Goal: Task Accomplishment & Management: Use online tool/utility

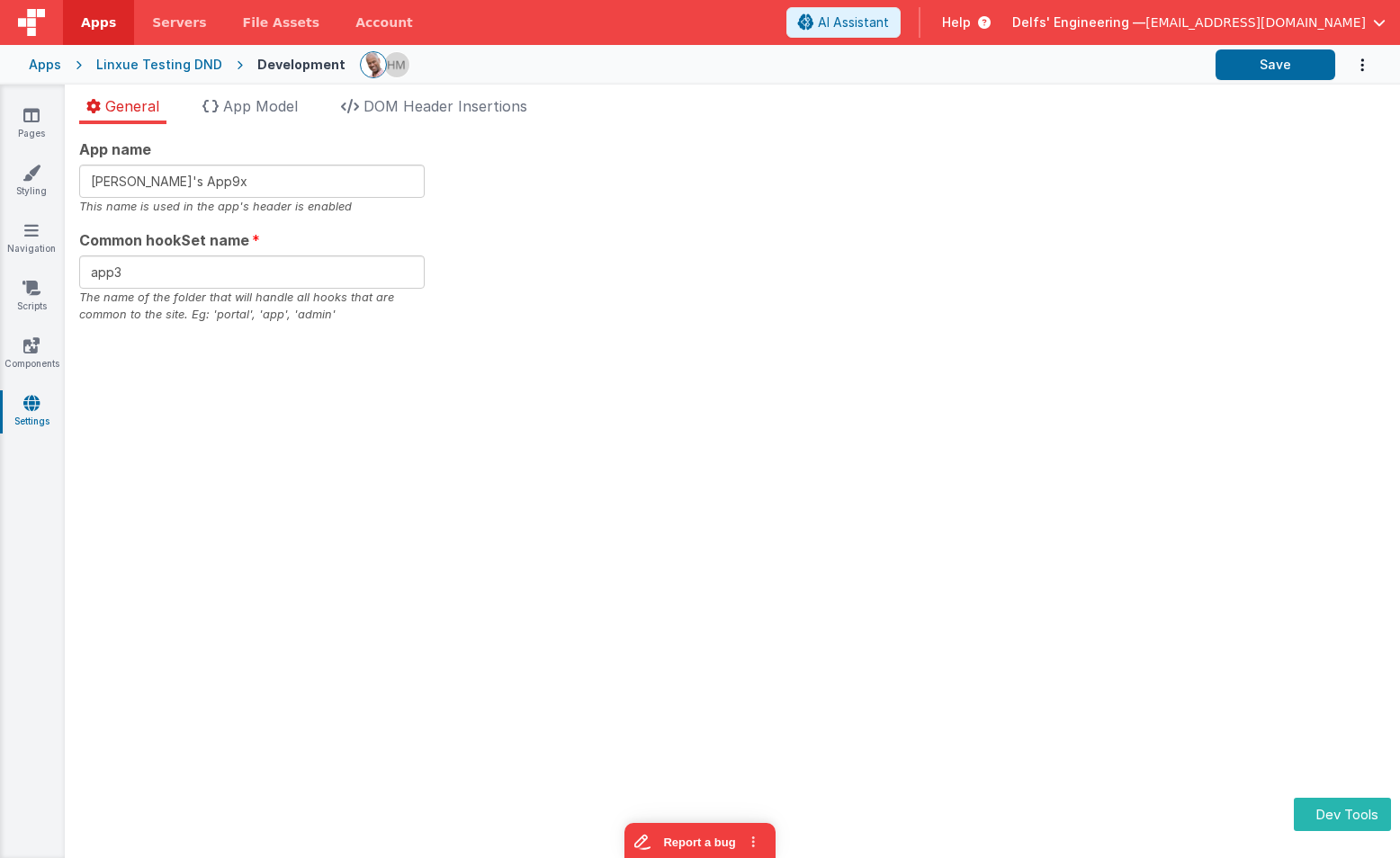
click at [763, 319] on section "Pages Styling Navigation Scripts Components Settings General App Model DOM Head…" at bounding box center [700, 471] width 1400 height 773
click at [558, 332] on section "Pages Styling Navigation Scripts Components Settings General App Model DOM Head…" at bounding box center [700, 471] width 1400 height 773
click at [256, 170] on input "[PERSON_NAME]'s App9x" at bounding box center [251, 181] width 345 height 33
click at [252, 178] on input "[PERSON_NAME]'s App9x" at bounding box center [251, 181] width 345 height 33
click at [630, 252] on section "Pages Styling Navigation Scripts Components Settings General App Model DOM Head…" at bounding box center [700, 471] width 1400 height 773
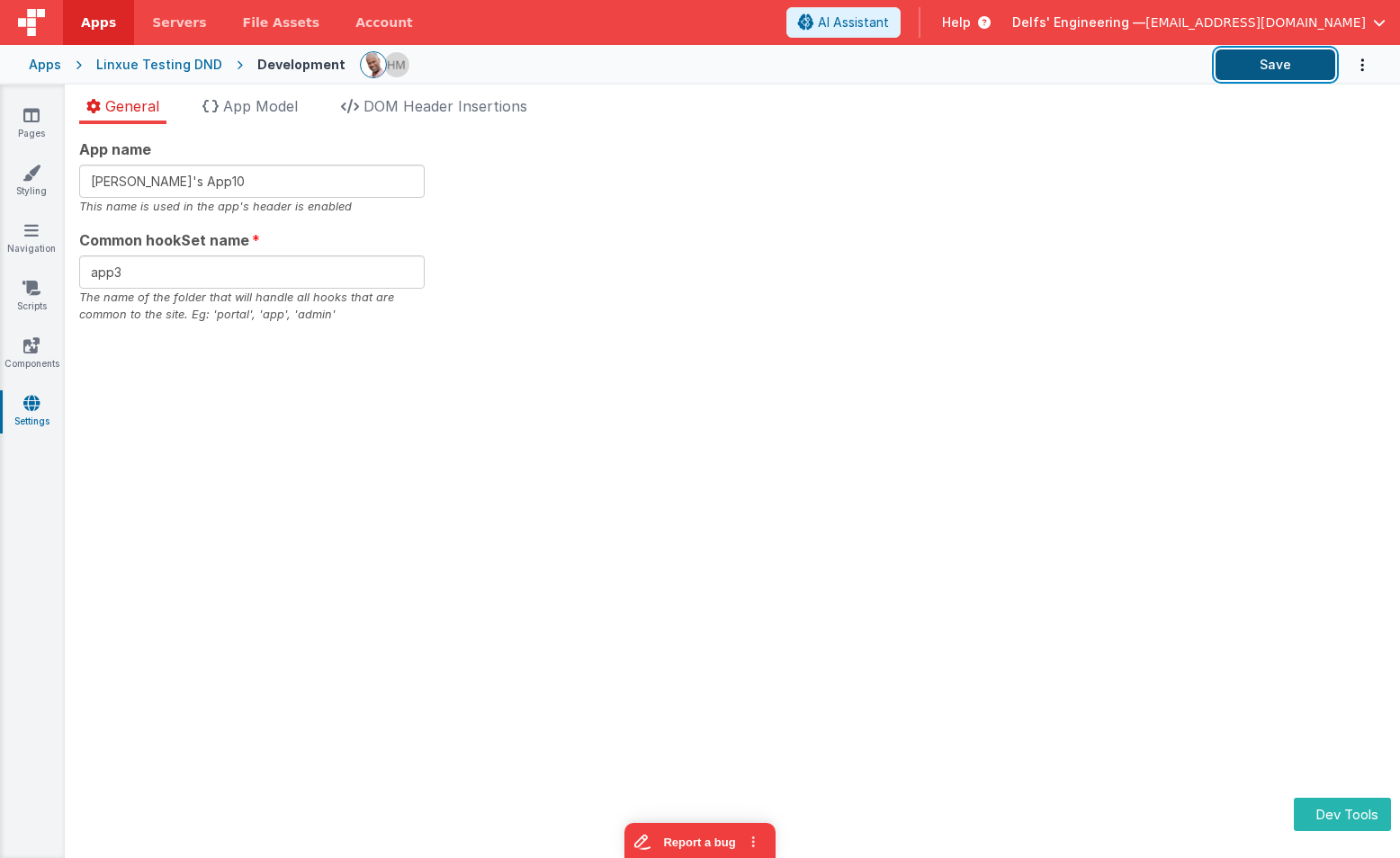
click at [1284, 62] on button "Save" at bounding box center [1275, 65] width 120 height 30
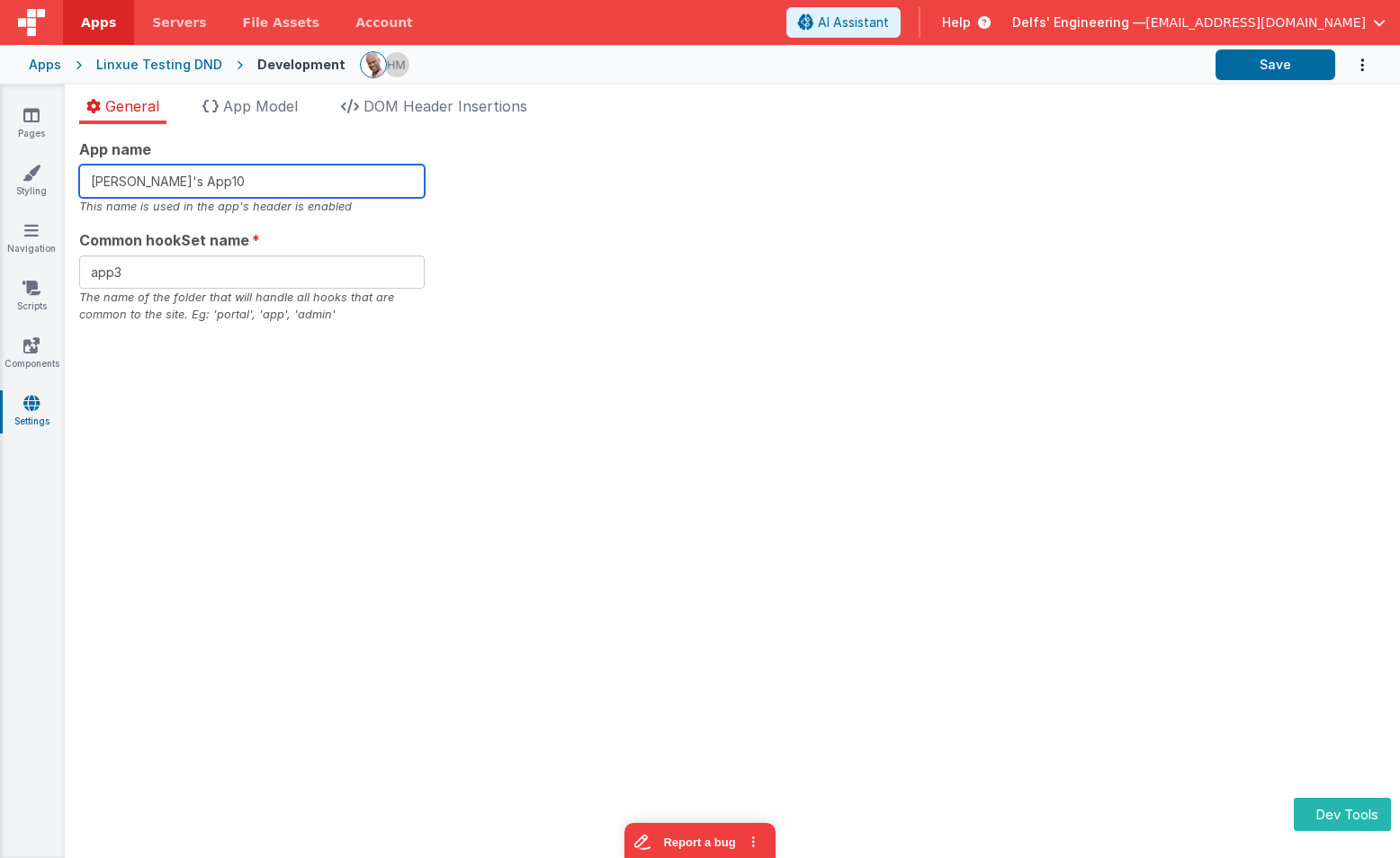
click at [318, 182] on input "Linxue's App10" at bounding box center [251, 181] width 345 height 33
type input "Linxue's App11"
click at [600, 127] on section "Pages Styling Navigation Scripts Components Settings General App Model DOM Head…" at bounding box center [700, 471] width 1400 height 773
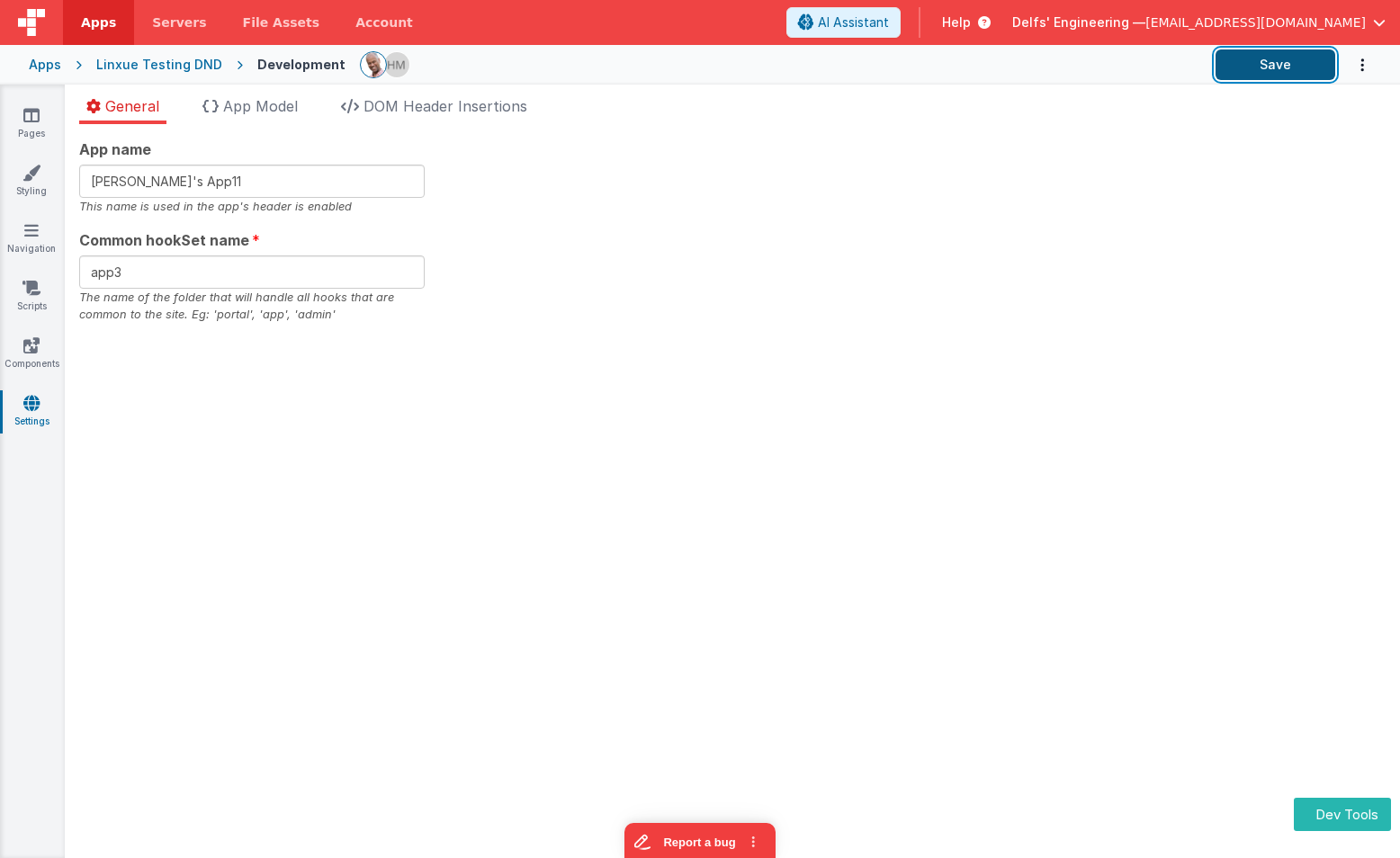
click at [1283, 70] on button "Save" at bounding box center [1275, 65] width 120 height 30
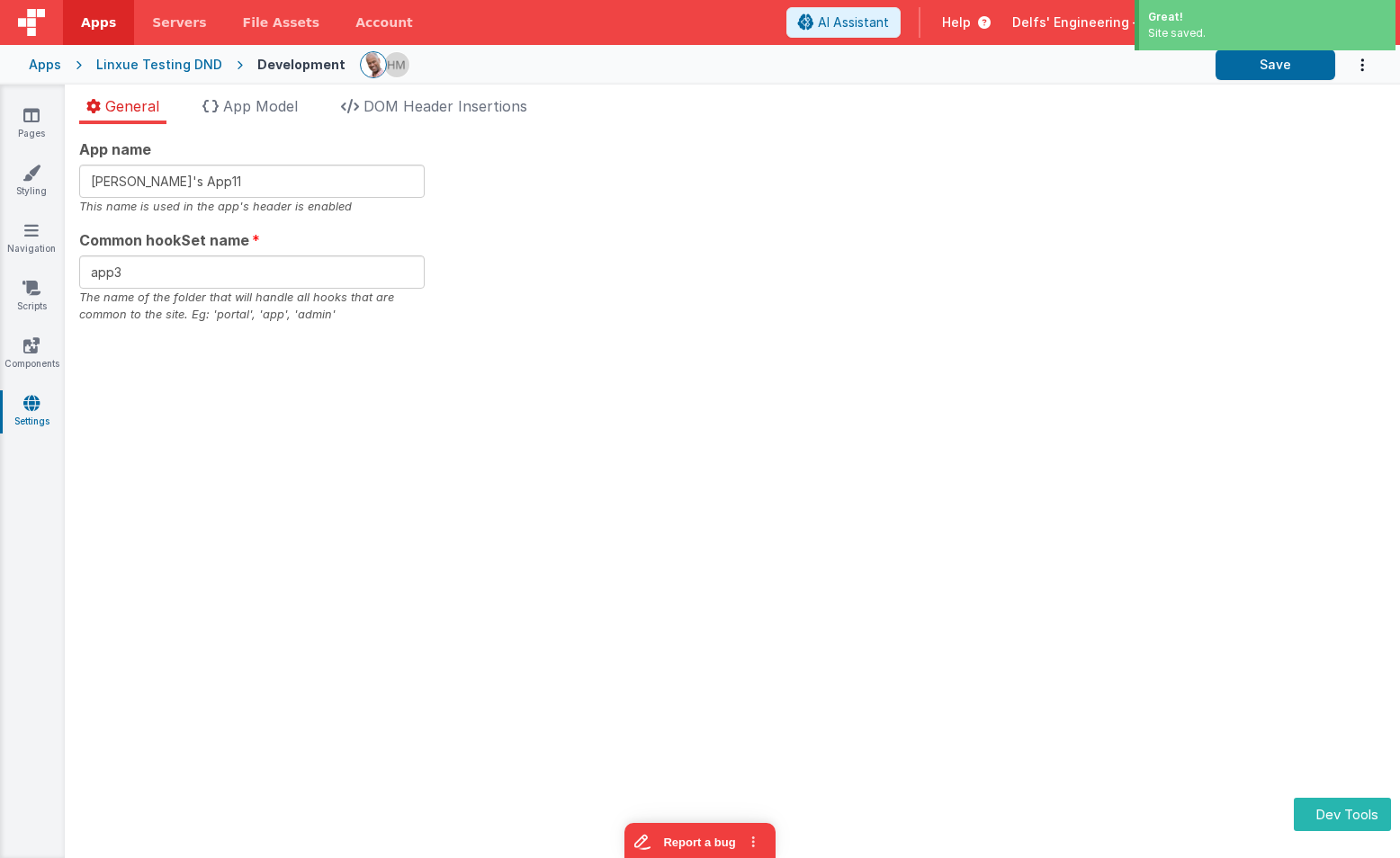
click at [775, 470] on section "Pages Styling Navigation Scripts Components Settings General App Model DOM Head…" at bounding box center [700, 471] width 1400 height 773
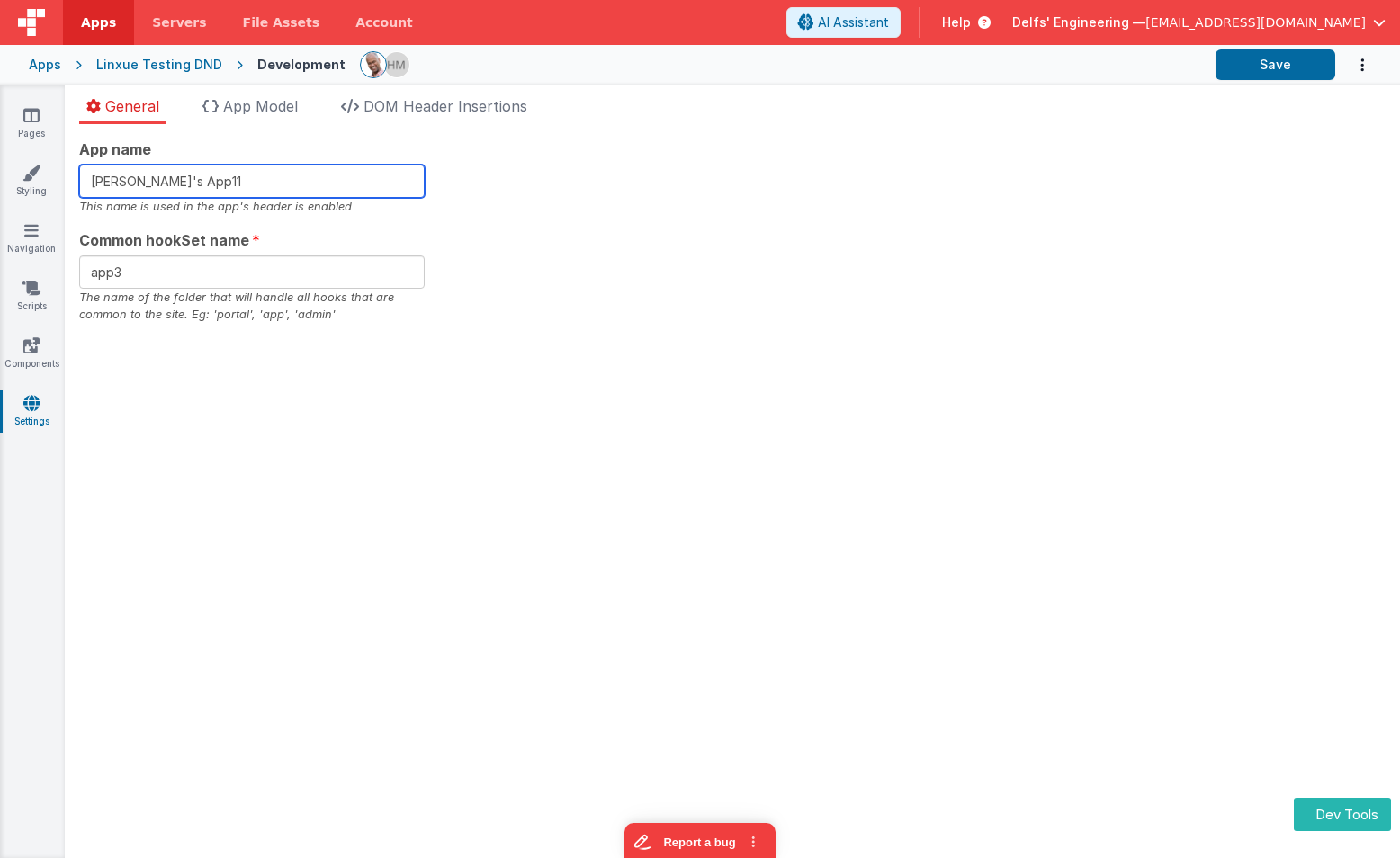
click at [359, 184] on input "[PERSON_NAME]'s App11" at bounding box center [251, 181] width 345 height 33
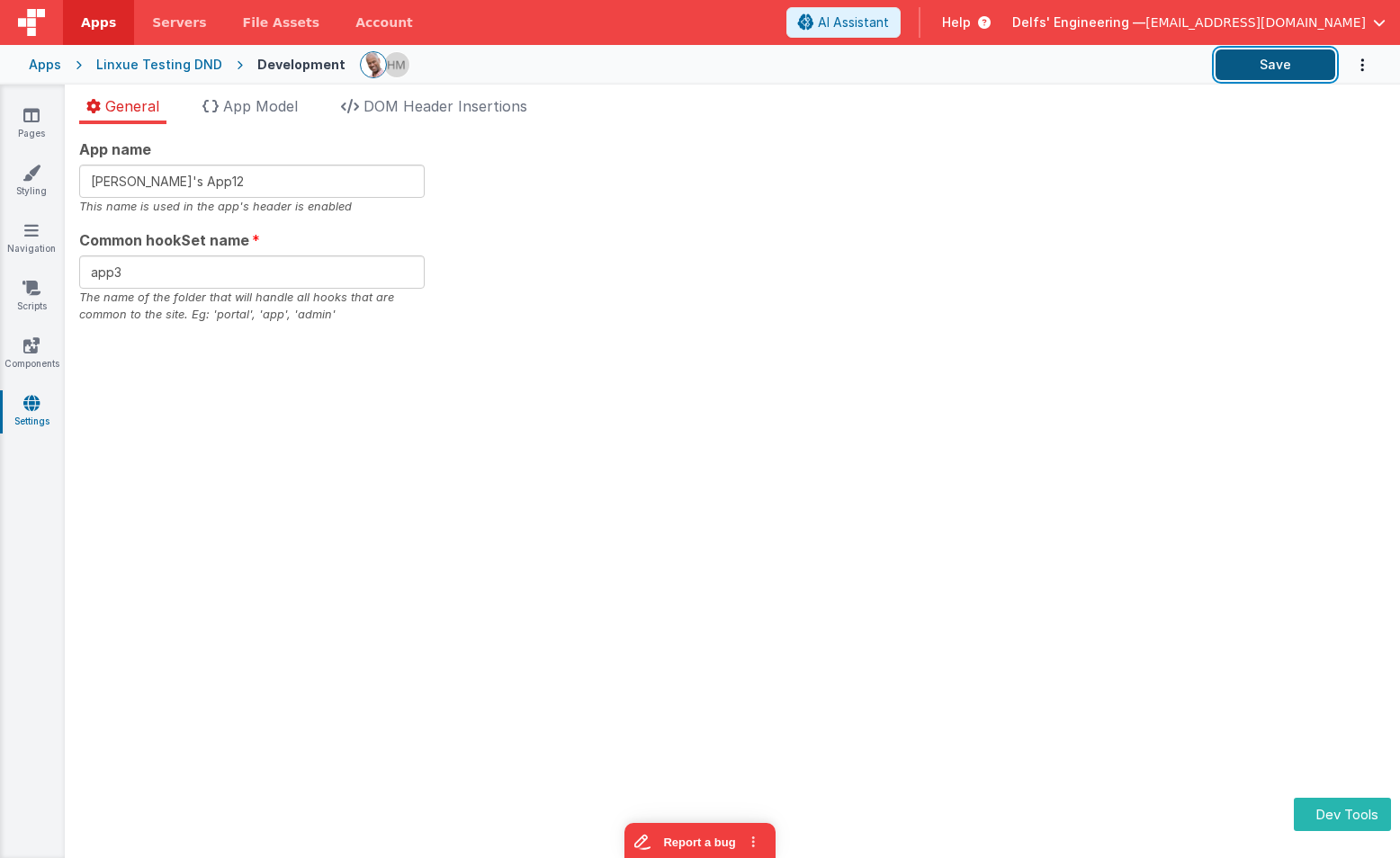
click at [1268, 76] on button "Save" at bounding box center [1275, 65] width 120 height 30
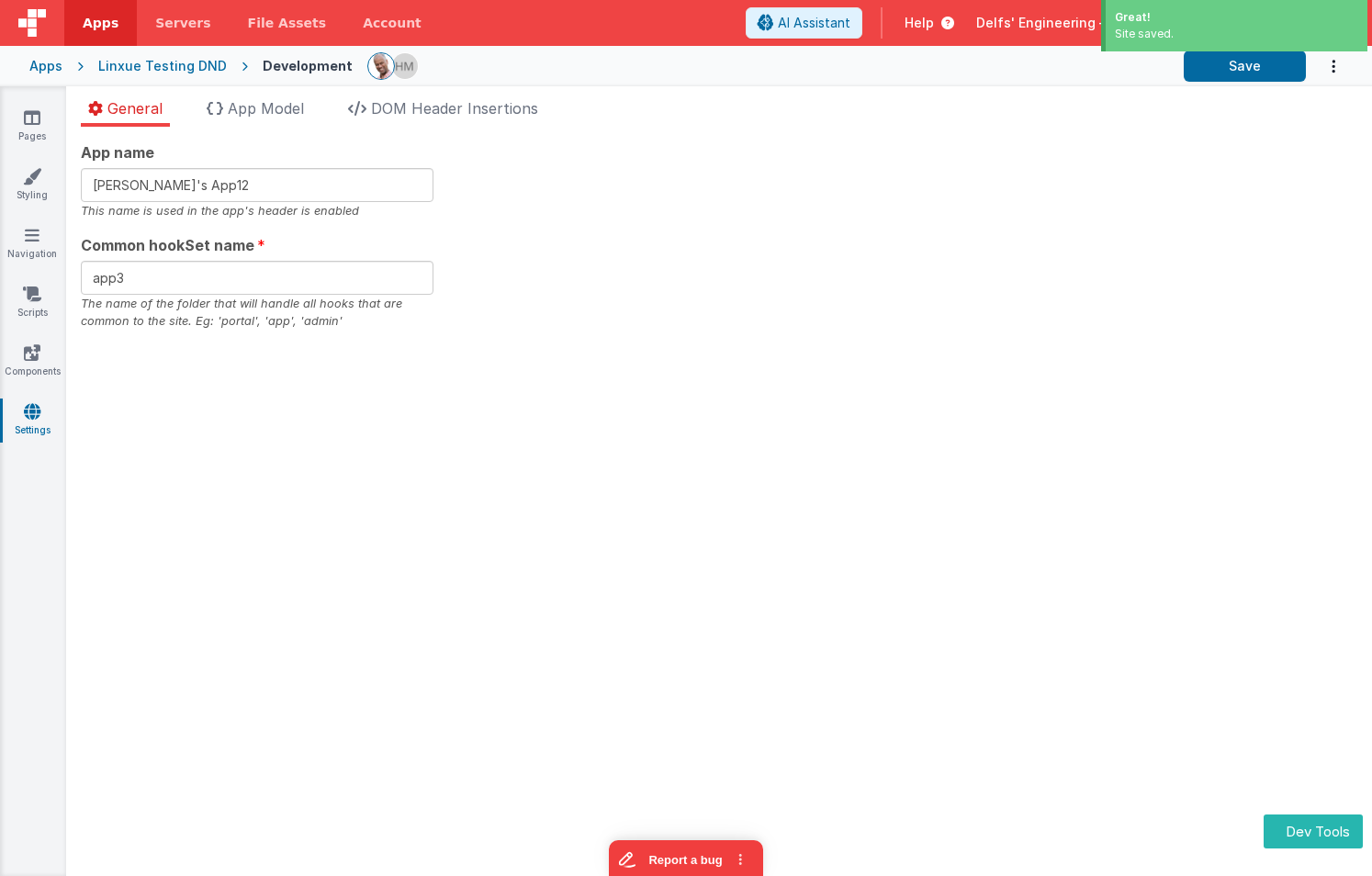
click at [641, 269] on section "Pages Styling Navigation Scripts Components Settings General App Model DOM Head…" at bounding box center [686, 481] width 1372 height 790
click at [217, 186] on input "Linxue's App12" at bounding box center [257, 185] width 353 height 34
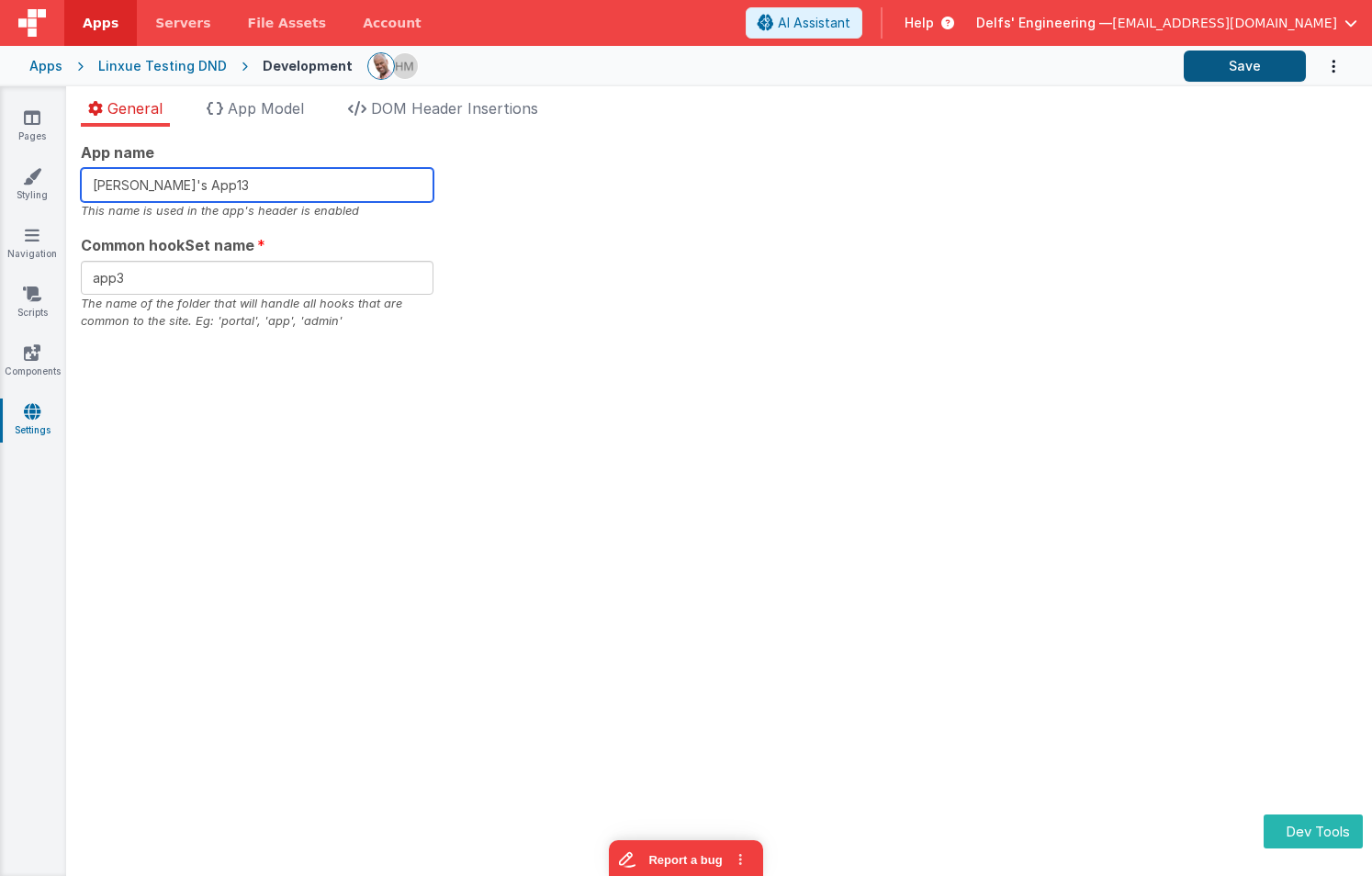
type input "Linxue's App13"
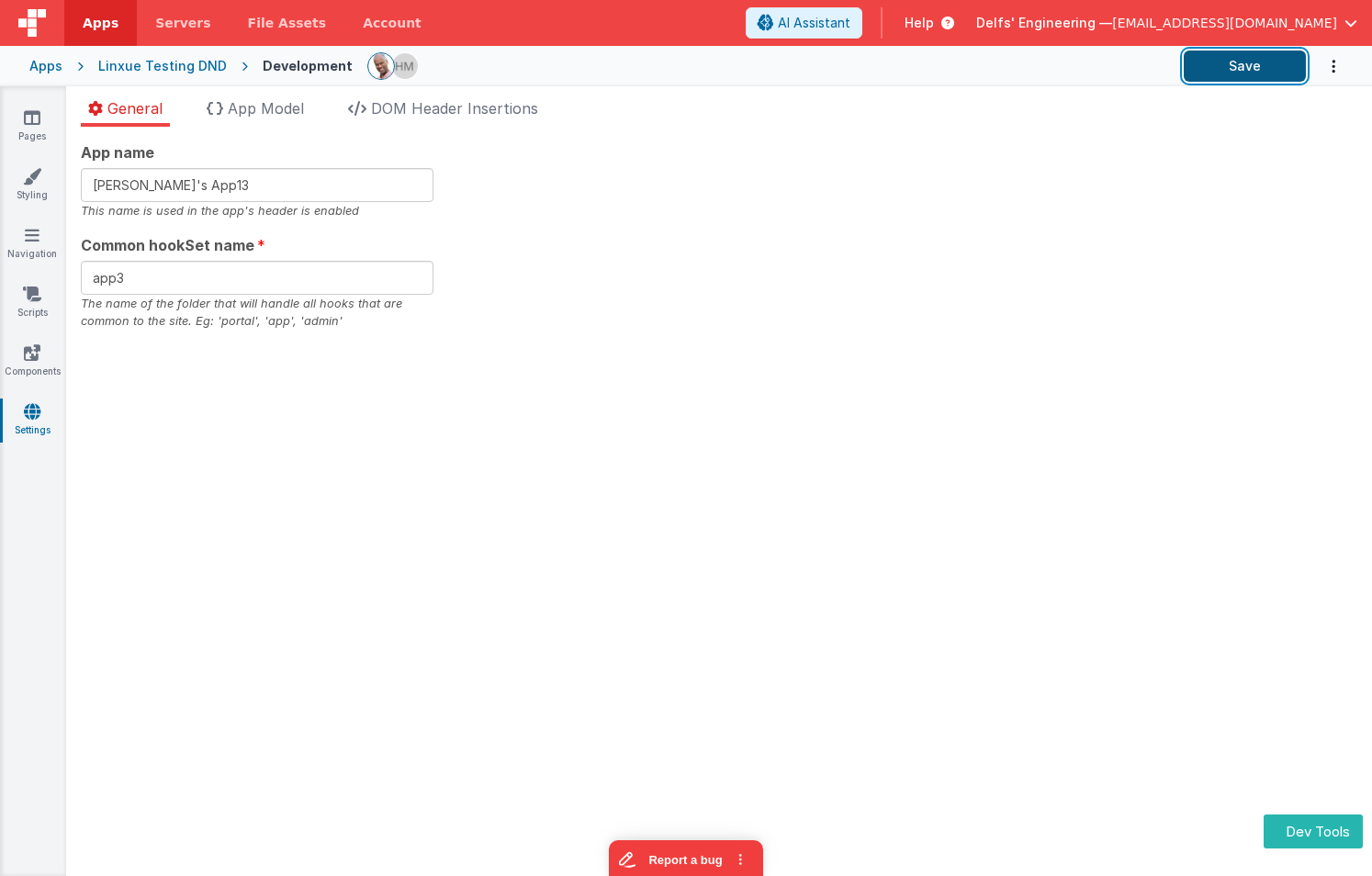
click at [1282, 63] on button "Save" at bounding box center [1245, 66] width 122 height 31
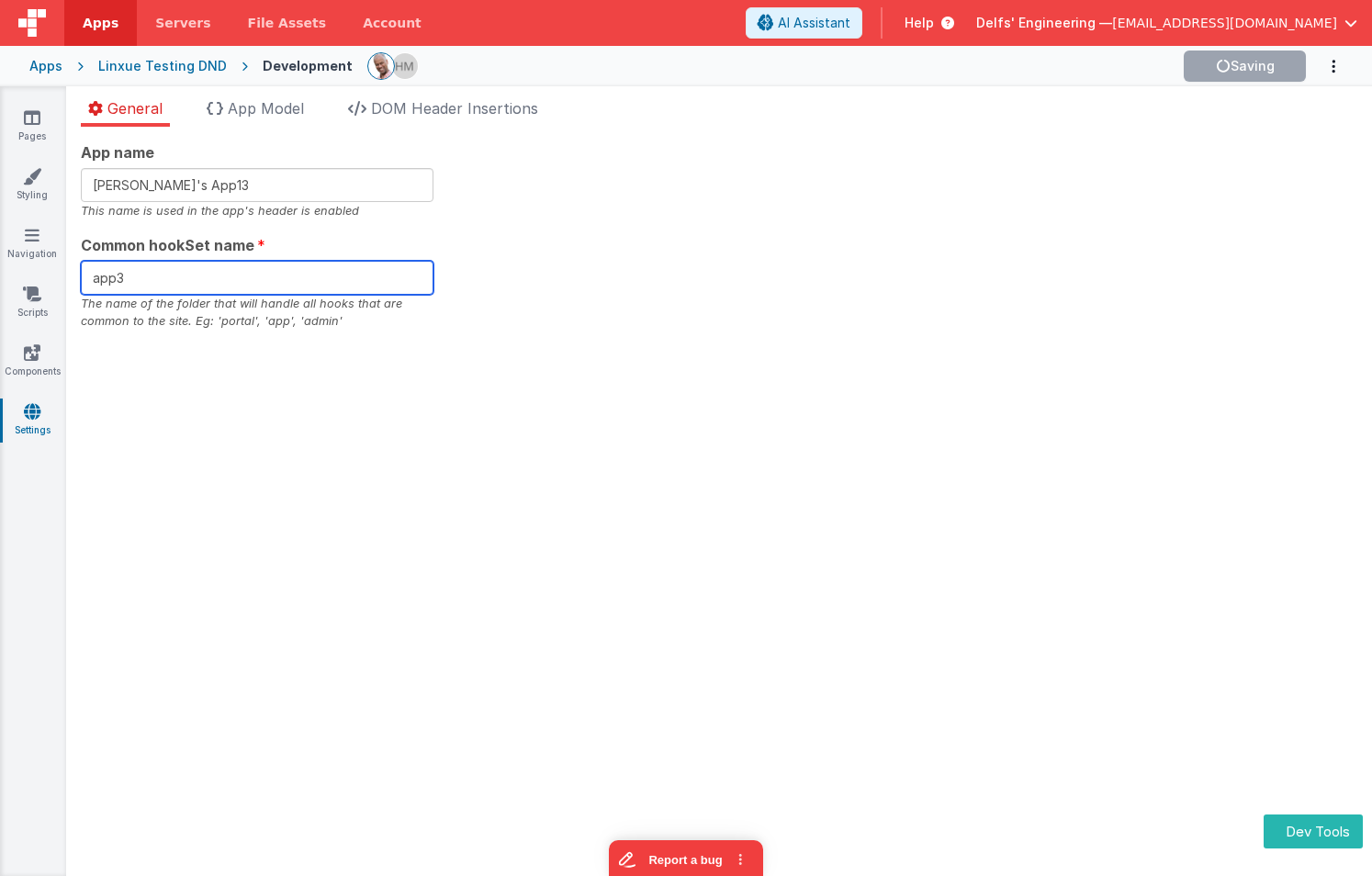
click at [190, 283] on input "app3" at bounding box center [257, 277] width 353 height 34
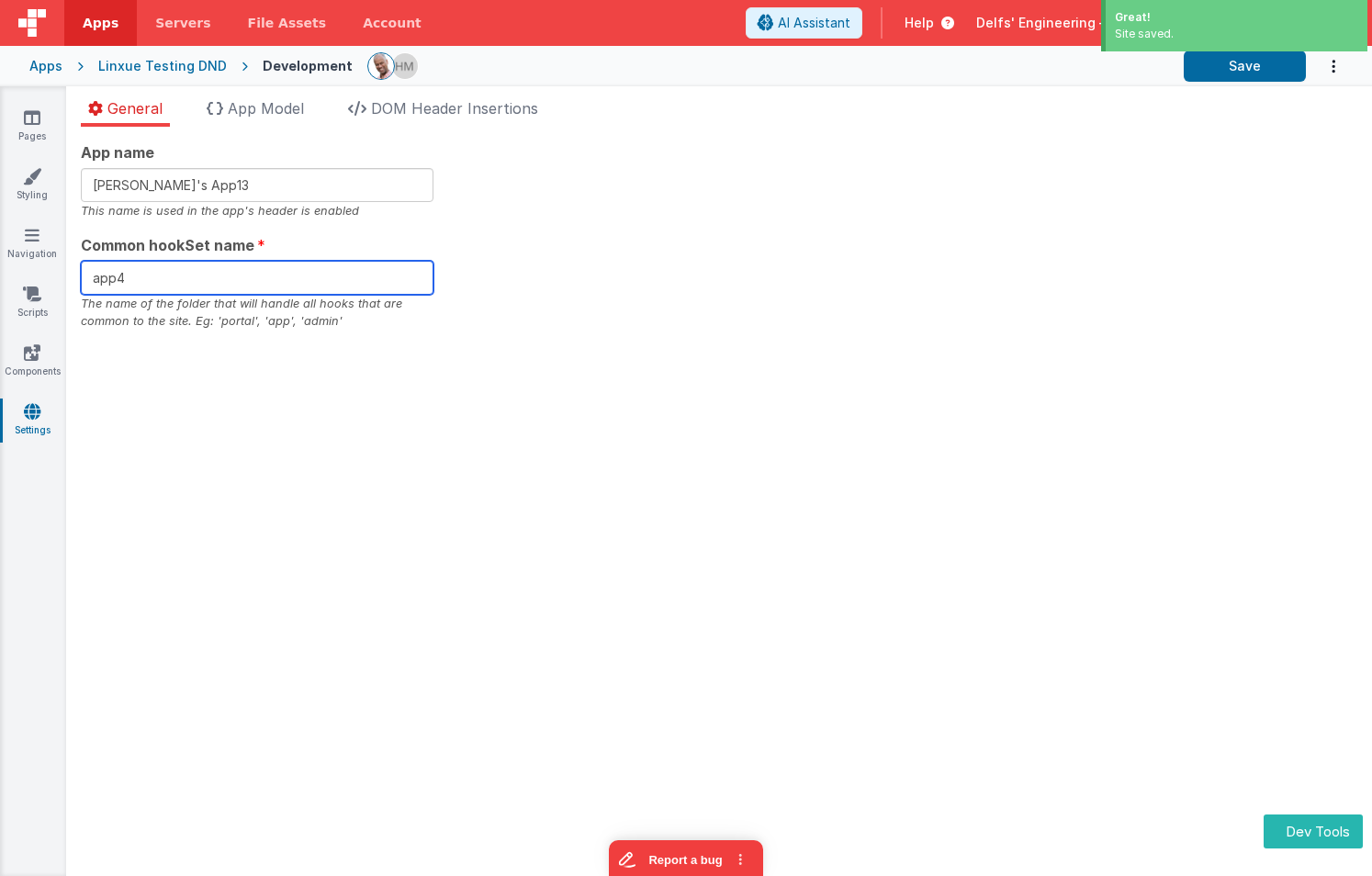
type input "app4"
click at [649, 202] on section "Pages Styling Navigation Scripts Components Settings General App Model DOM Head…" at bounding box center [686, 481] width 1372 height 790
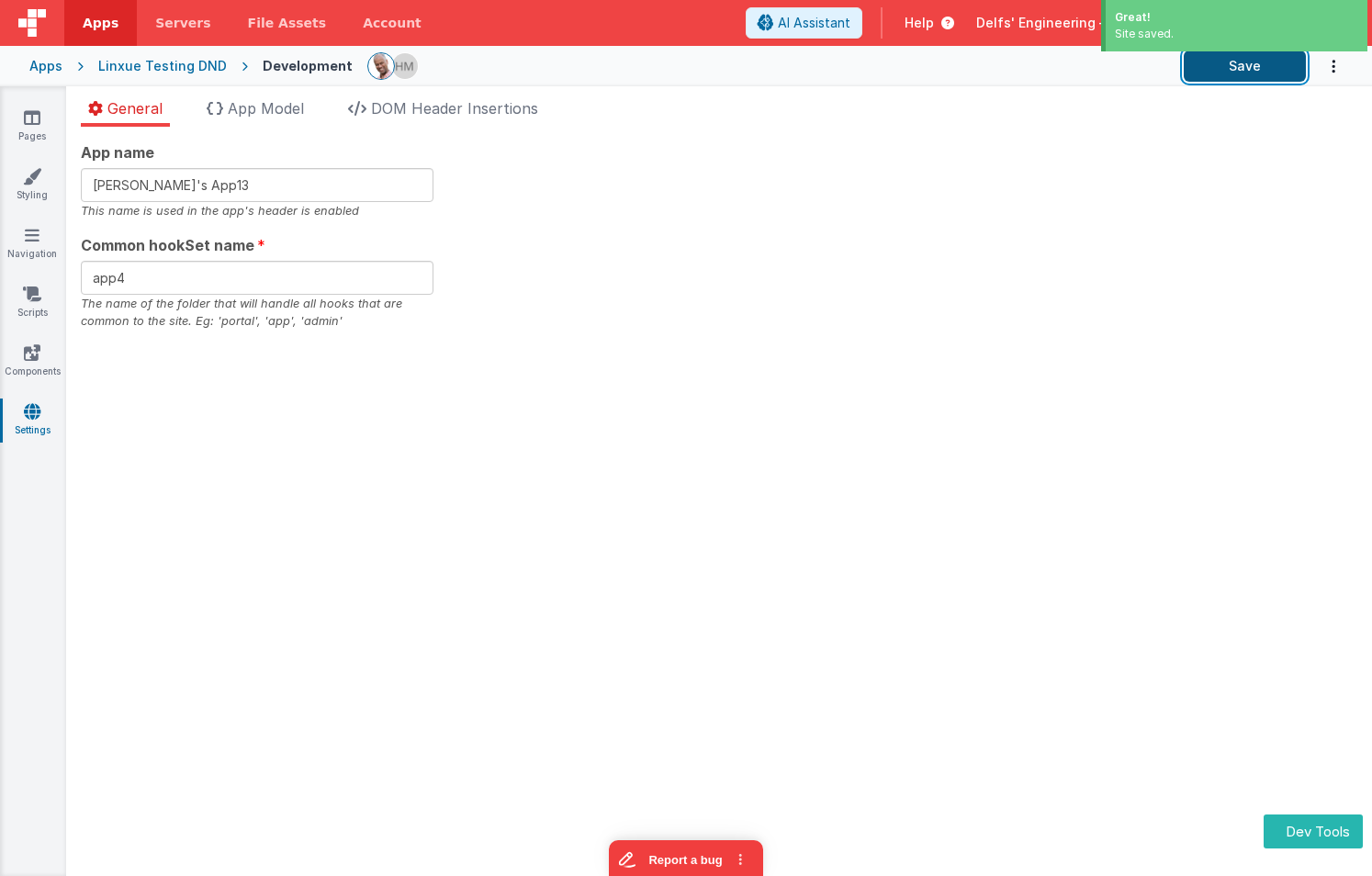
click at [1218, 70] on button "Save" at bounding box center [1245, 66] width 122 height 31
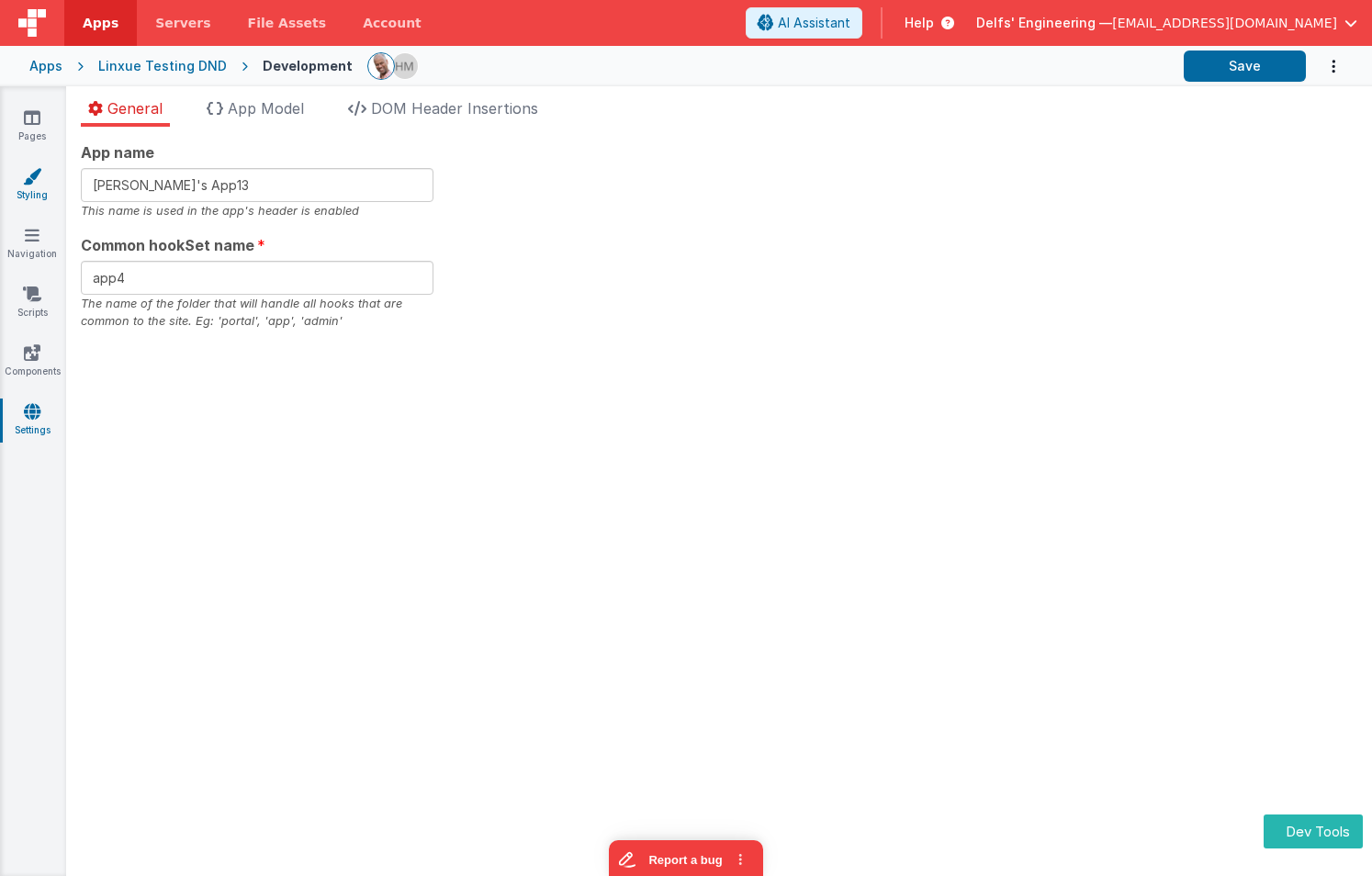
click at [34, 182] on icon at bounding box center [32, 176] width 18 height 18
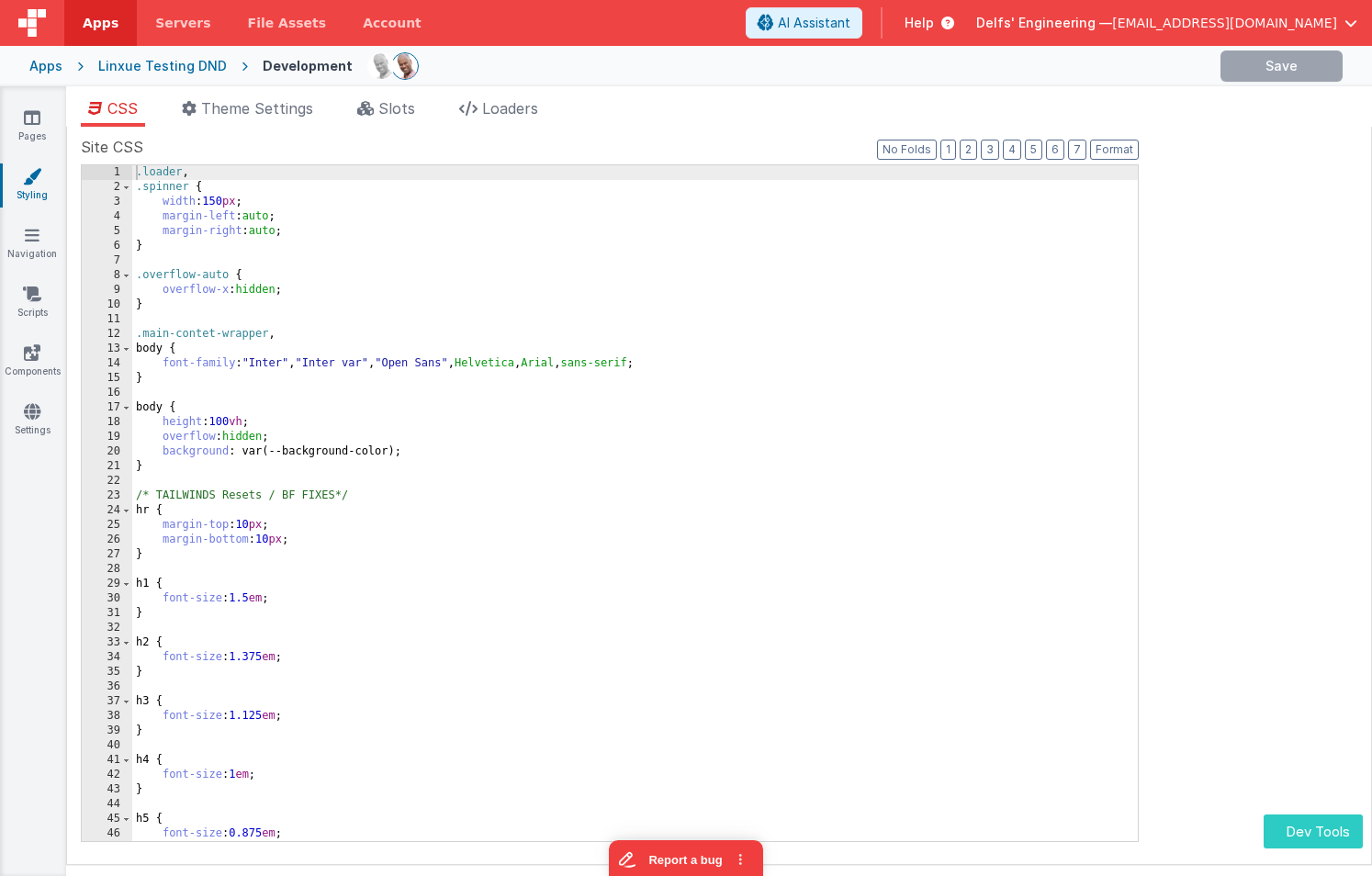
click at [1311, 834] on button "Dev Tools" at bounding box center [1314, 830] width 99 height 34
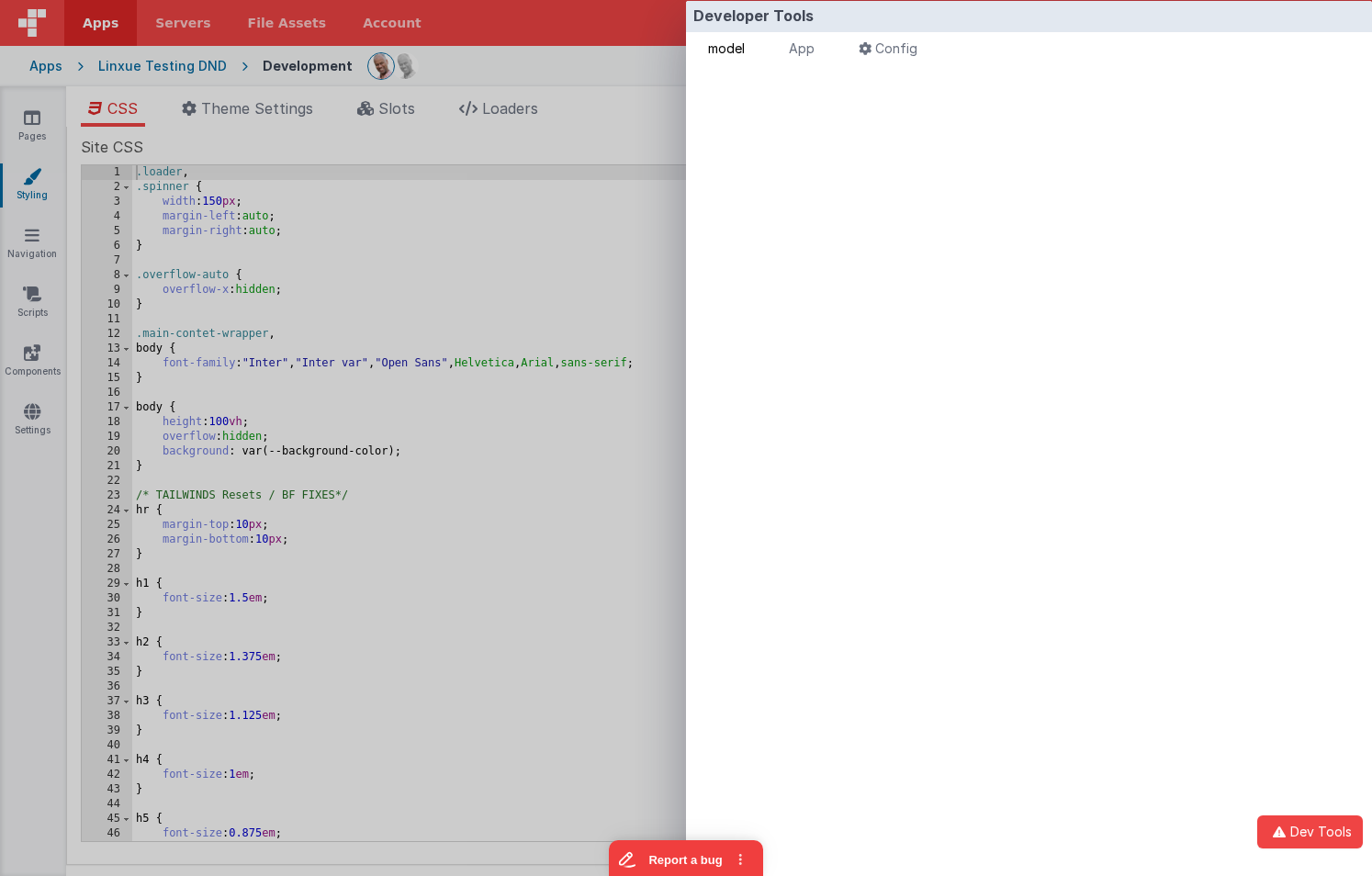
click at [720, 51] on span "model" at bounding box center [727, 49] width 37 height 16
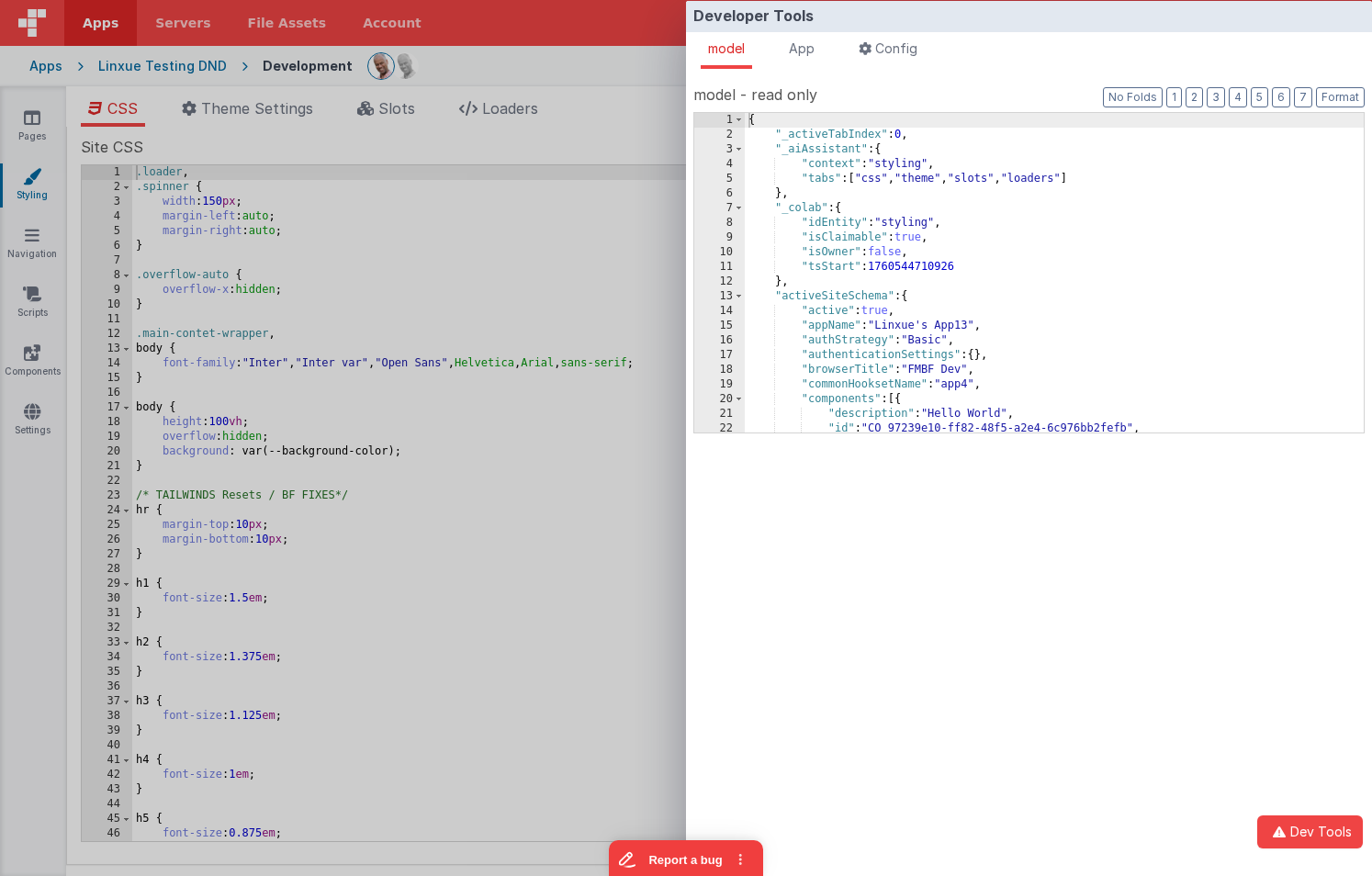
click at [1184, 95] on label "model - read only" at bounding box center [1029, 94] width 671 height 22
click at [1181, 95] on button "1" at bounding box center [1174, 97] width 16 height 20
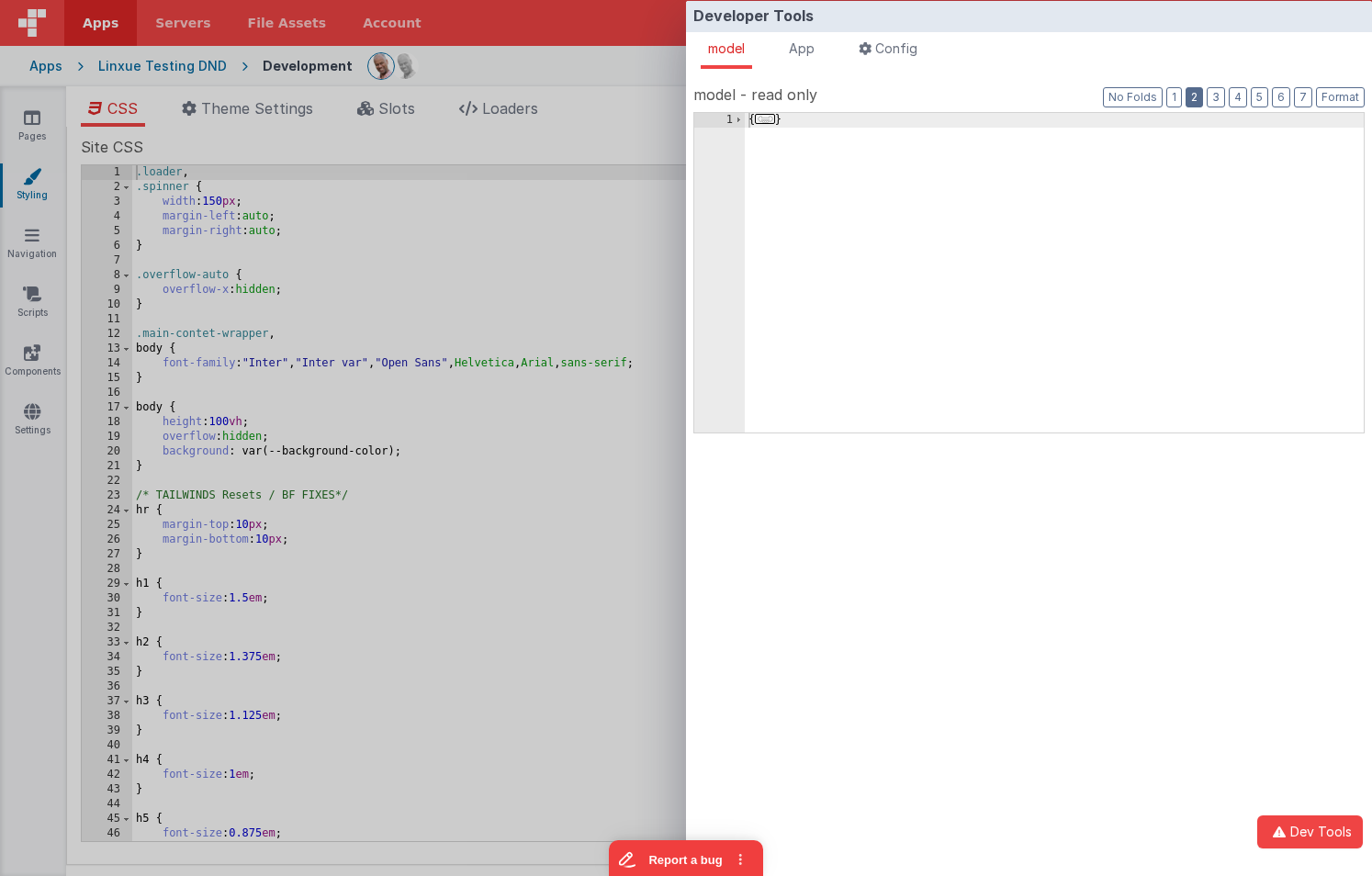
click at [1191, 93] on button "2" at bounding box center [1194, 97] width 17 height 20
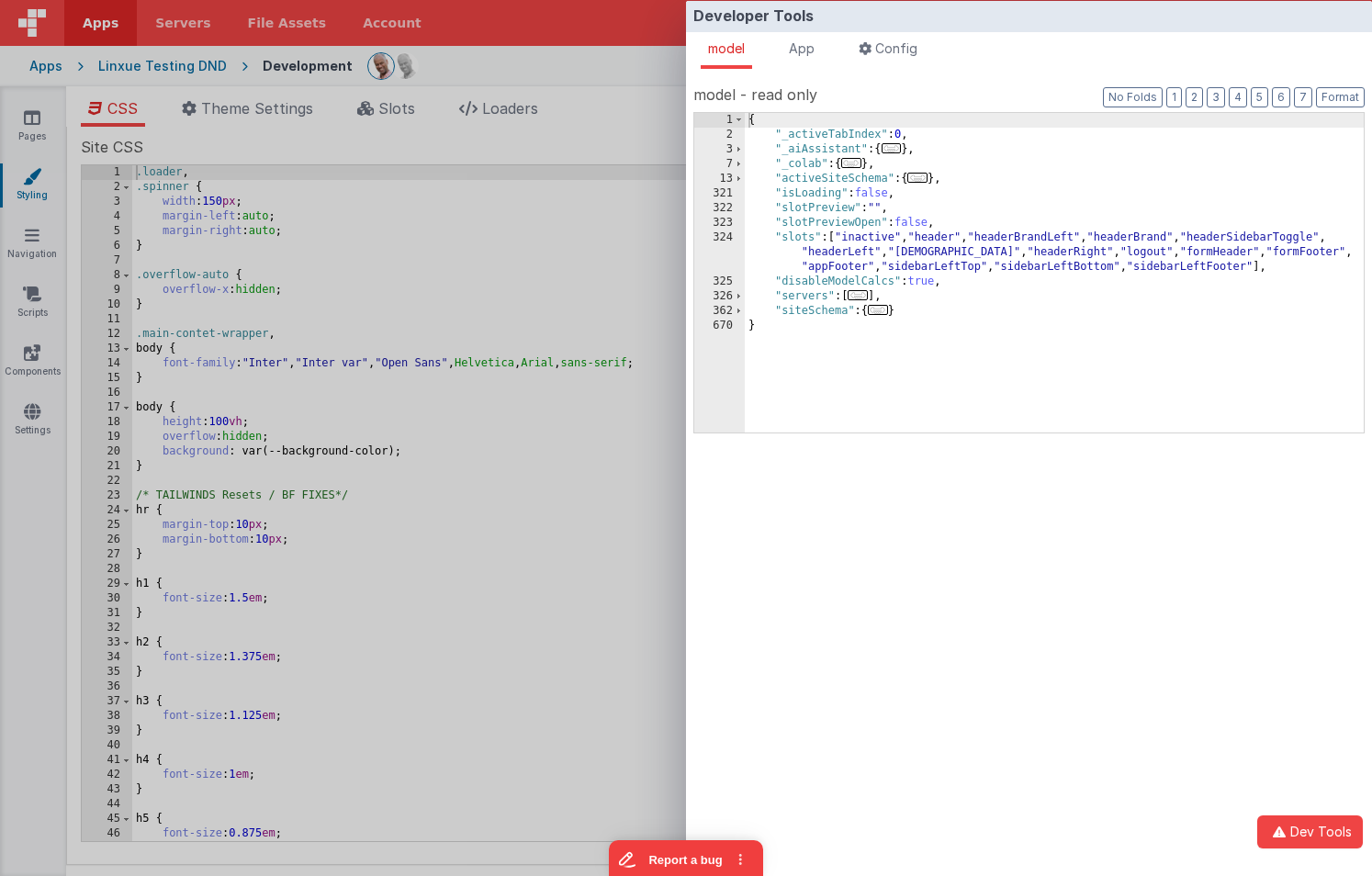
click at [875, 179] on div "{ "_activeTabIndex" : 0 , "_aiAssistant" : { ... } , "_colab" : { ... } , "acti…" at bounding box center [1054, 286] width 619 height 349
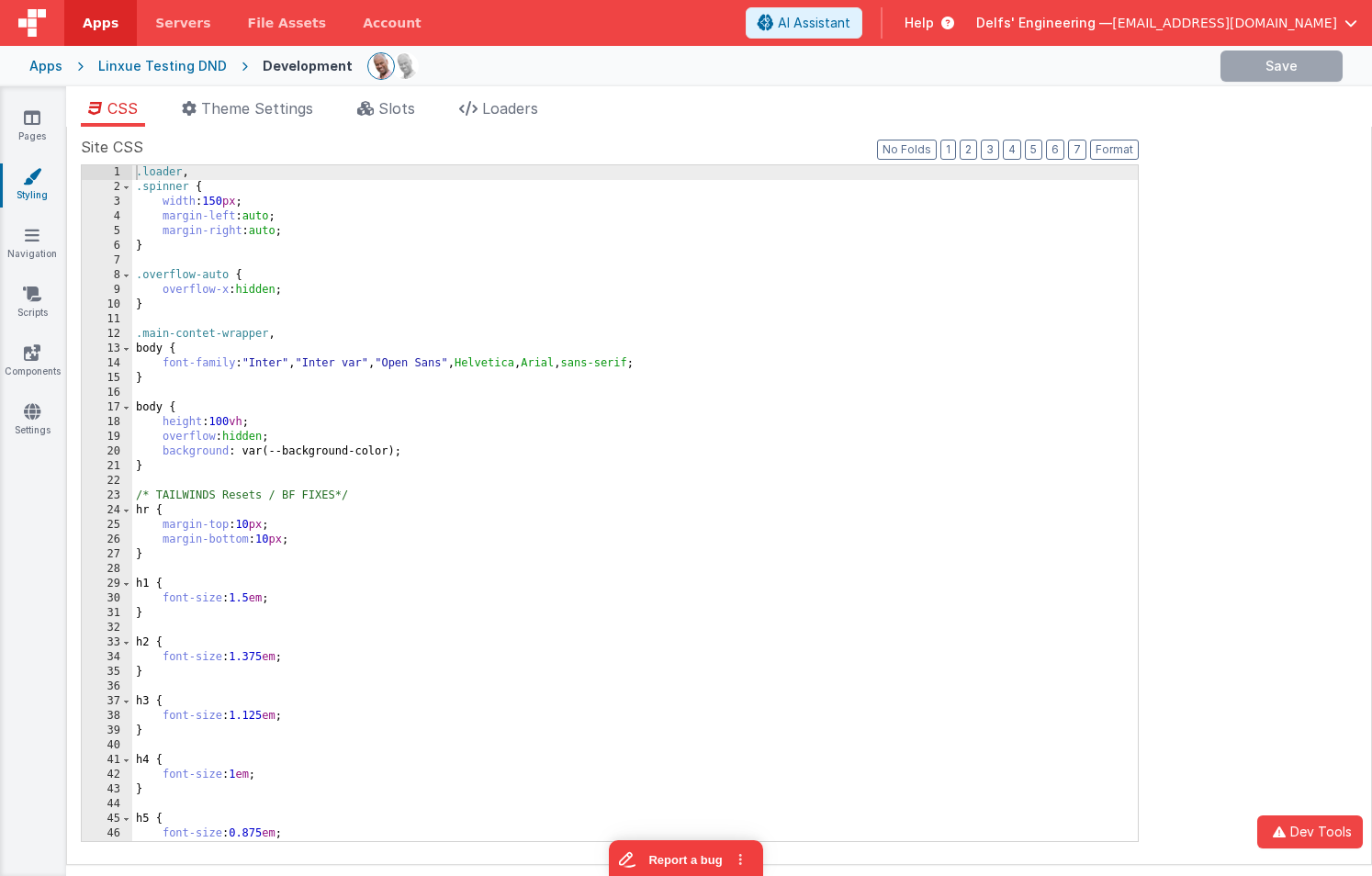
drag, startPoint x: 357, startPoint y: 196, endPoint x: 361, endPoint y: 185, distance: 11.7
click at [357, 196] on div ".loader , .spinner { width : 150 px ; margin-left : auto ; margin-right : auto …" at bounding box center [635, 518] width 1006 height 705
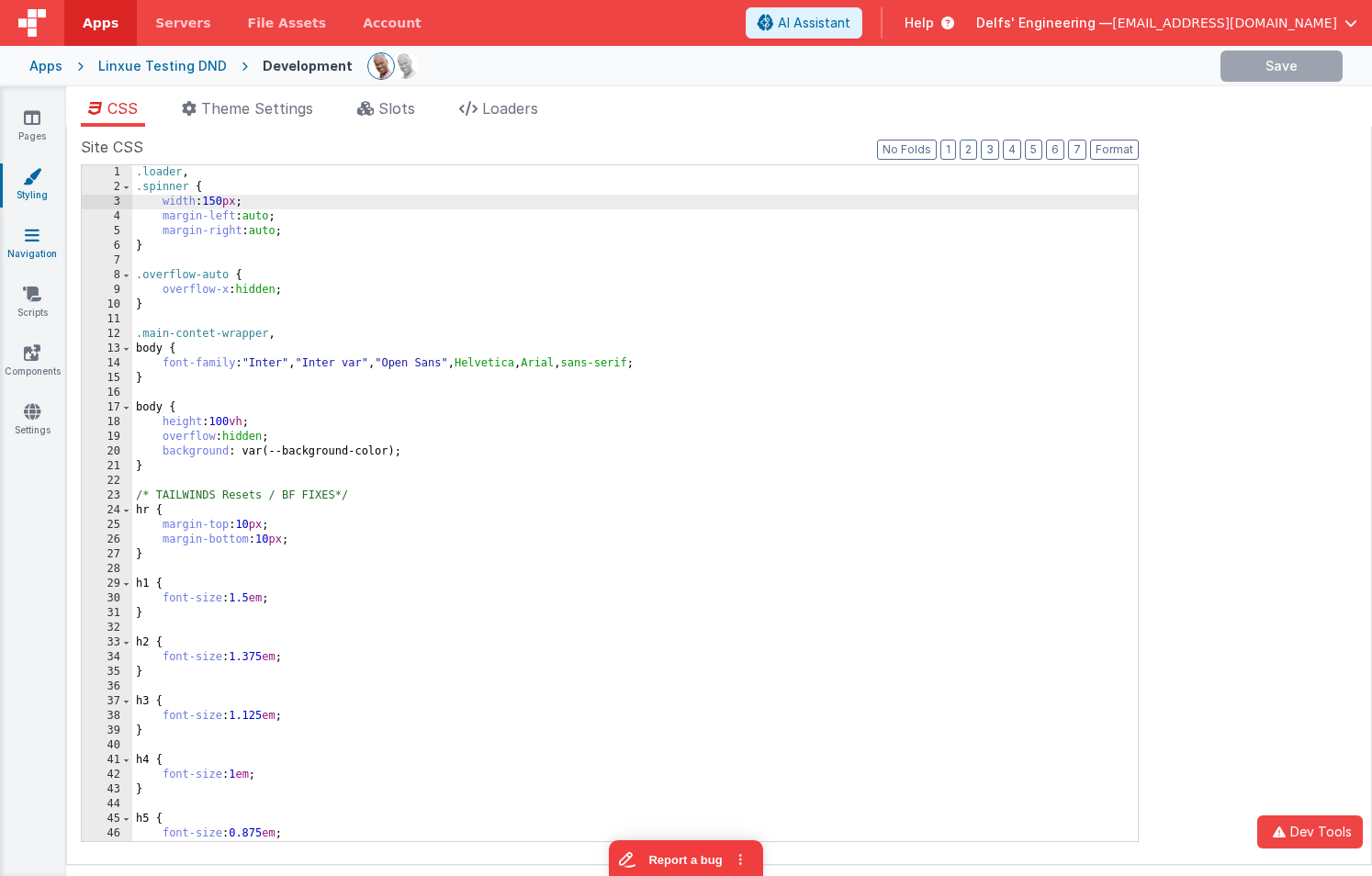
click at [33, 227] on icon at bounding box center [32, 235] width 15 height 18
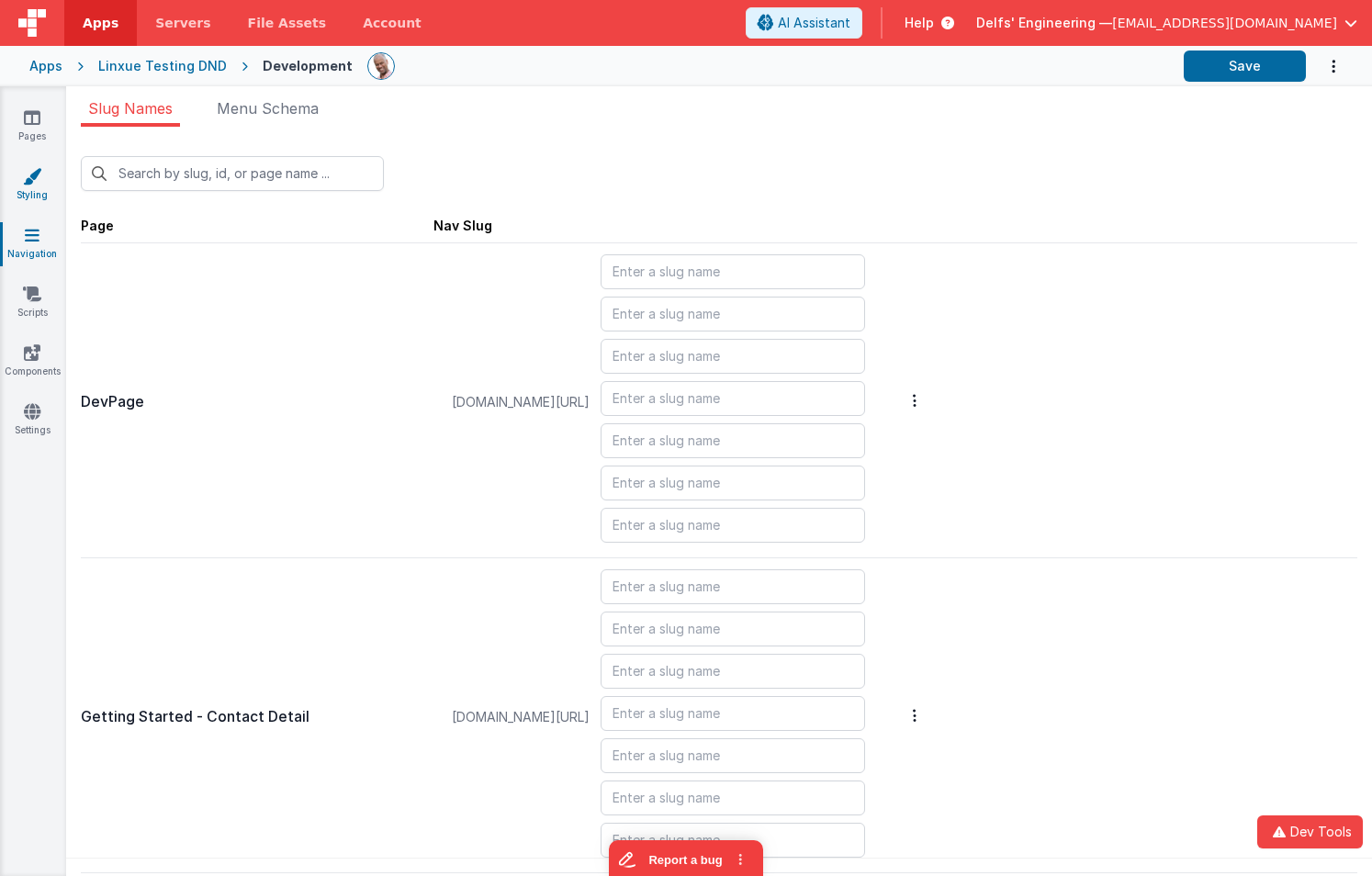
click at [34, 188] on link "Styling" at bounding box center [32, 185] width 66 height 37
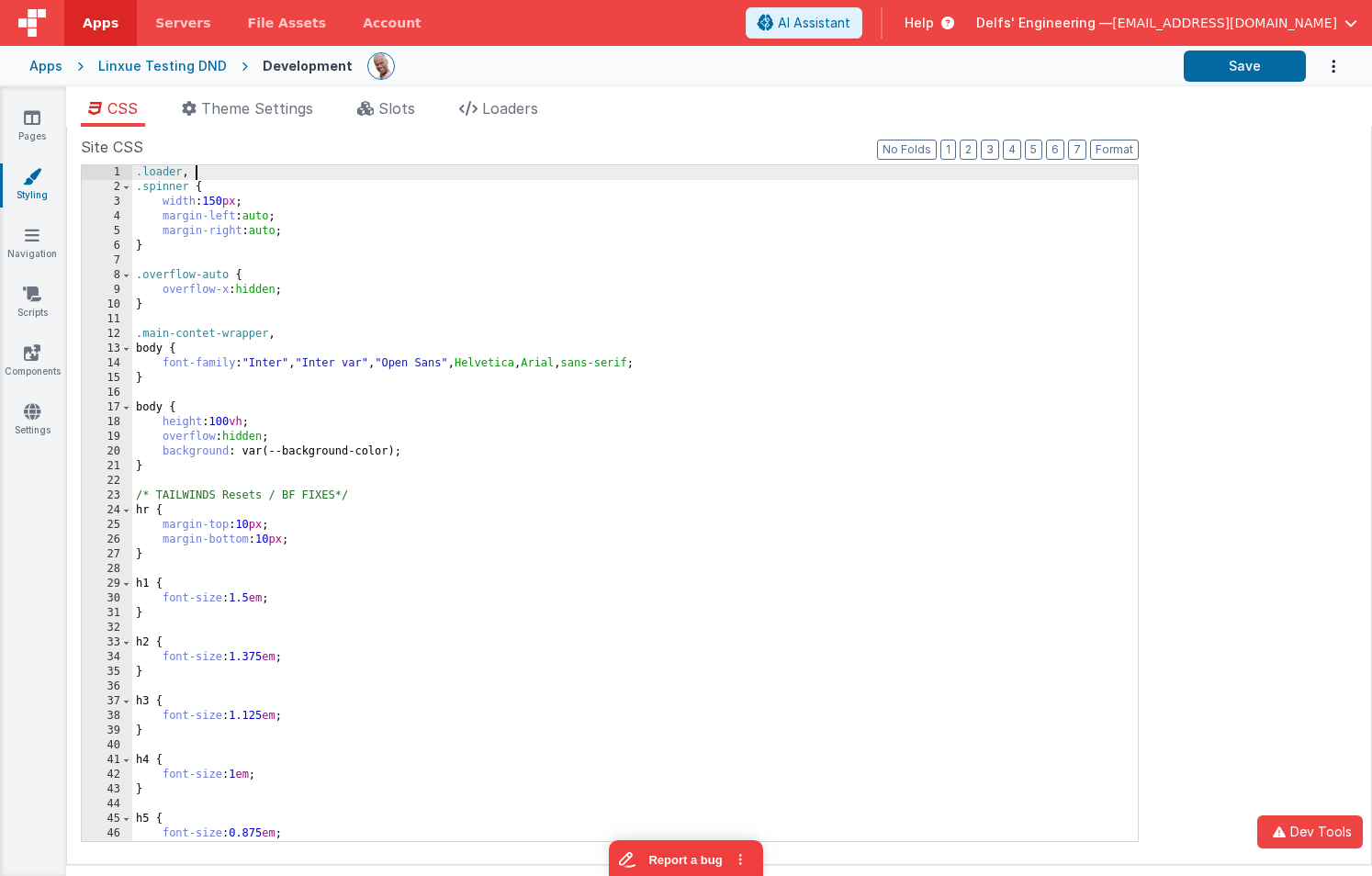
click at [212, 169] on div ".loader , .spinner { width : 150 px ; margin-left : auto ; margin-right : auto …" at bounding box center [635, 518] width 1006 height 705
click at [1212, 67] on button "Save" at bounding box center [1245, 66] width 122 height 31
click at [220, 174] on div ".loader , .spinner { width : 150 px ; margin-left : auto ; margin-right : auto …" at bounding box center [635, 518] width 1006 height 705
click at [1218, 74] on button "Save" at bounding box center [1245, 66] width 122 height 31
click at [247, 172] on div ".loader , xxx .spinner { width : 150 px ; margin-left : auto ; margin-right : a…" at bounding box center [635, 518] width 1006 height 705
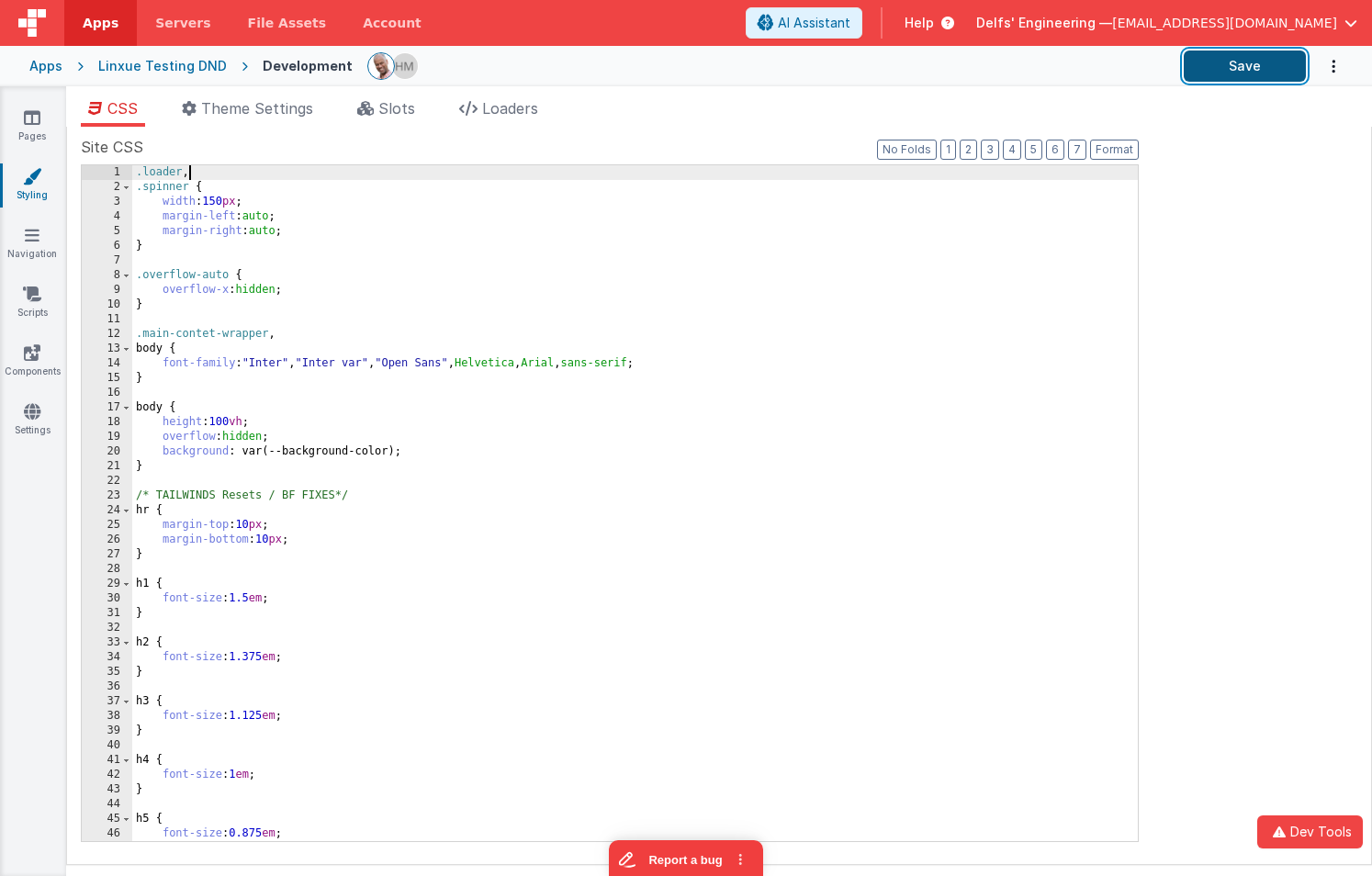
click at [1225, 52] on button "Save" at bounding box center [1245, 66] width 122 height 31
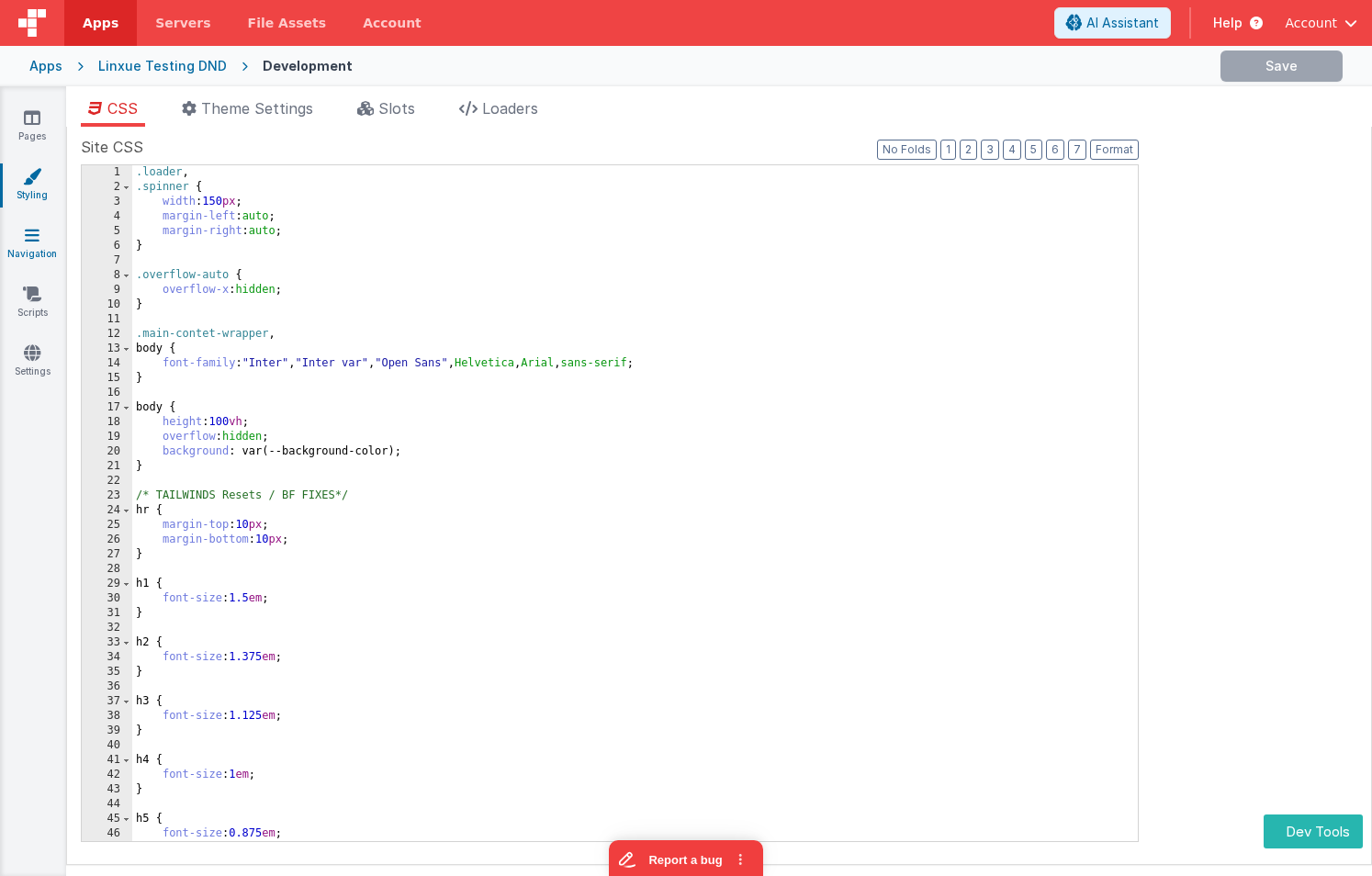
click at [27, 239] on icon at bounding box center [32, 235] width 15 height 18
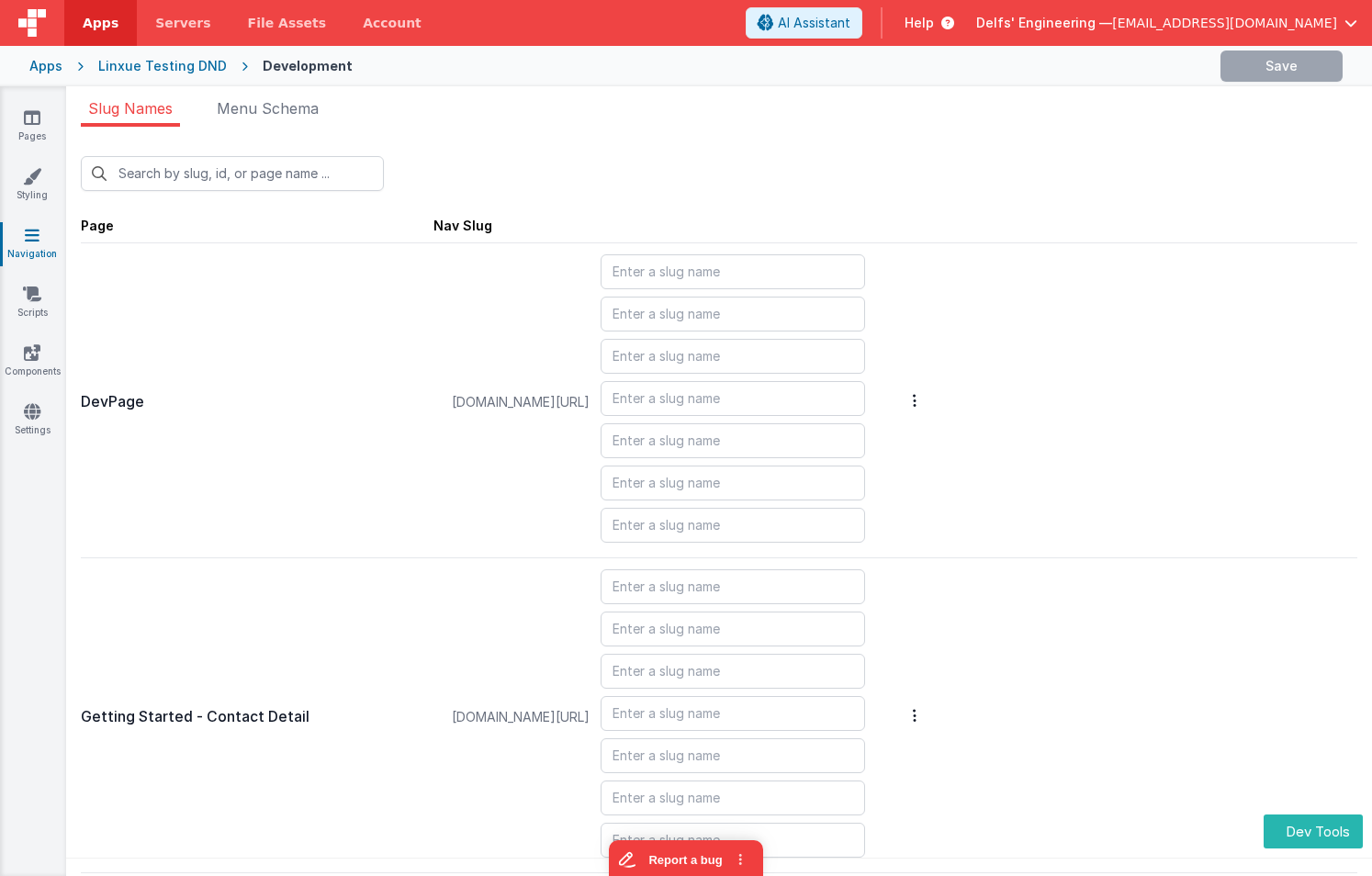
type input "account"
type input "addContact"
type input "masterdetail"
type input "login/forgot"
type input "login"
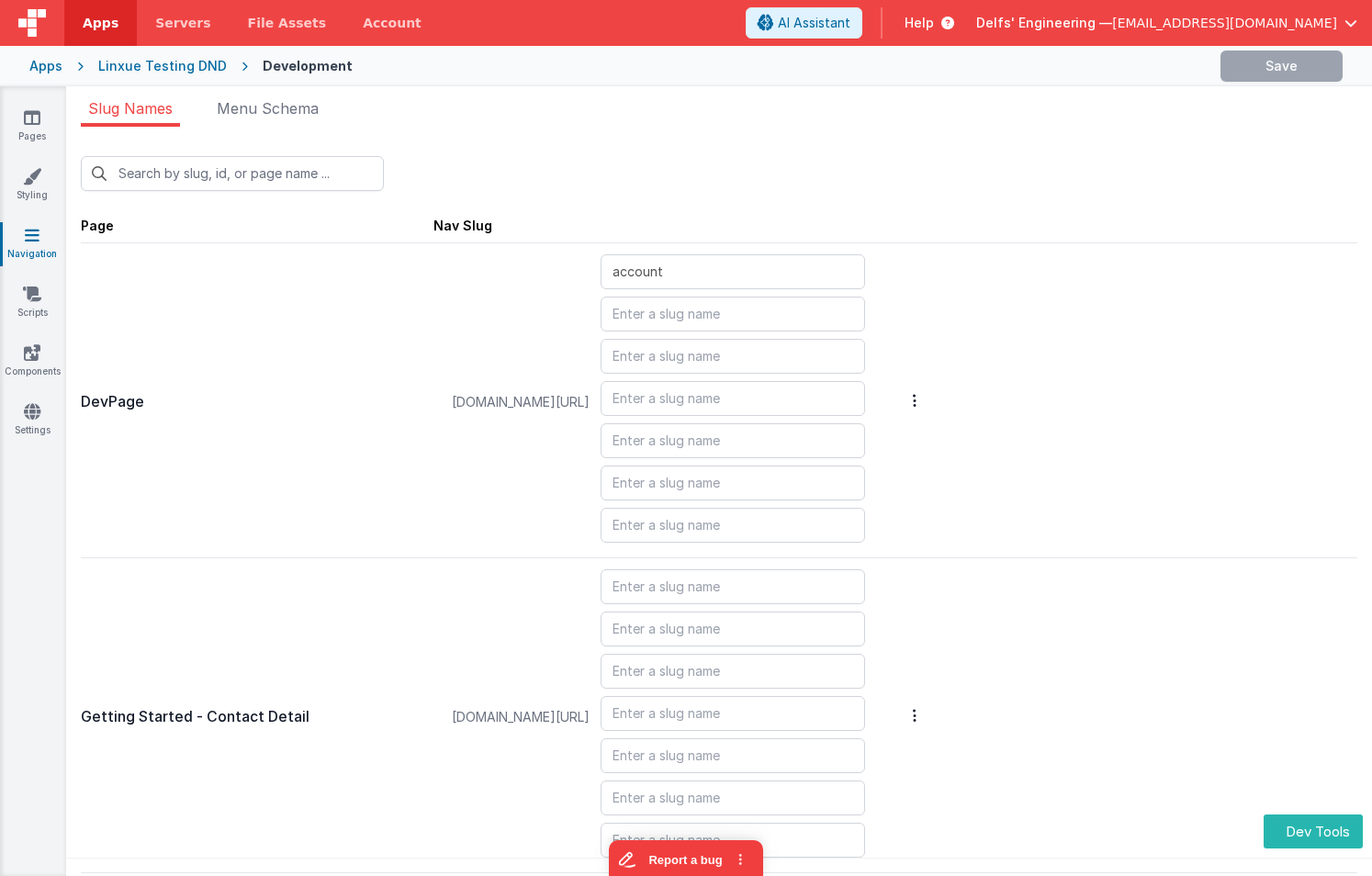
type input "login/reset"
type input "login/signup"
type input "login/verify"
type input "blank"
type input "contacts"
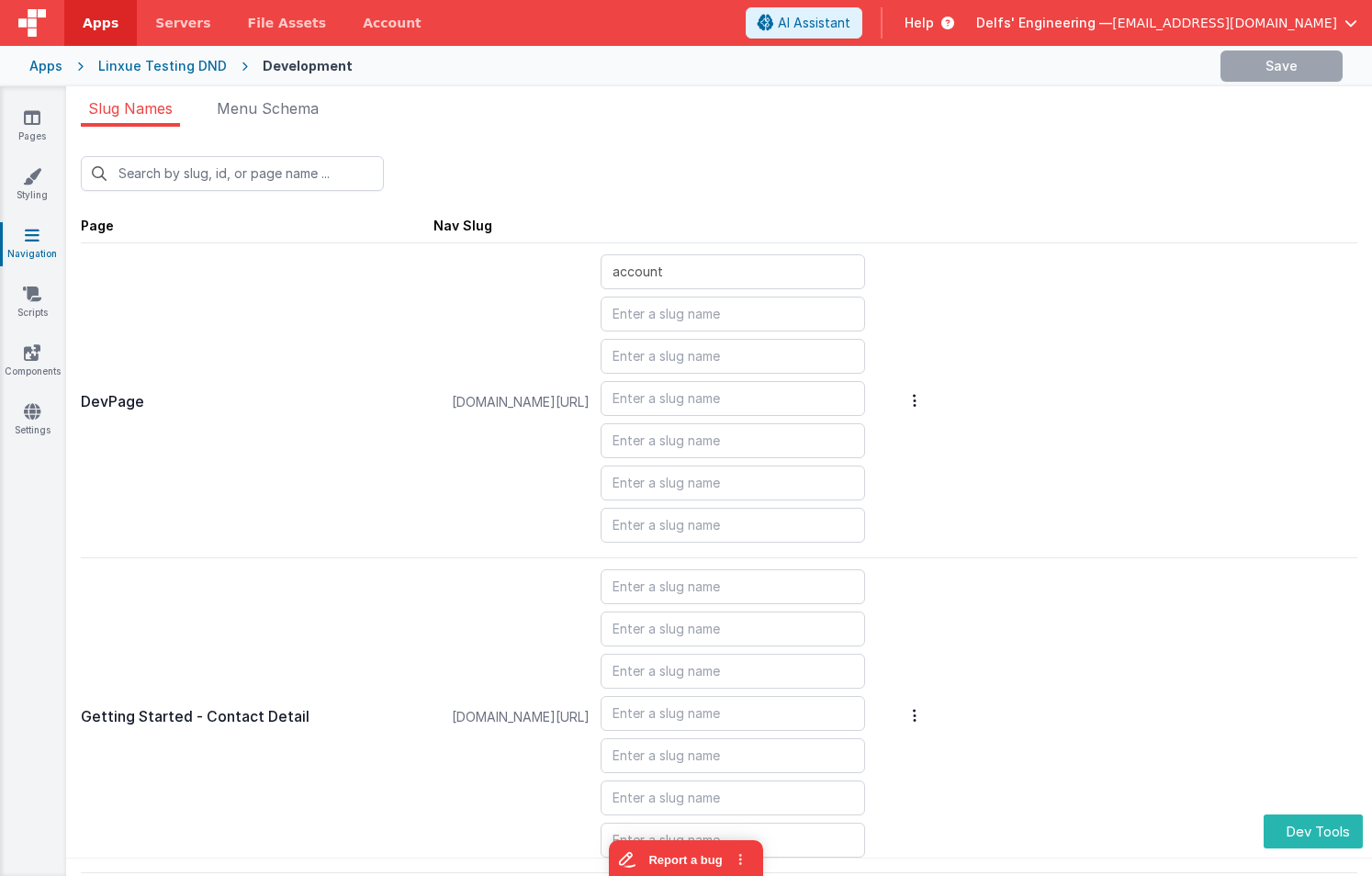
type input "login/reset/success"
type input "default"
type input "invoices_simple"
type input "invoices_tab"
type input "invoicesdetail"
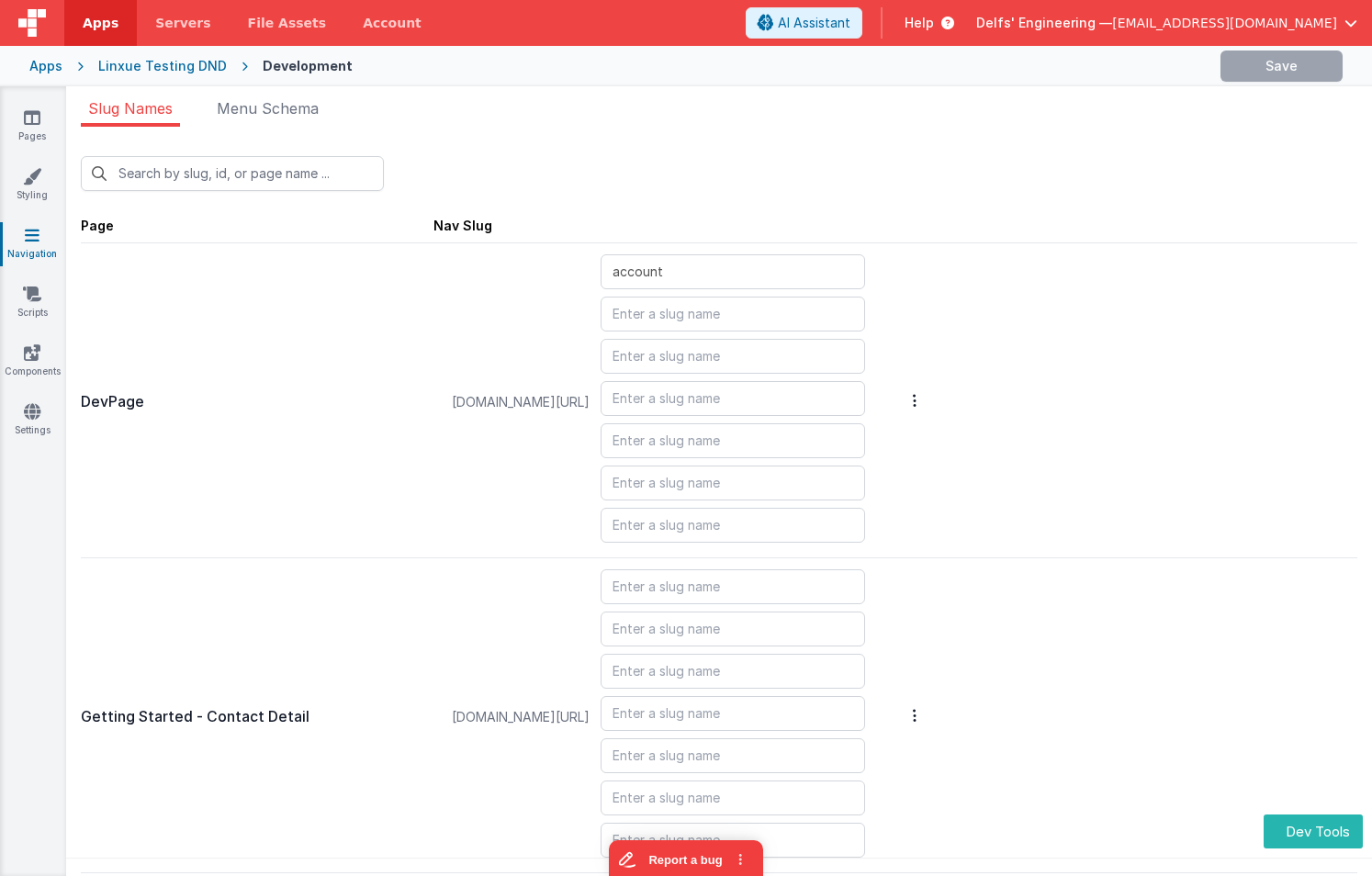
type input "login/forgot/sent"
type input "upload"
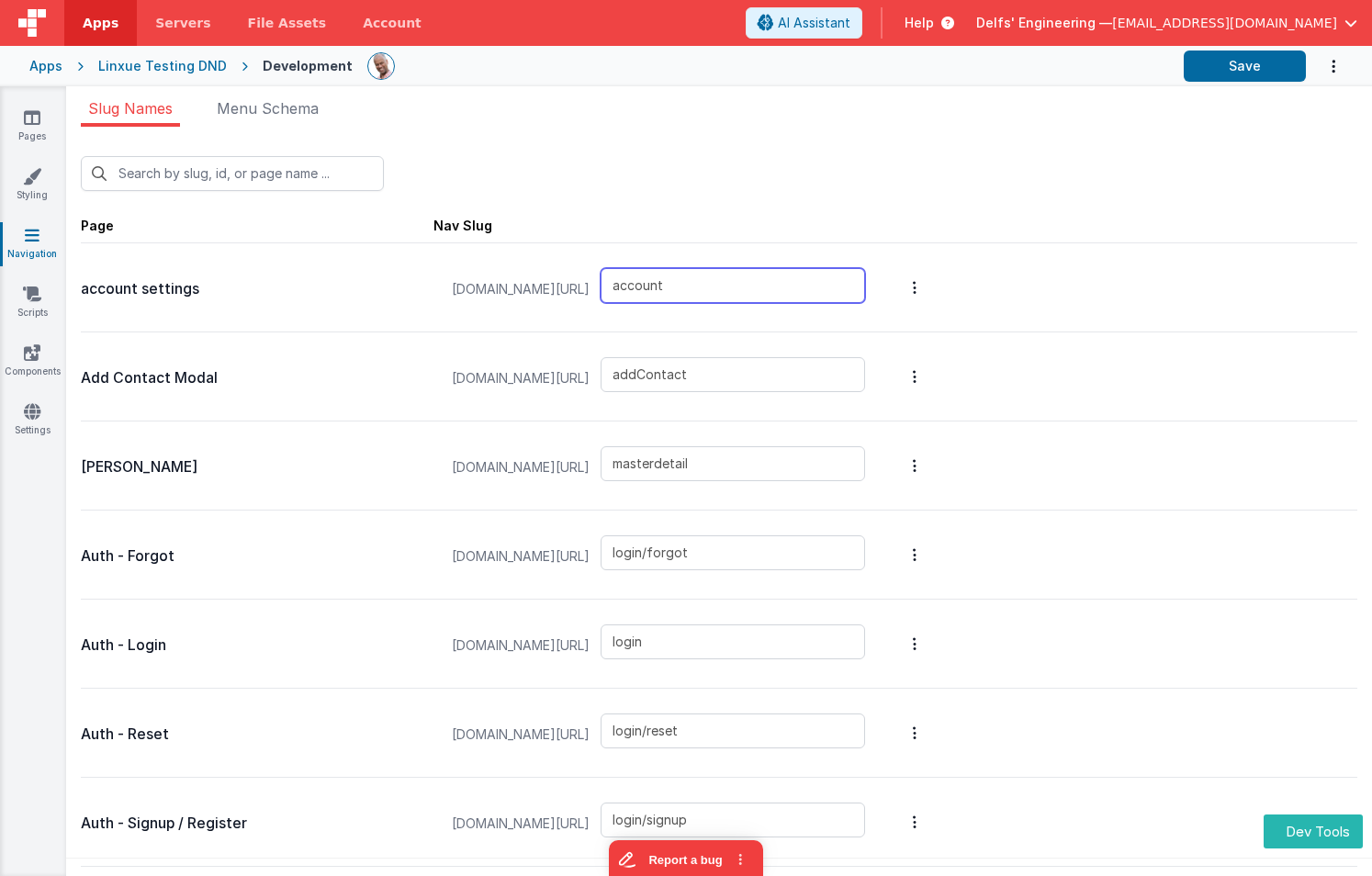
click at [826, 293] on input "account" at bounding box center [733, 286] width 264 height 35
type input "account1"
drag, startPoint x: 982, startPoint y: 190, endPoint x: 1006, endPoint y: 183, distance: 25.0
click at [991, 187] on div "New Slug" at bounding box center [719, 174] width 1277 height 35
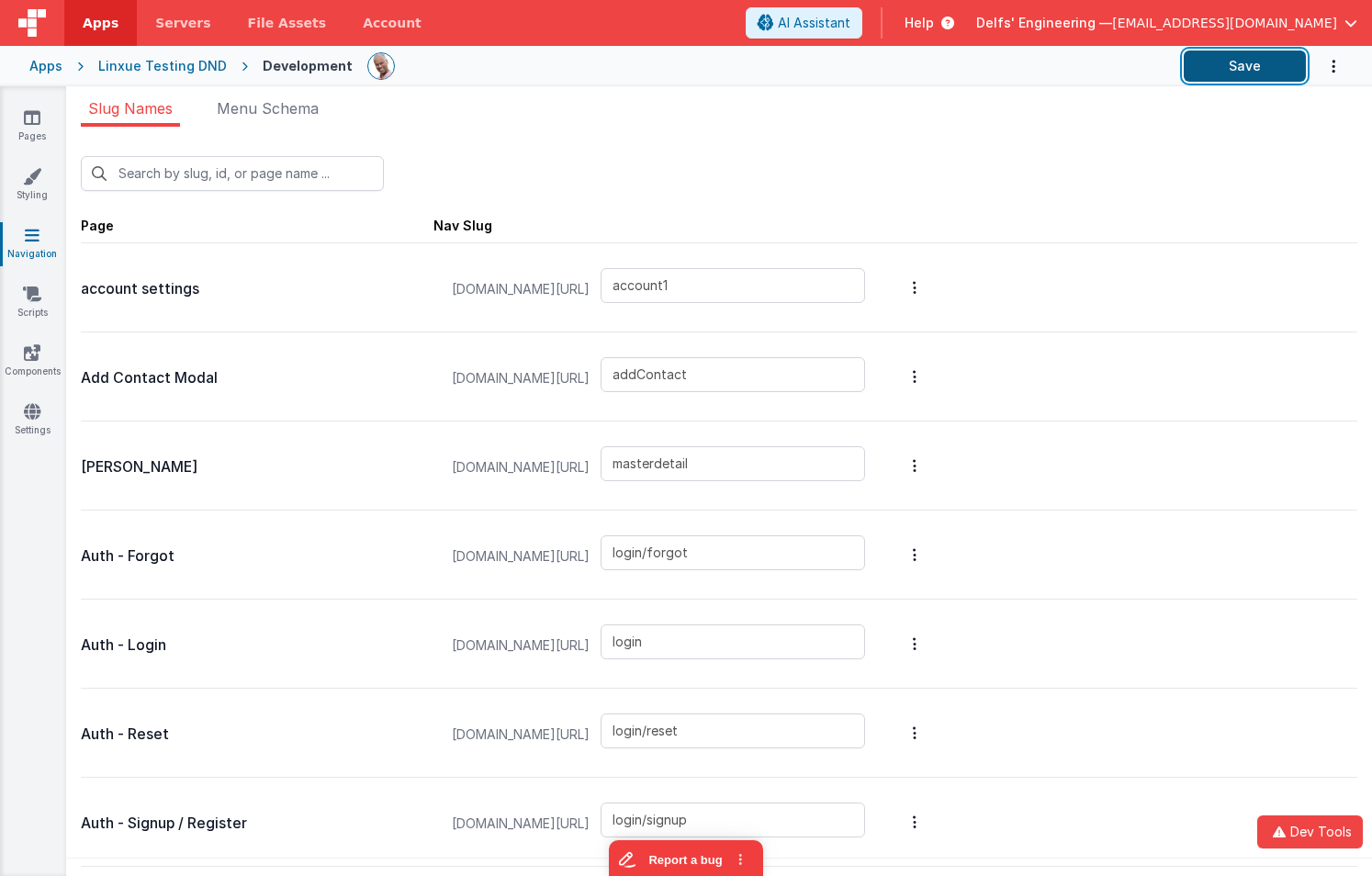
click at [1218, 67] on button "Save" at bounding box center [1245, 66] width 122 height 31
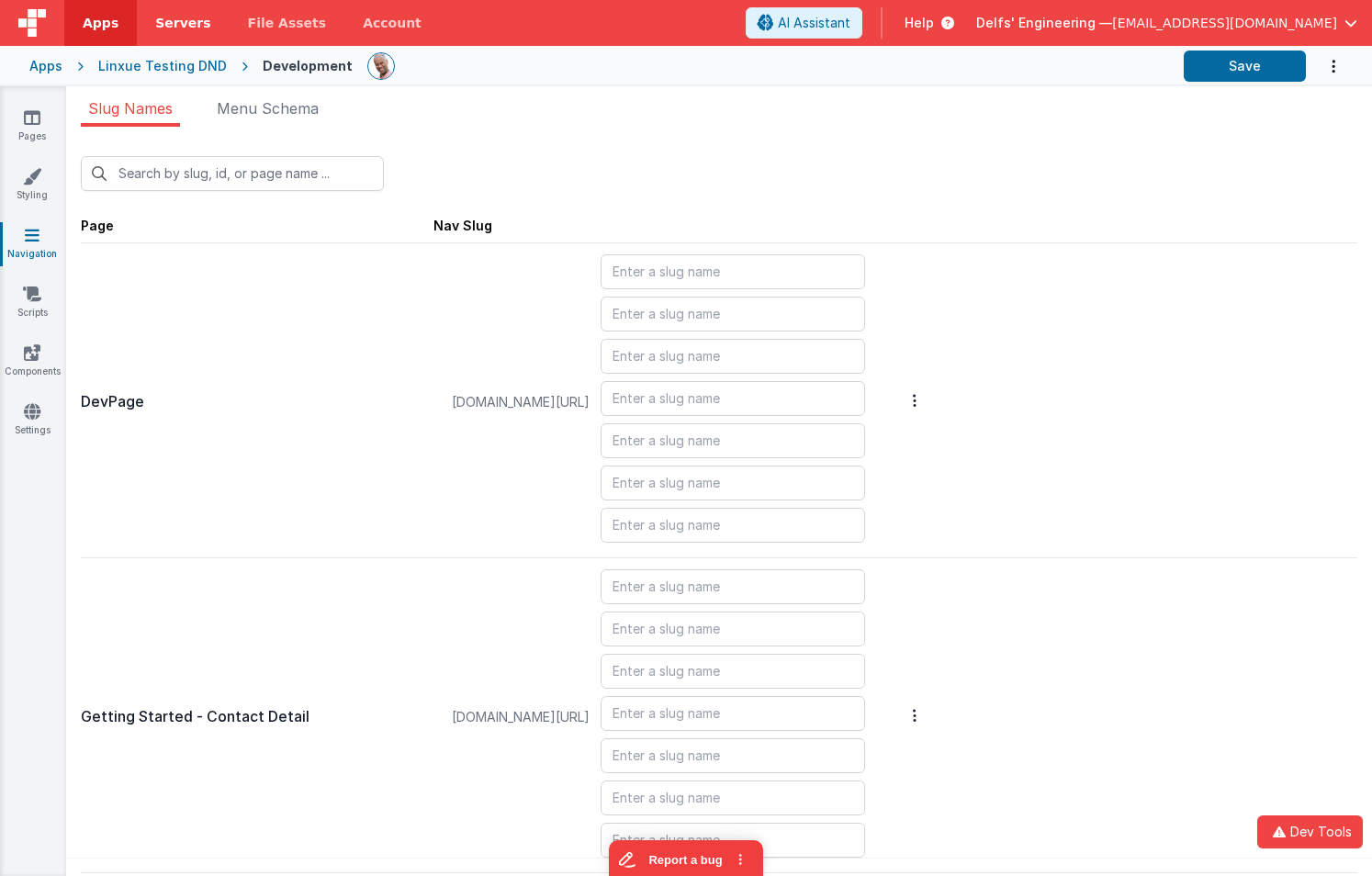
type input "account1"
type input "addContact"
type input "masterdetail"
type input "login/forgot"
type input "login"
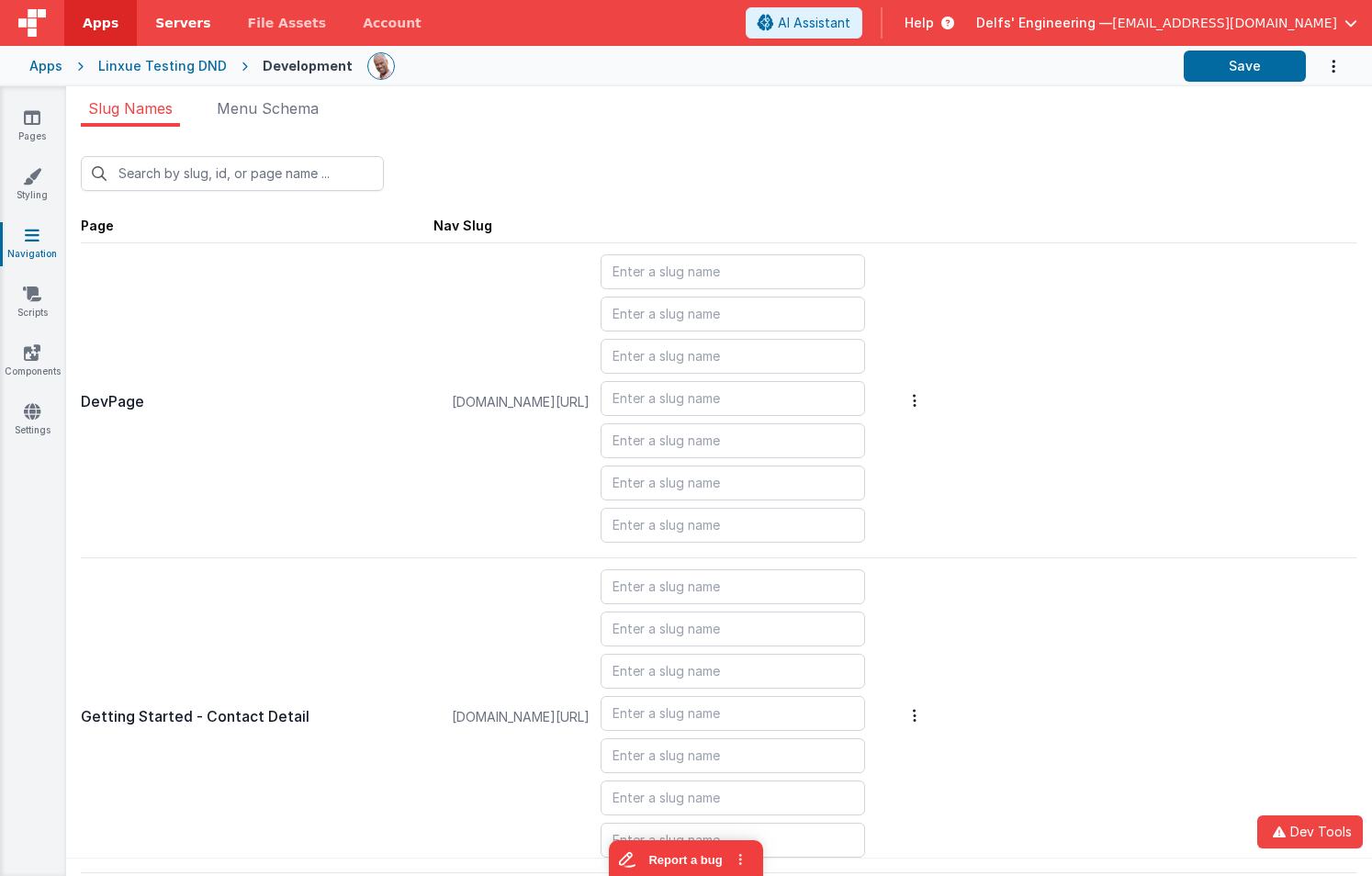
type input "login/reset"
type input "login/signup"
type input "login/verify"
type input "blank"
type input "contacts"
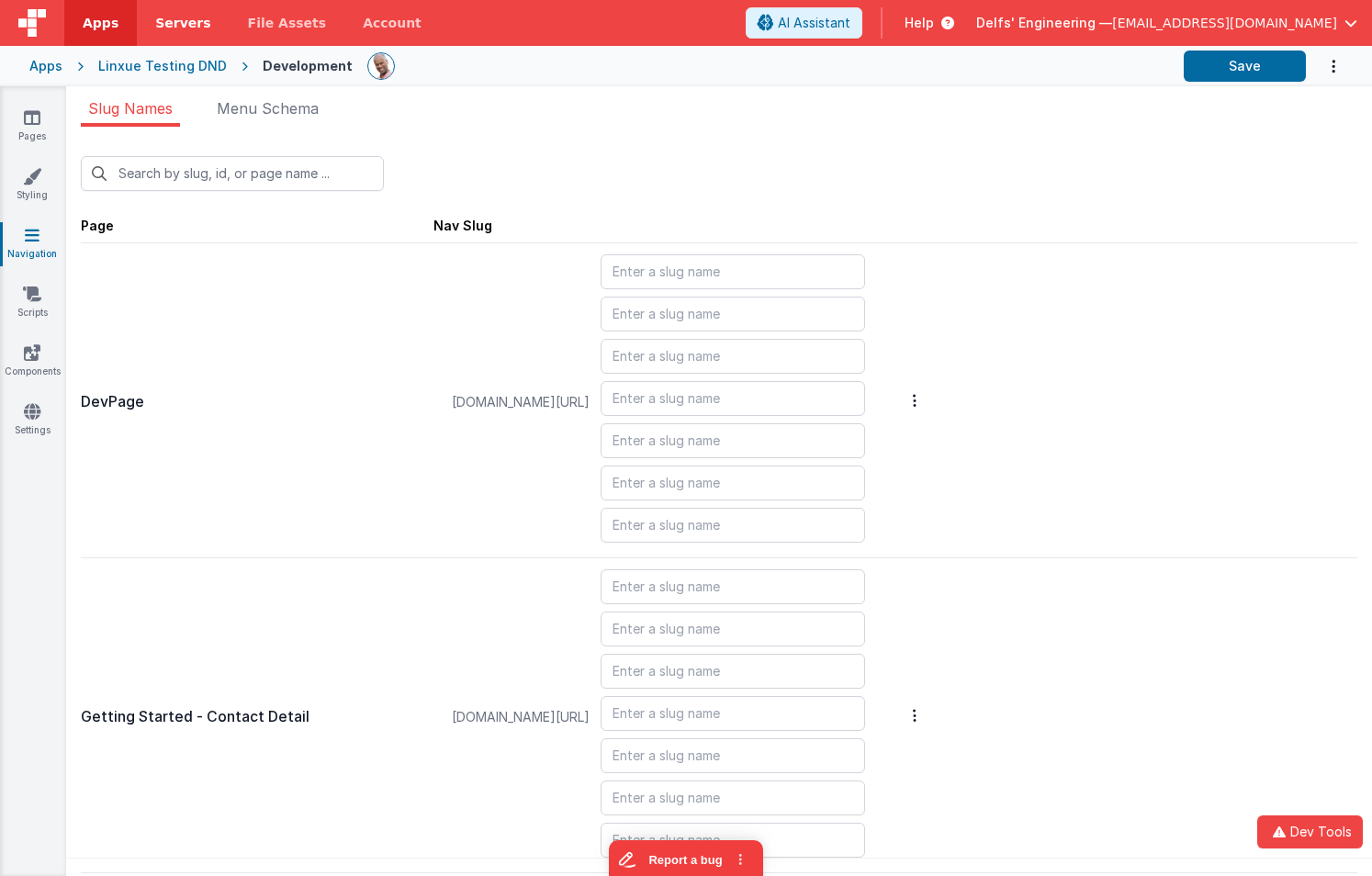
type input "login/reset/success"
type input "default"
type input "invoices_simple"
type input "invoices_tab"
type input "invoicesdetail"
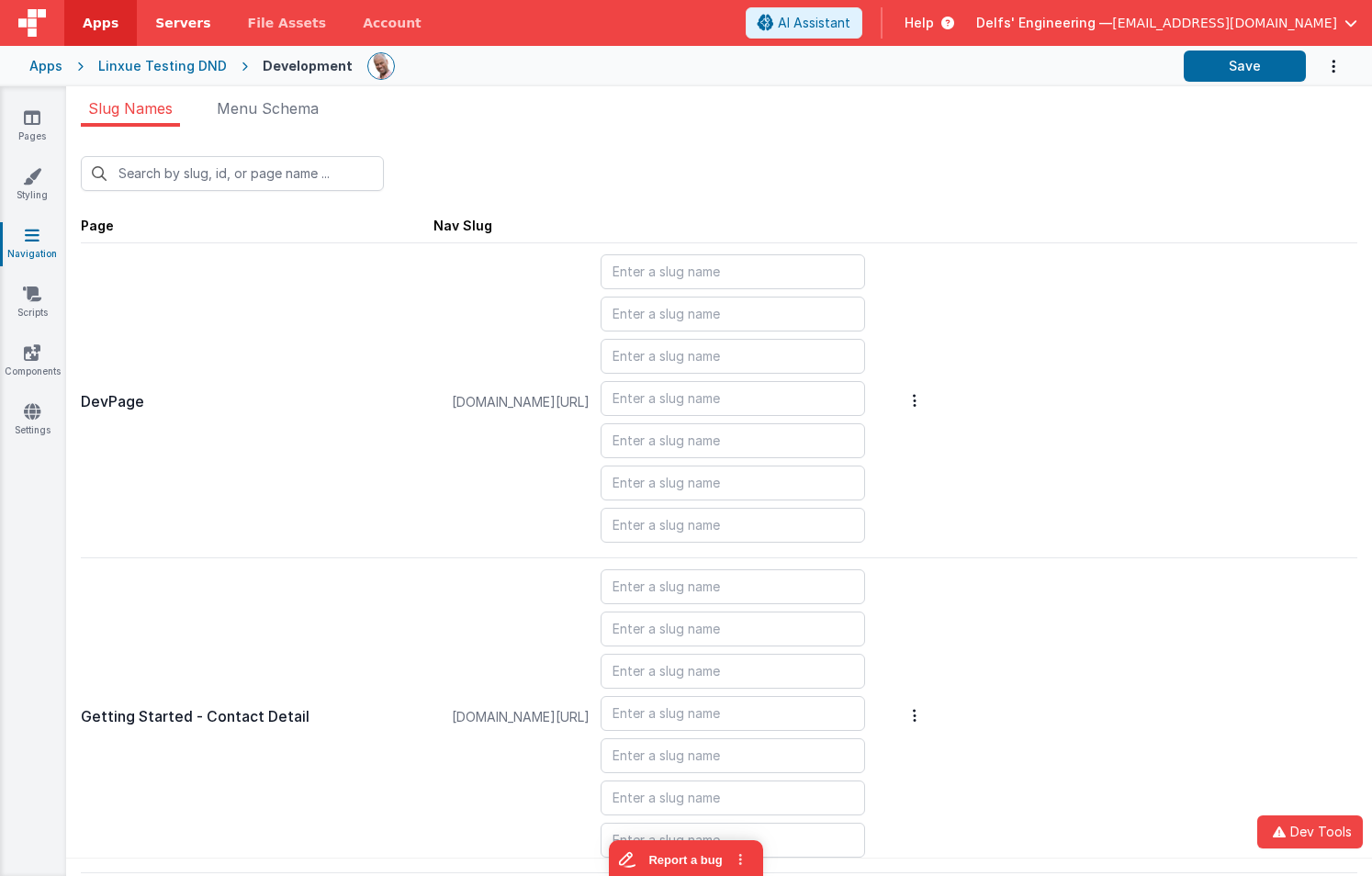
type input "login/forgot/sent"
type input "upload"
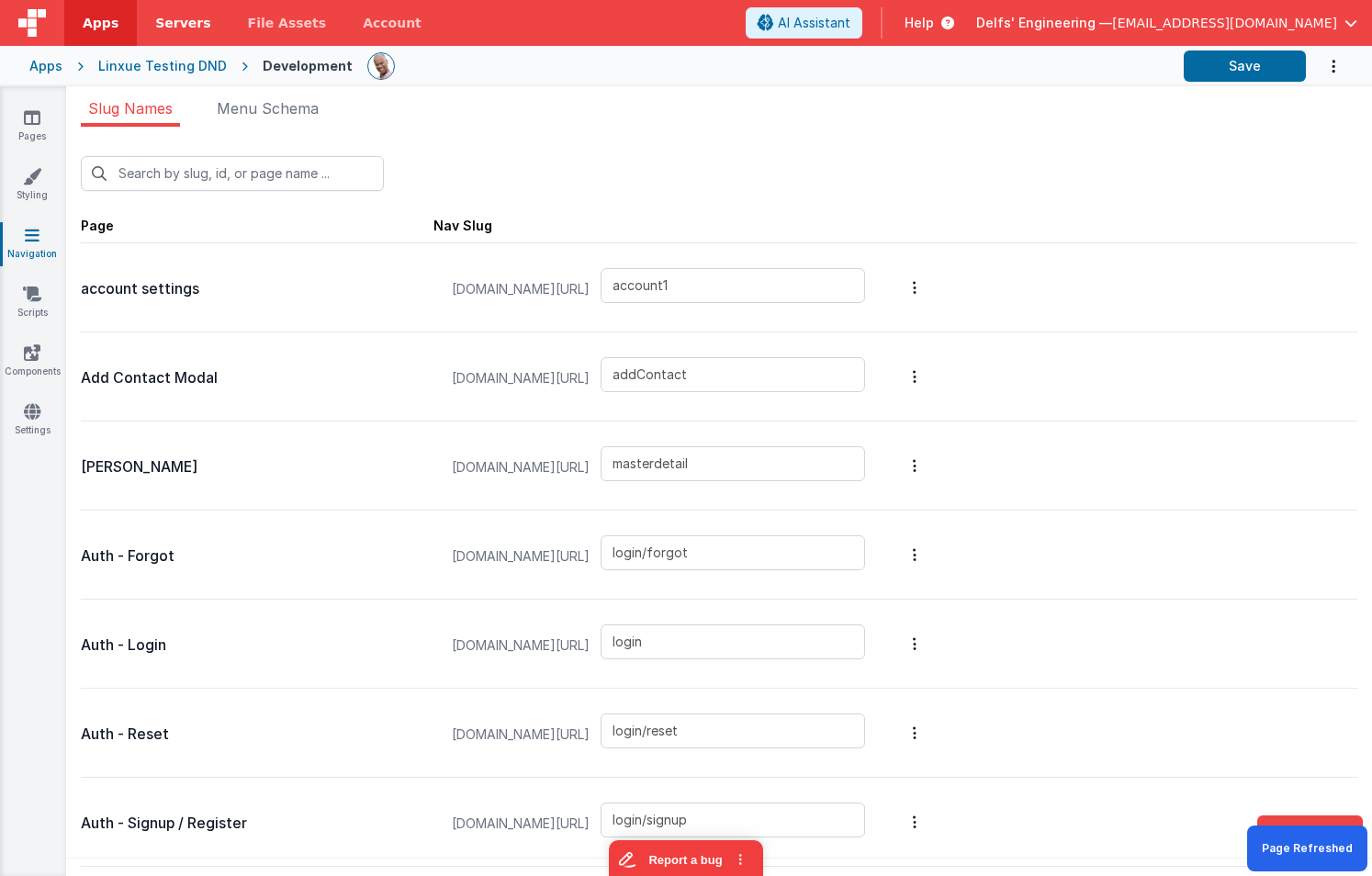
type input "account"
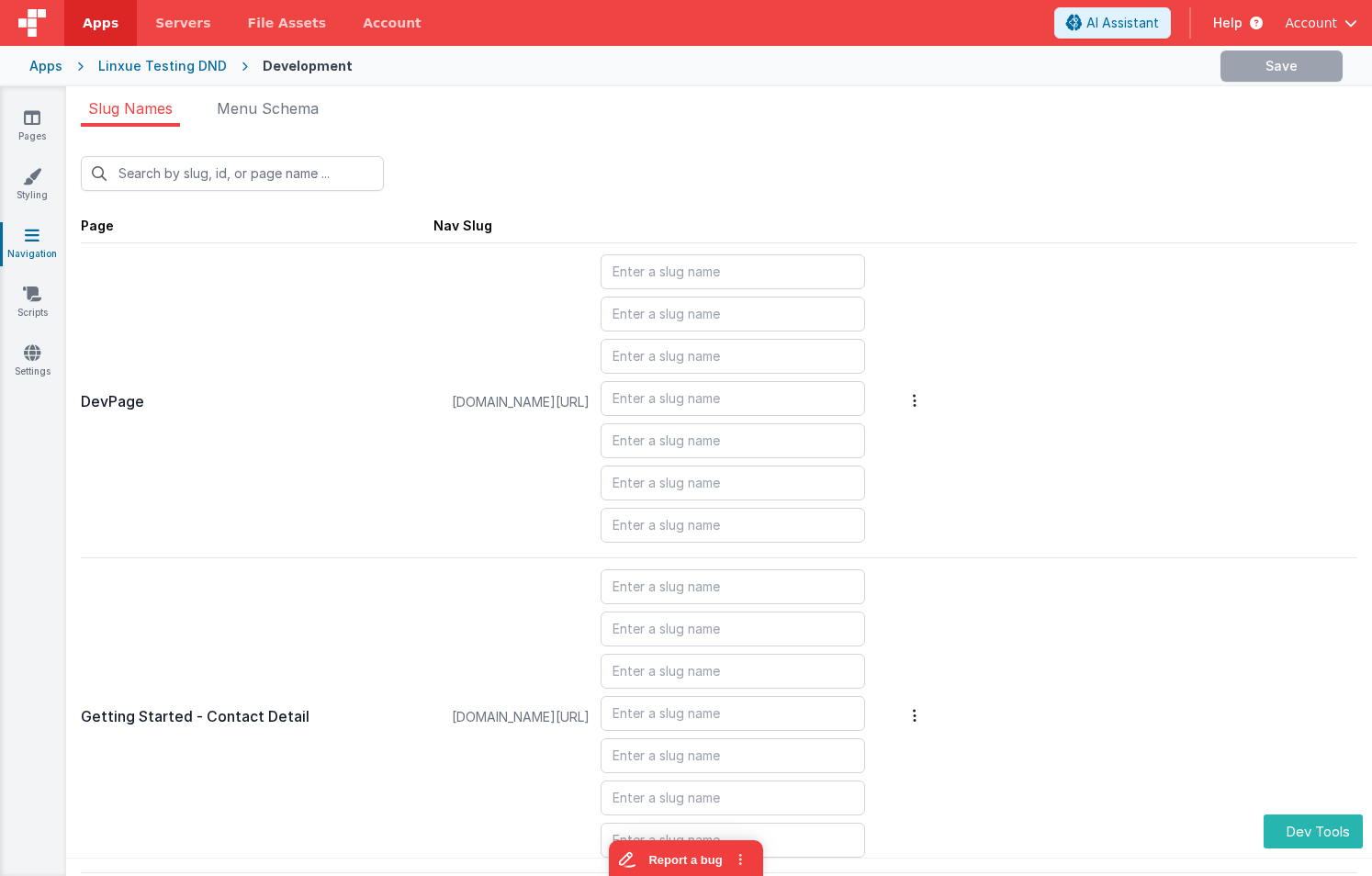
type input "account"
type input "addContact"
type input "masterdetail"
type input "login/forgot"
type input "login"
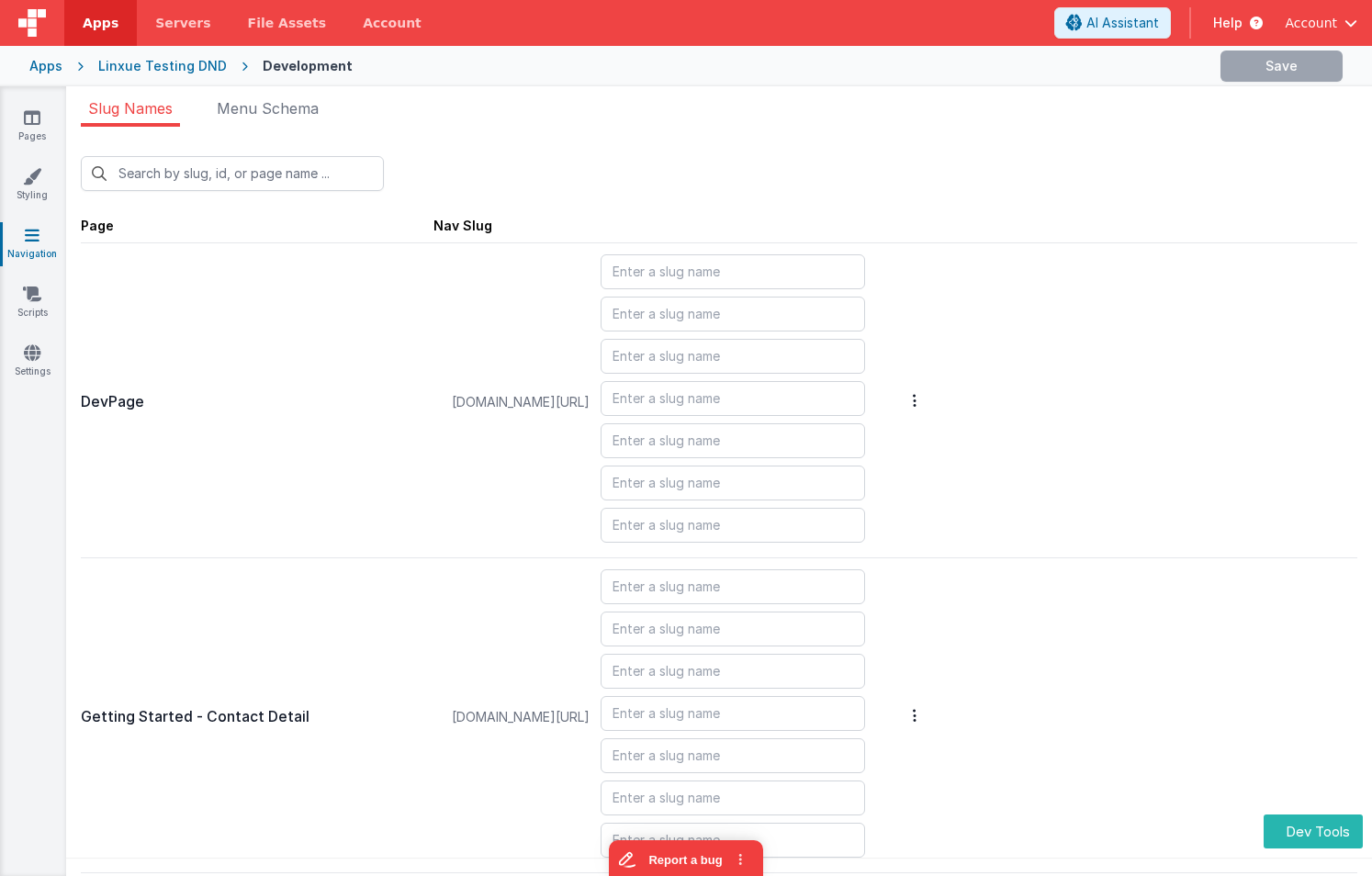
type input "login/reset"
type input "login/signup"
type input "login/verify"
type input "blank"
type input "contacts"
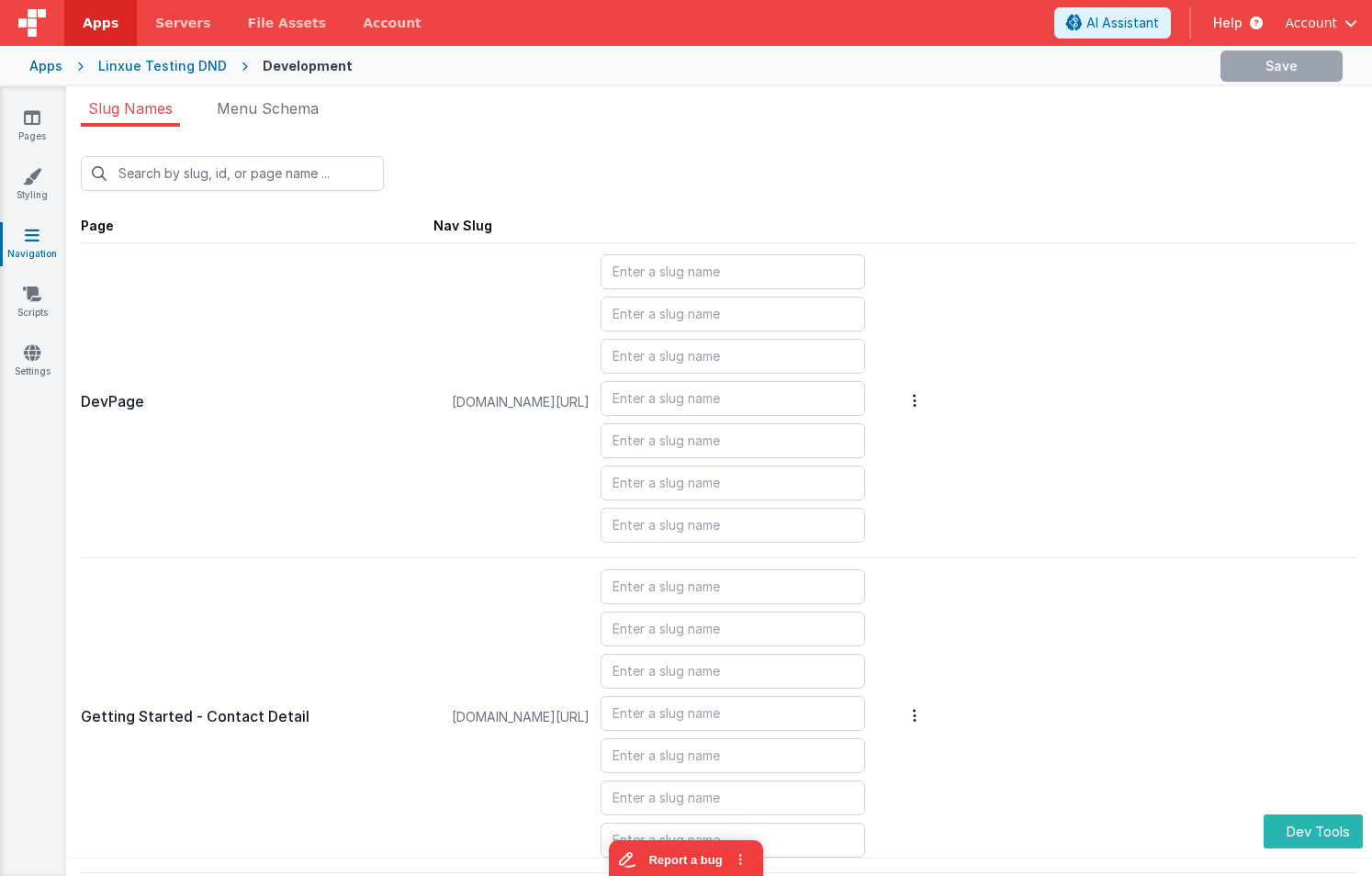
type input "login/reset/success"
type input "default"
type input "invoices_simple"
type input "invoices_tab"
type input "invoicesdetail"
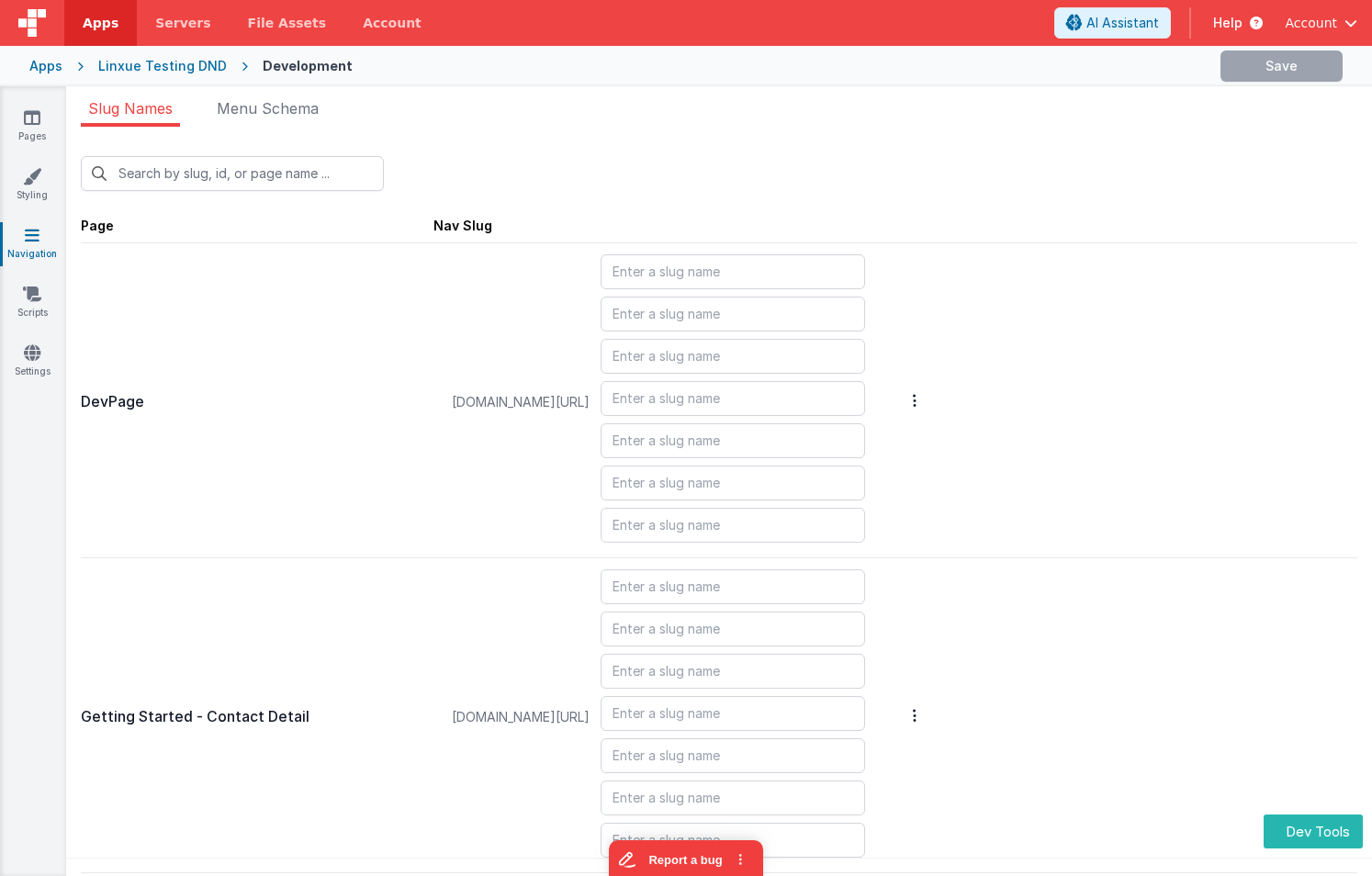
type input "login/forgot/sent"
type input "upload"
type input "account"
type input "addContact"
type input "masterdetail"
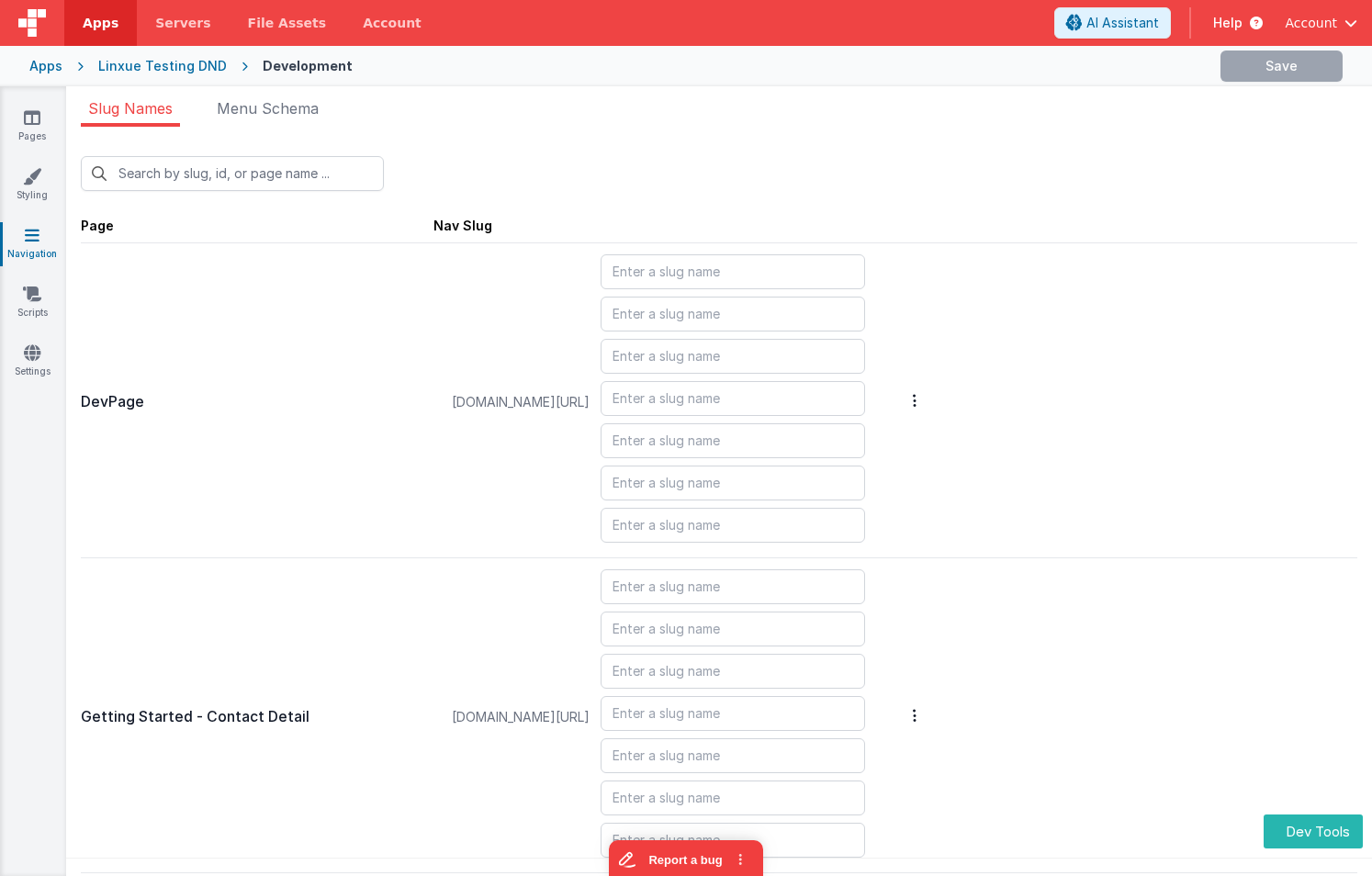
type input "login/forgot"
type input "login"
type input "login/reset"
type input "login/signup"
type input "login/verify"
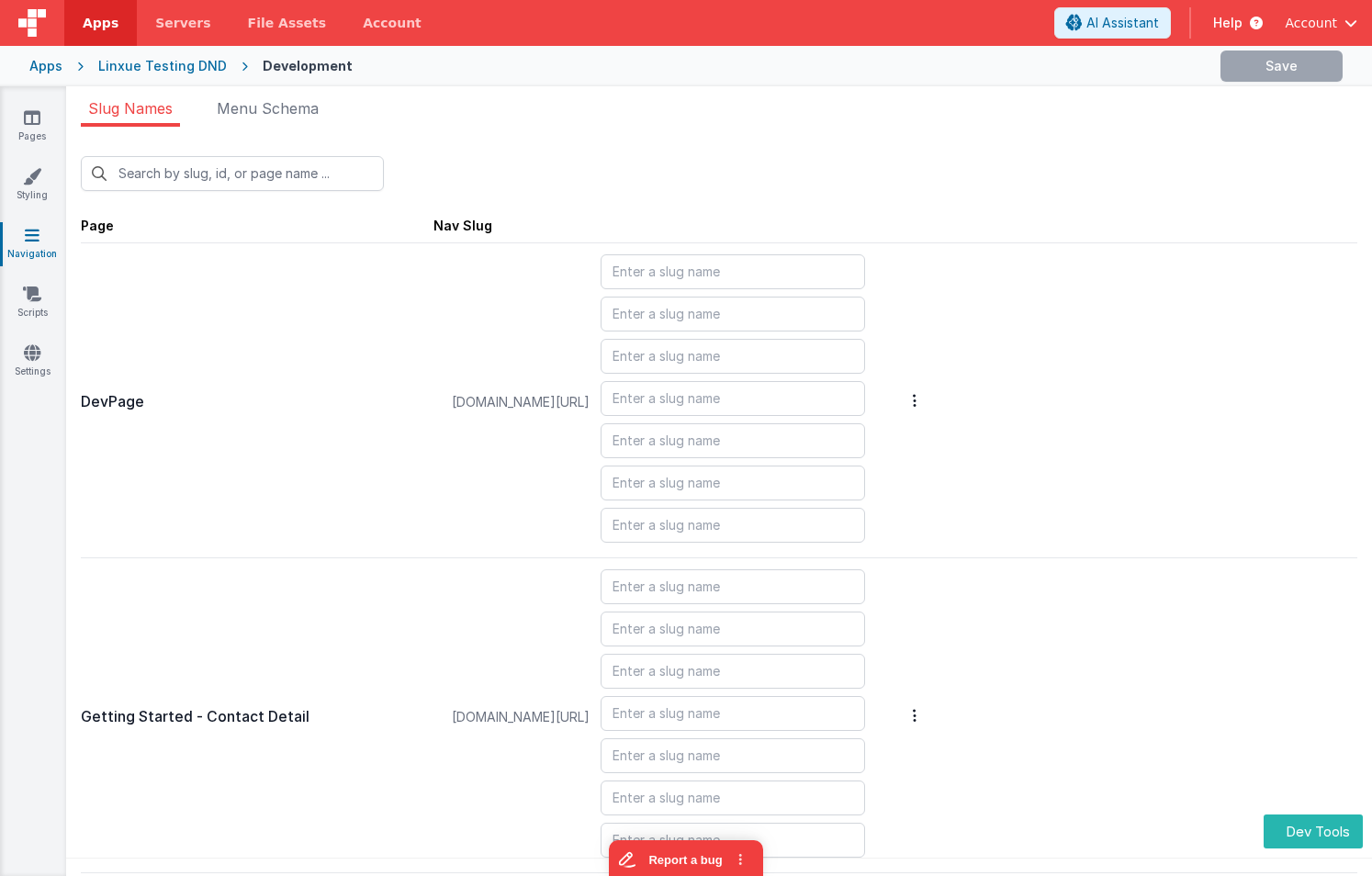
type input "blank"
type input "contacts"
type input "login/reset/success"
type input "default"
type input "invoices_simple"
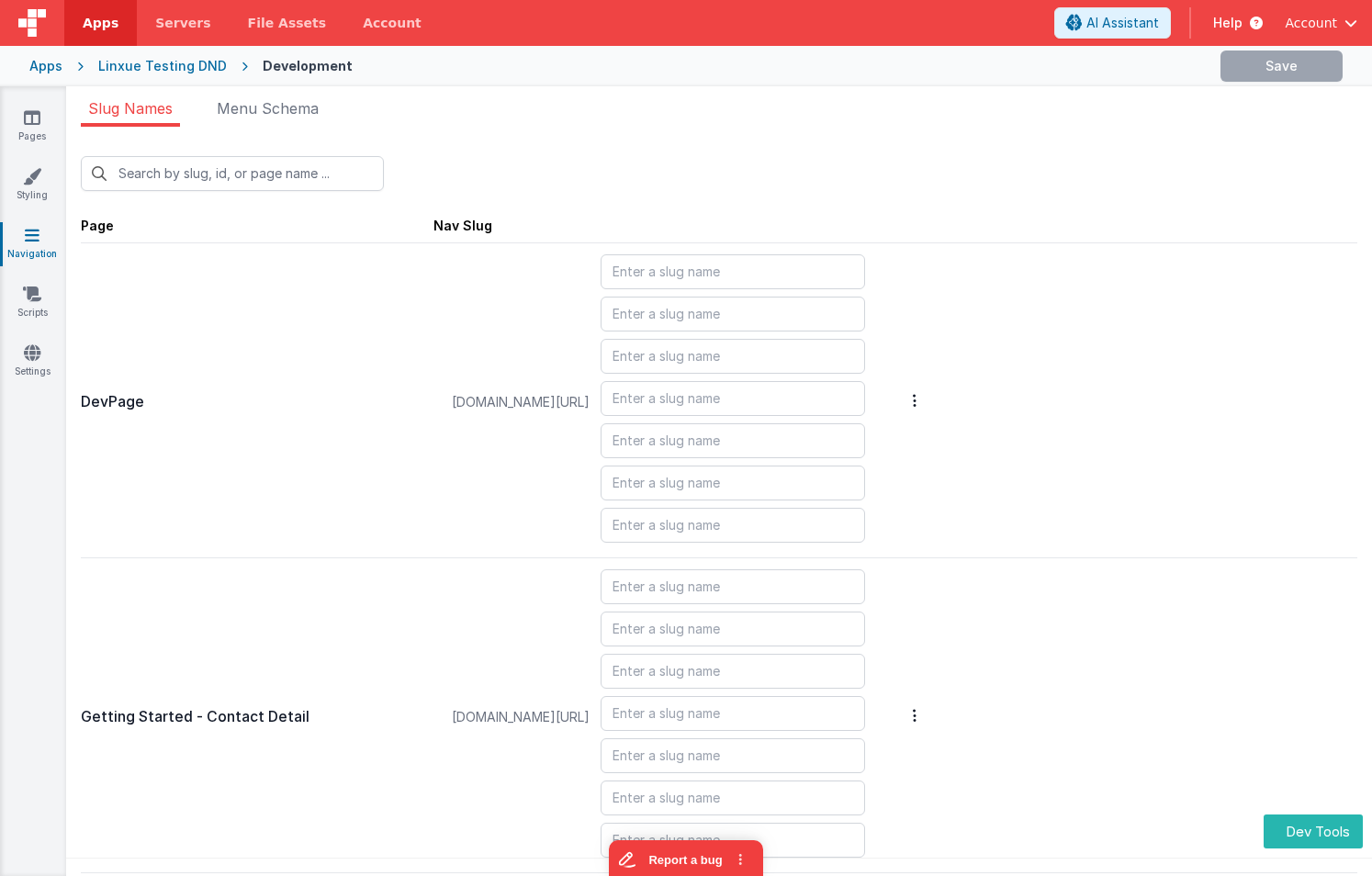
type input "invoices_tab"
type input "invoicesdetail"
type input "login/forgot/sent"
type input "upload"
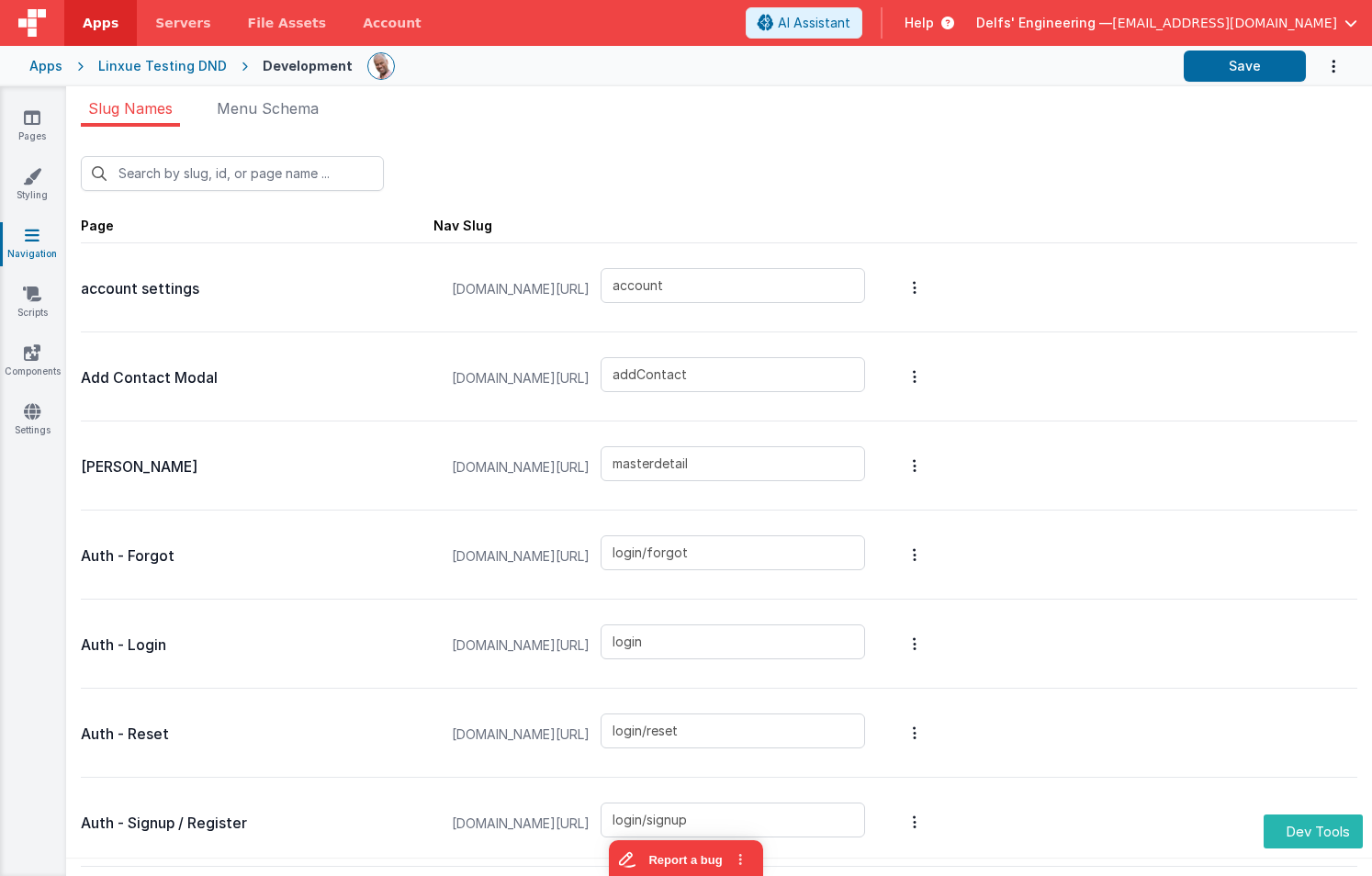
scroll to position [1, 0]
click at [729, 176] on div "New Slug" at bounding box center [719, 173] width 1277 height 35
click at [795, 286] on input "account" at bounding box center [733, 285] width 264 height 35
click at [1245, 60] on button "Save" at bounding box center [1245, 66] width 122 height 31
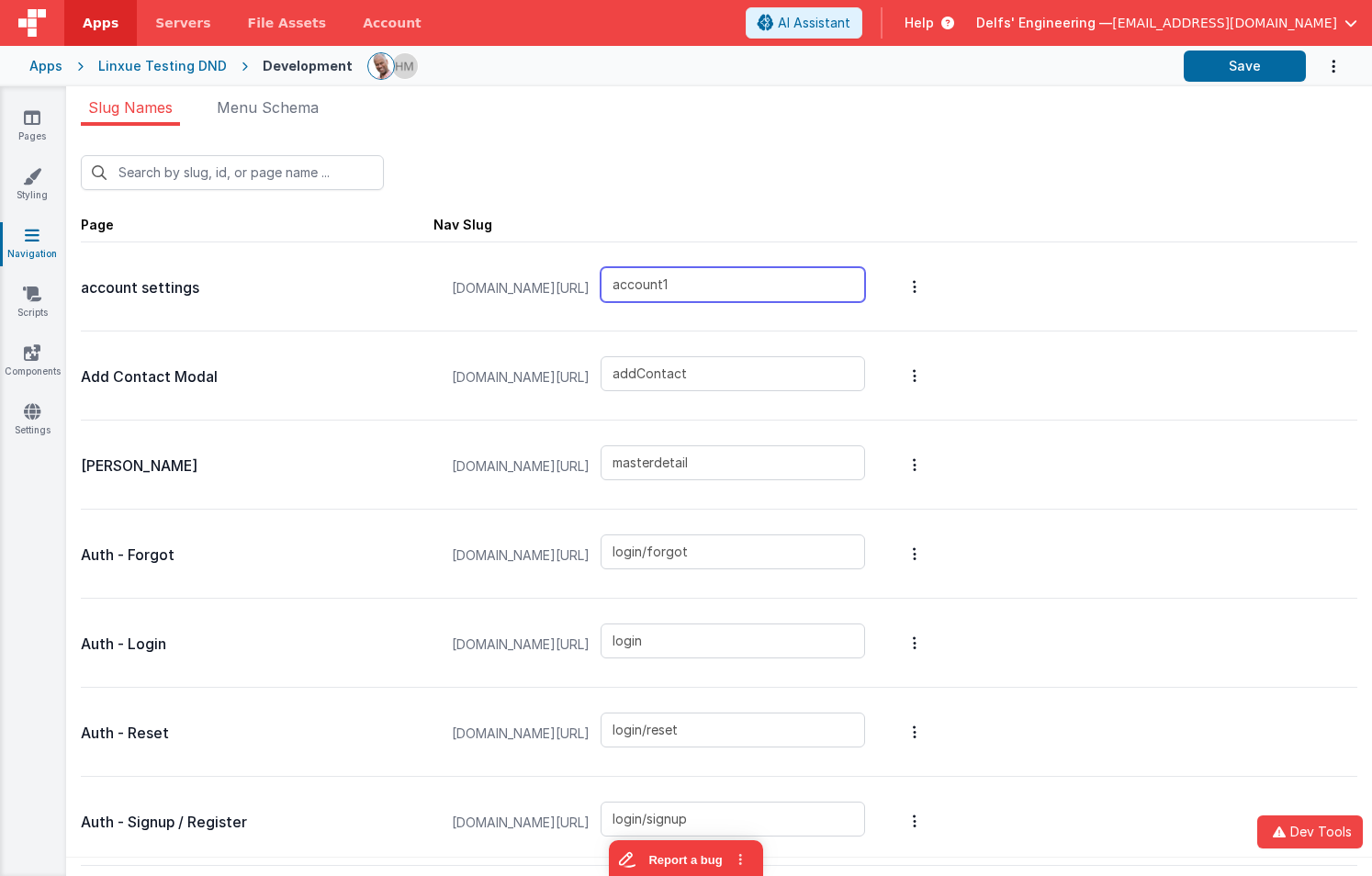
click at [795, 287] on input "account1" at bounding box center [733, 285] width 264 height 35
type input "account2"
click at [982, 143] on div "New Slug" at bounding box center [719, 165] width 1277 height 50
click at [1263, 68] on button "Save" at bounding box center [1245, 66] width 122 height 31
drag, startPoint x: 794, startPoint y: 288, endPoint x: 693, endPoint y: 299, distance: 101.6
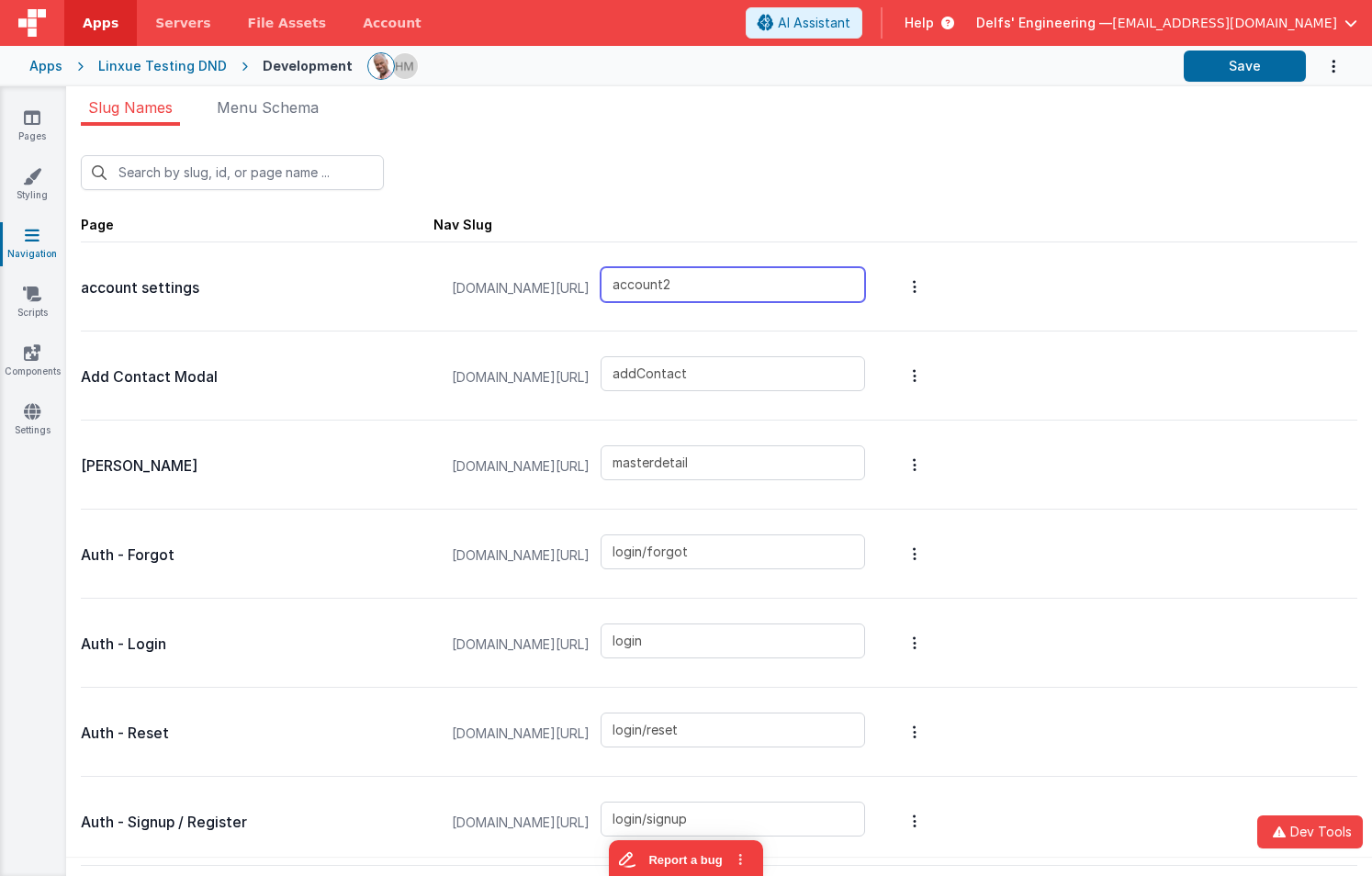
click at [701, 286] on div "linxuetestingdnd.fmbetterforms.com/#/ account2" at bounding box center [659, 288] width 435 height 70
click at [712, 141] on div "New Slug" at bounding box center [719, 165] width 1277 height 50
click at [33, 305] on link "Scripts" at bounding box center [32, 303] width 66 height 37
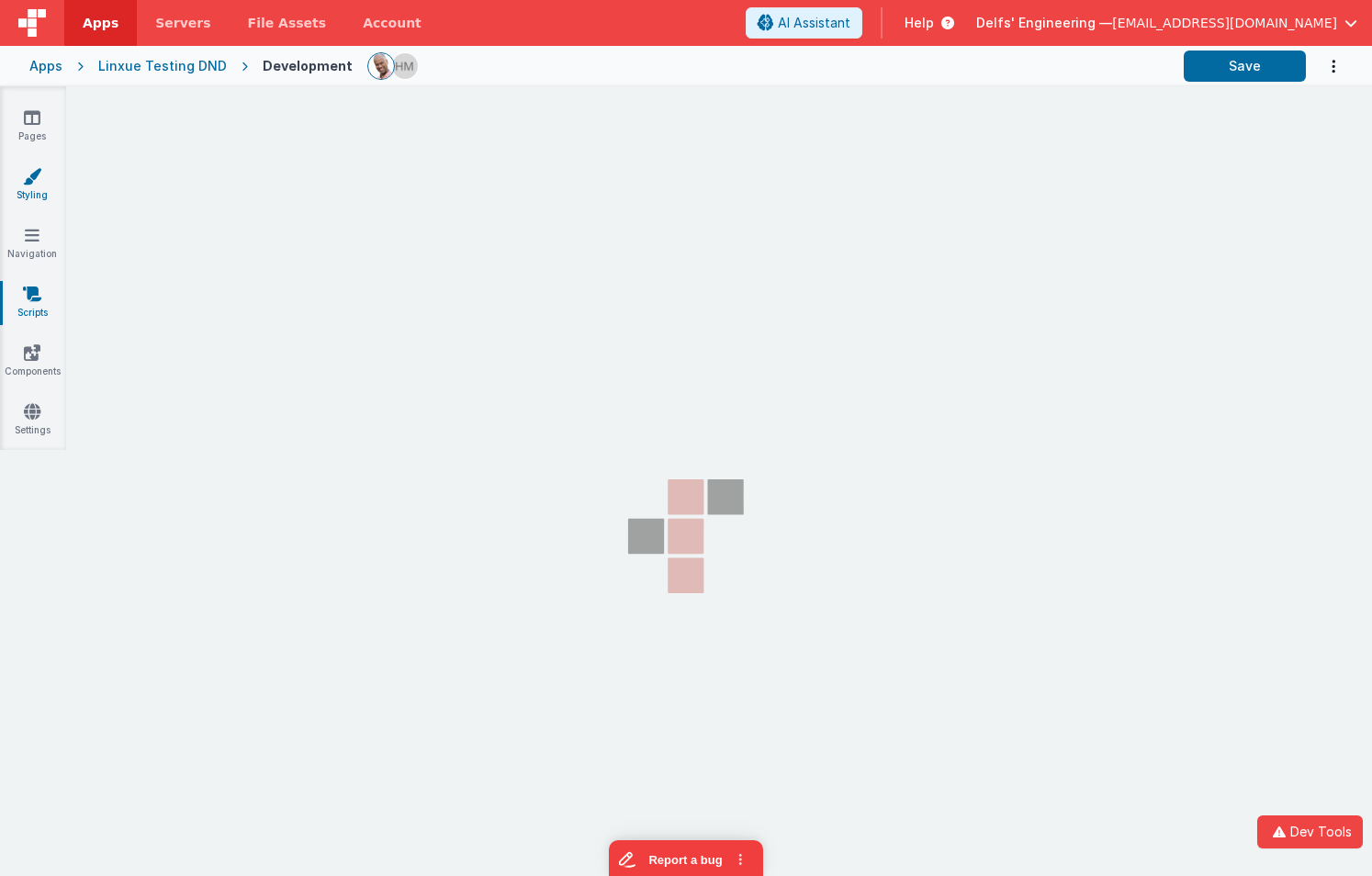
click at [40, 182] on icon at bounding box center [32, 176] width 18 height 18
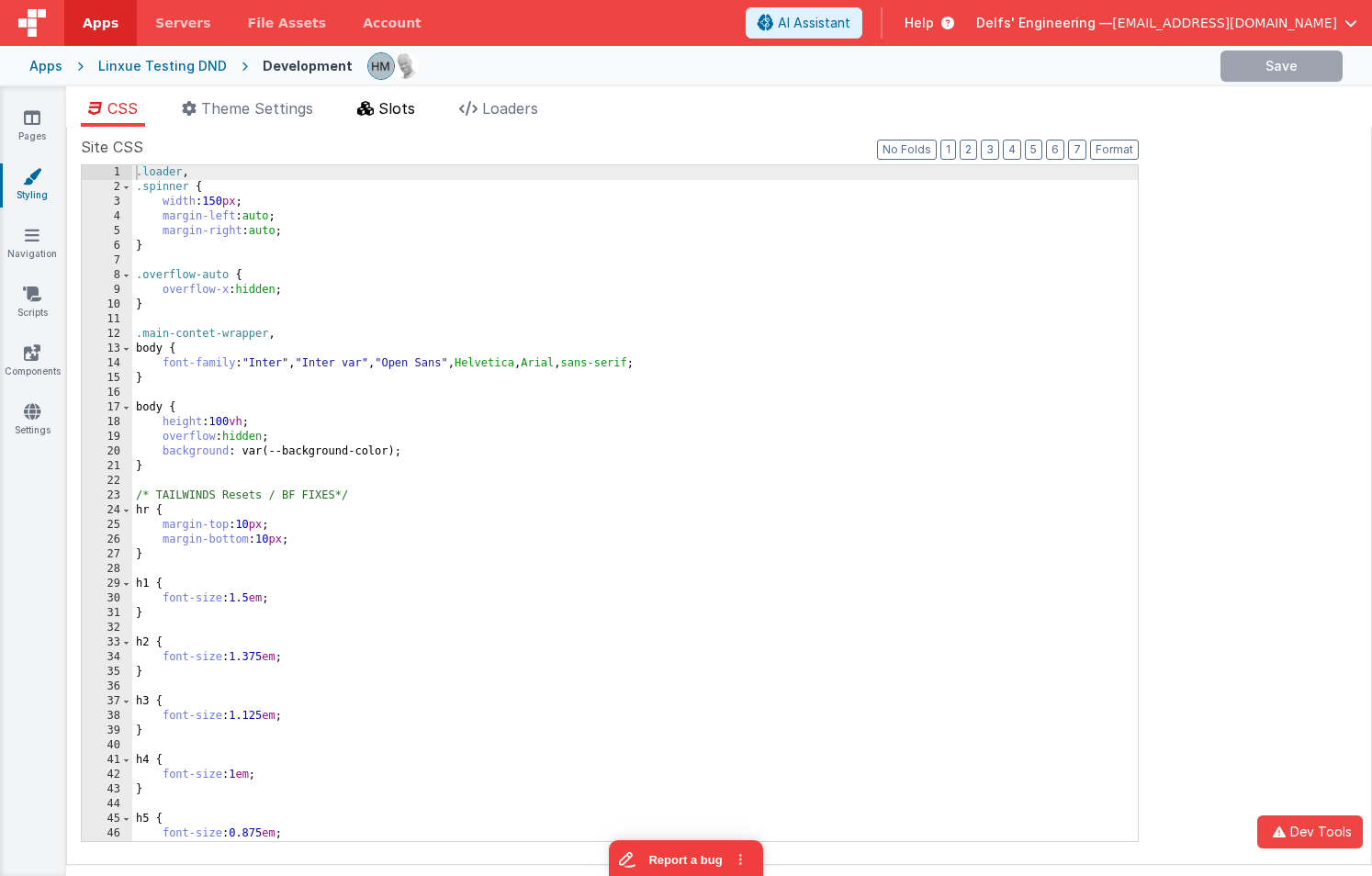
click at [386, 111] on span "Slots" at bounding box center [396, 108] width 37 height 18
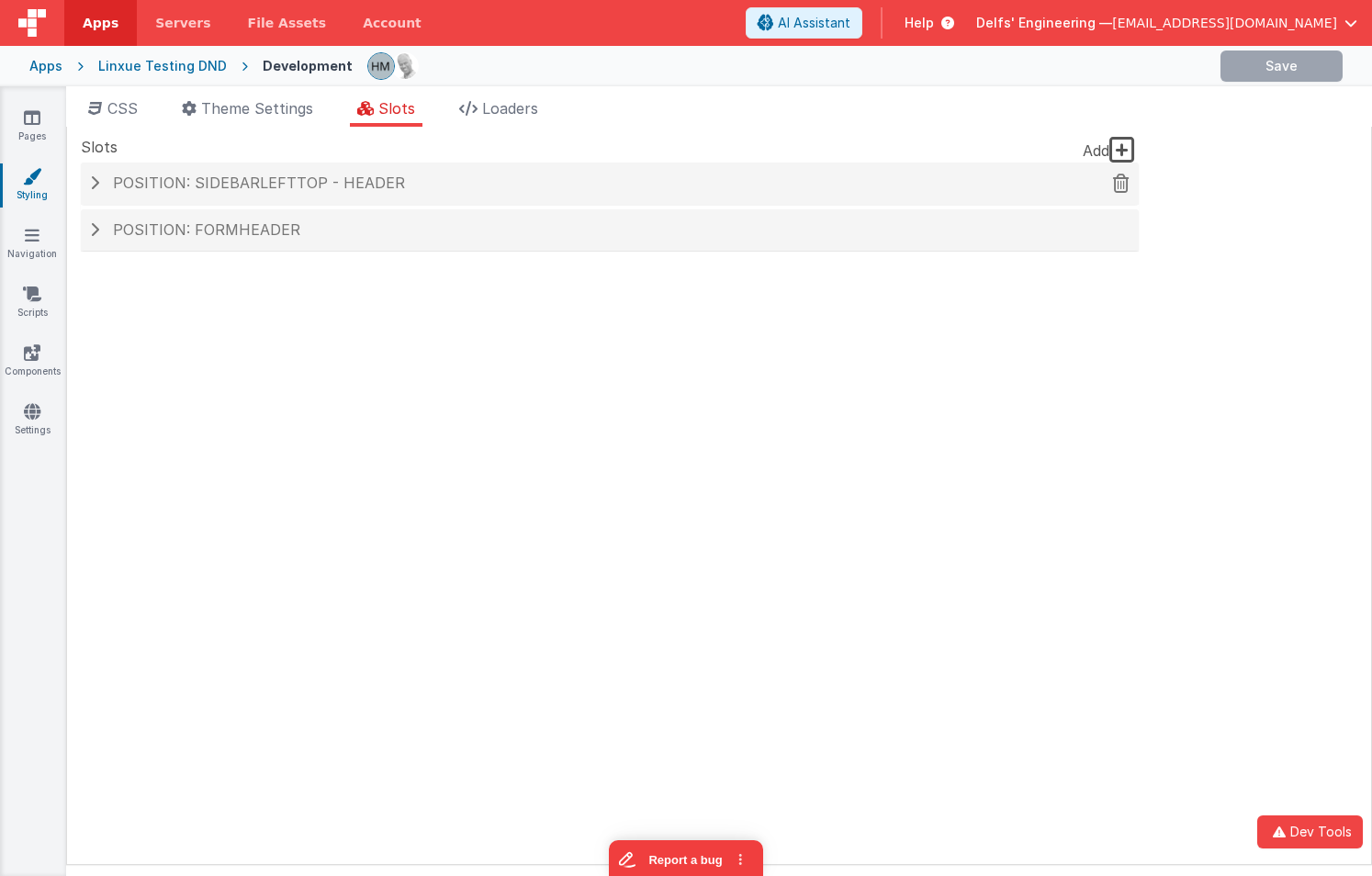
click at [226, 196] on div "Position: sidebarLeftTop - header" at bounding box center [609, 183] width 1058 height 42
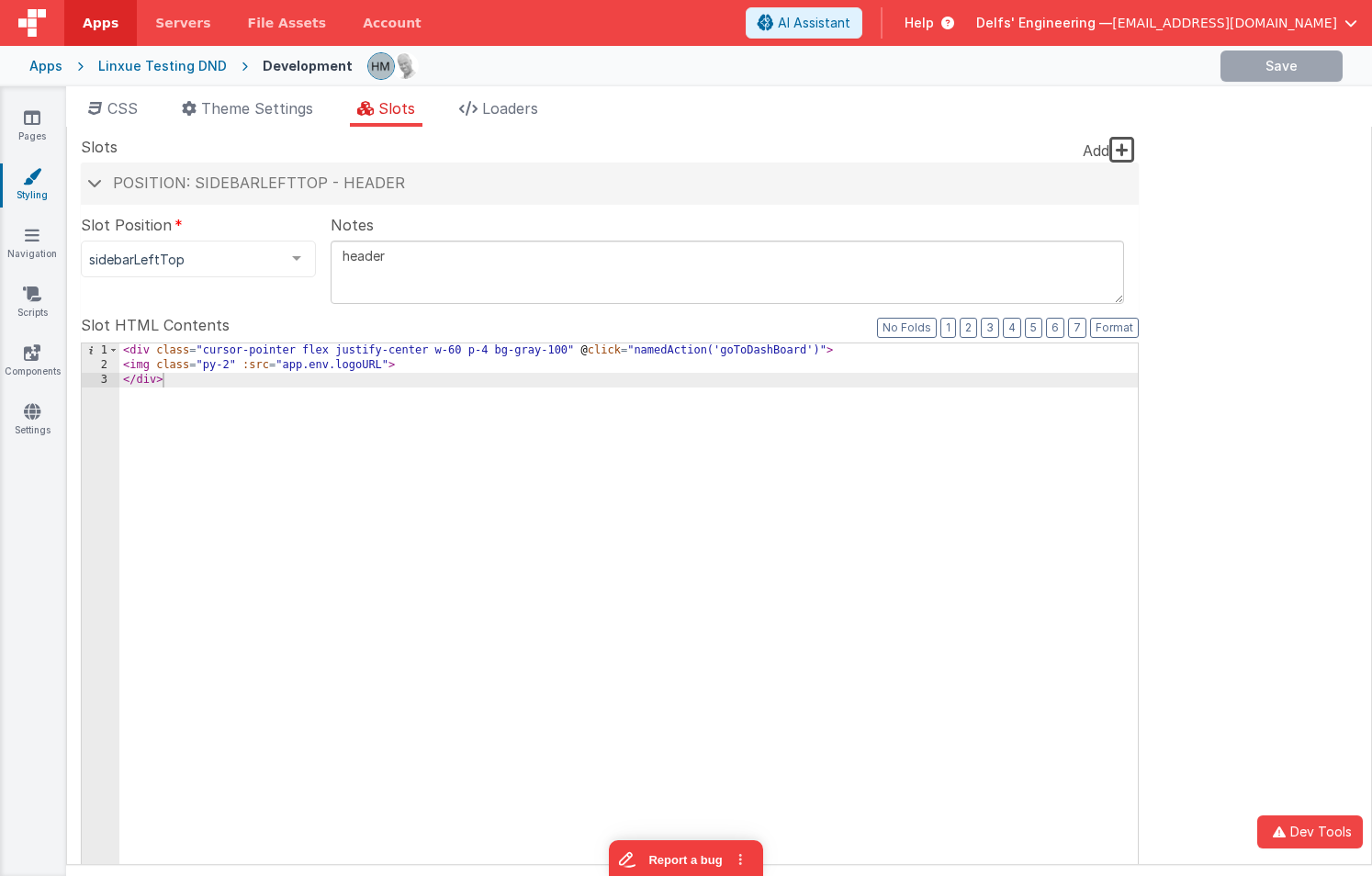
type textarea "header2"
drag, startPoint x: 487, startPoint y: 286, endPoint x: 483, endPoint y: 248, distance: 38.2
click at [487, 286] on textarea "header2" at bounding box center [727, 272] width 794 height 63
click at [30, 124] on icon at bounding box center [32, 118] width 17 height 18
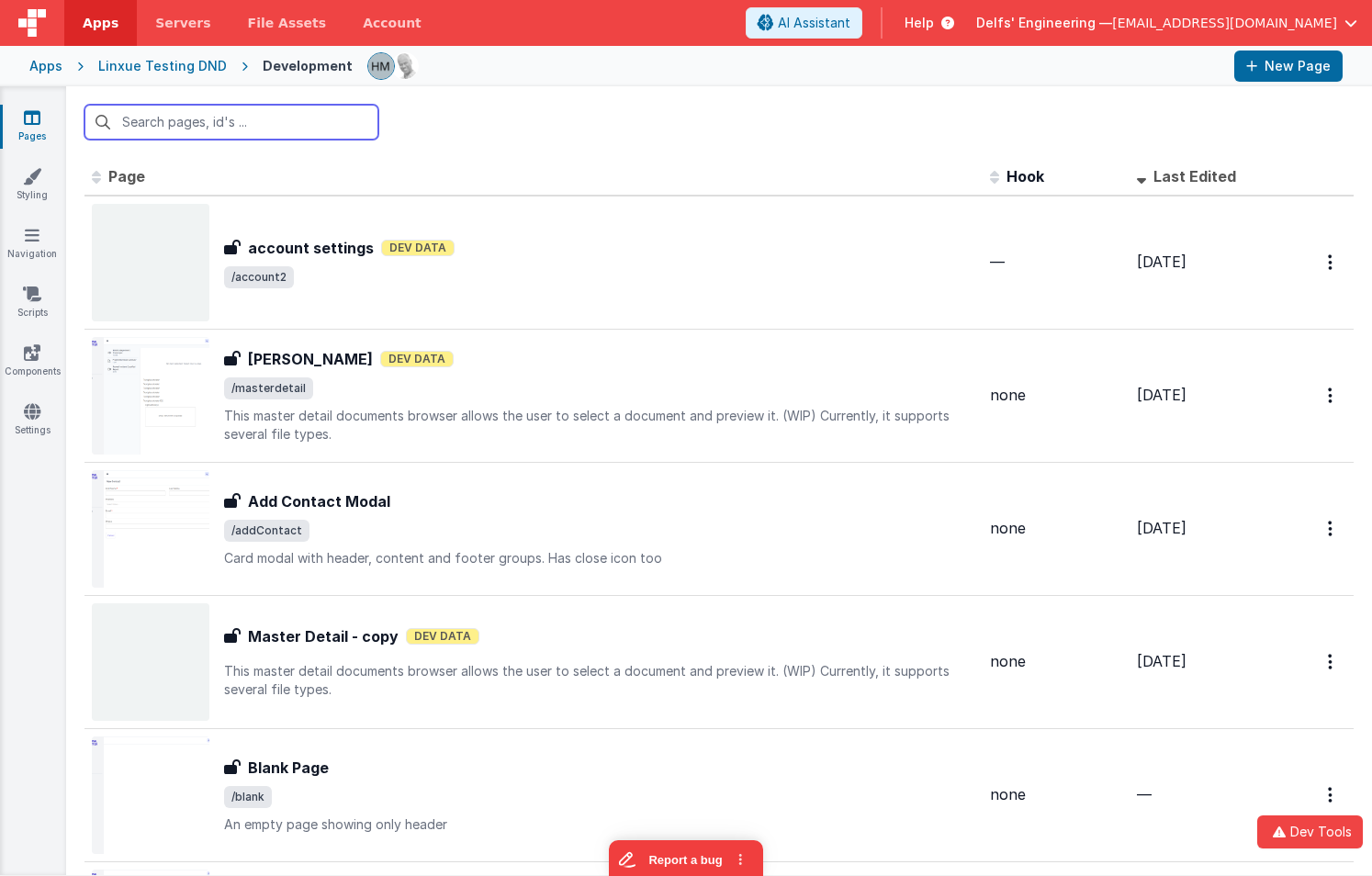
click at [234, 129] on input "text" at bounding box center [231, 122] width 293 height 35
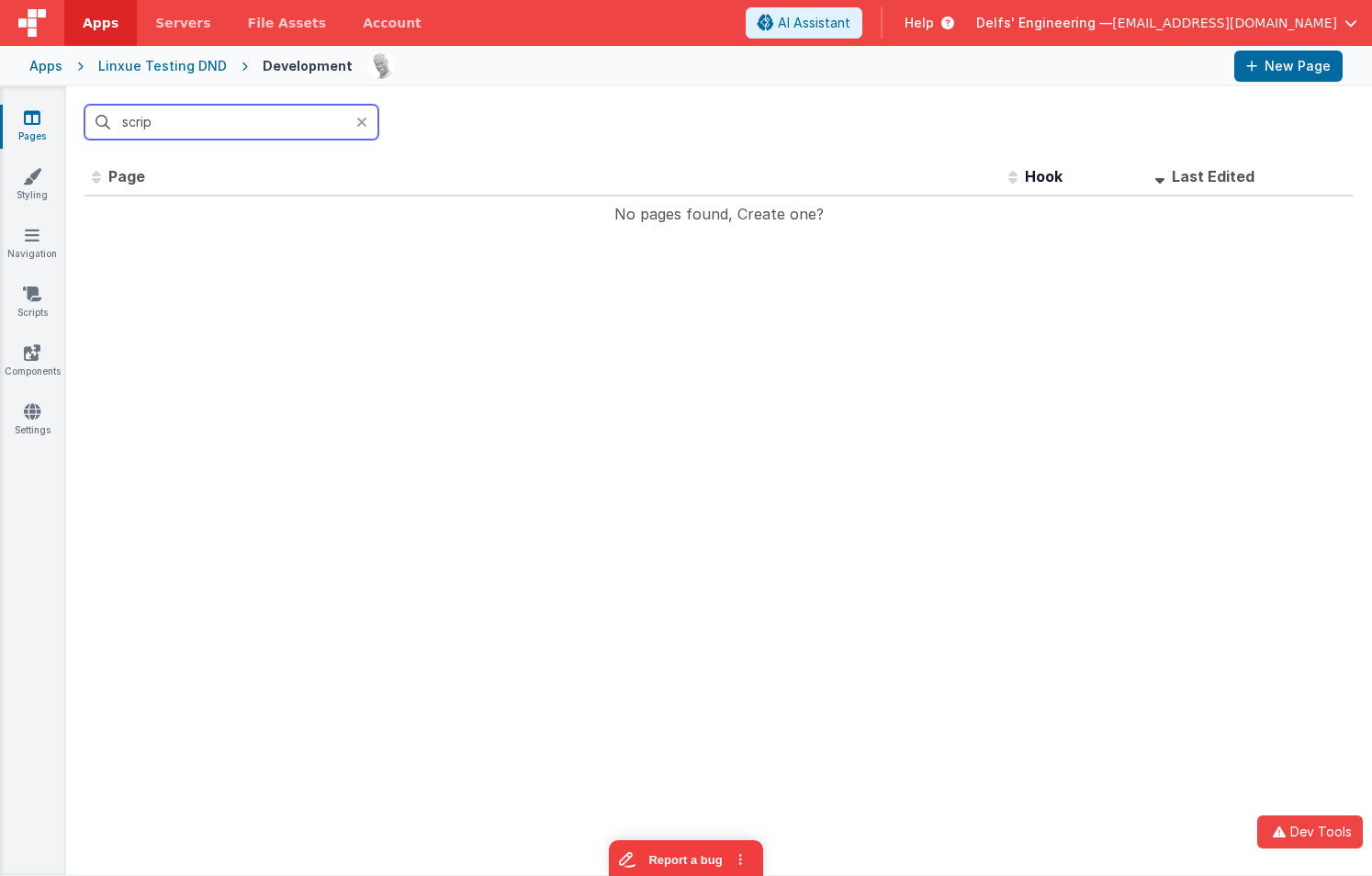
type input "script"
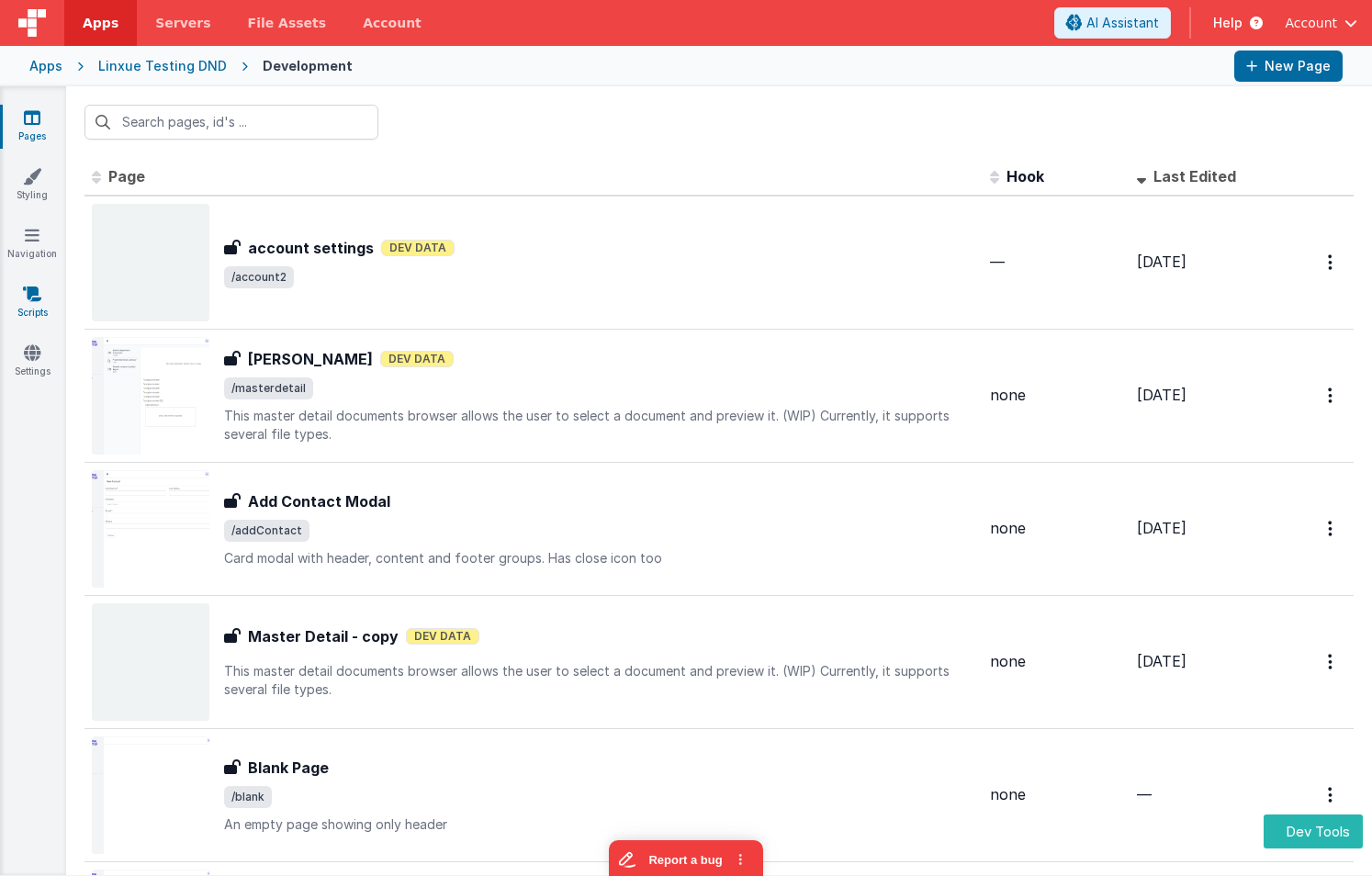
click at [31, 299] on icon at bounding box center [32, 293] width 18 height 18
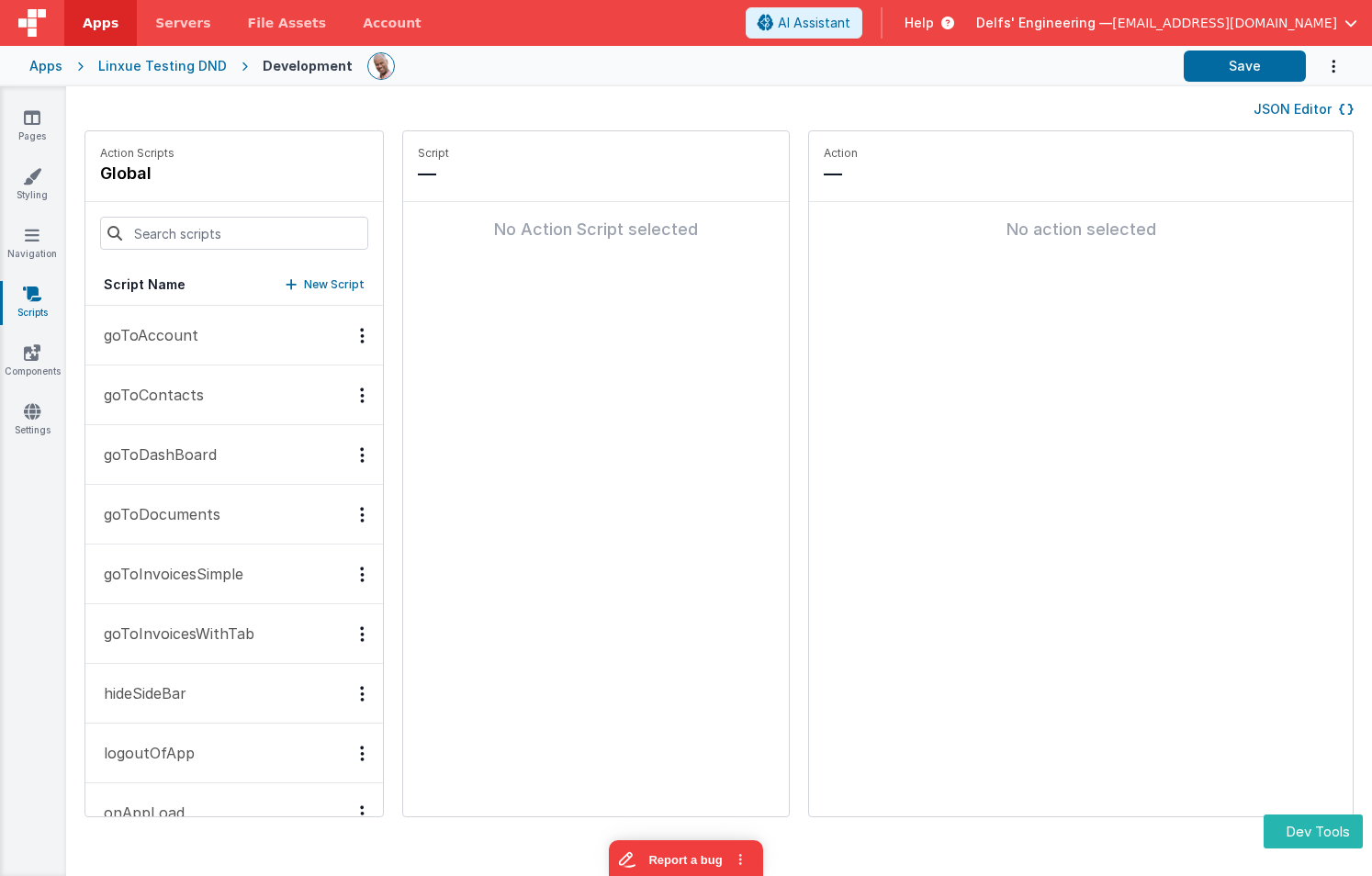
click at [223, 329] on button "goToAccount" at bounding box center [234, 335] width 297 height 59
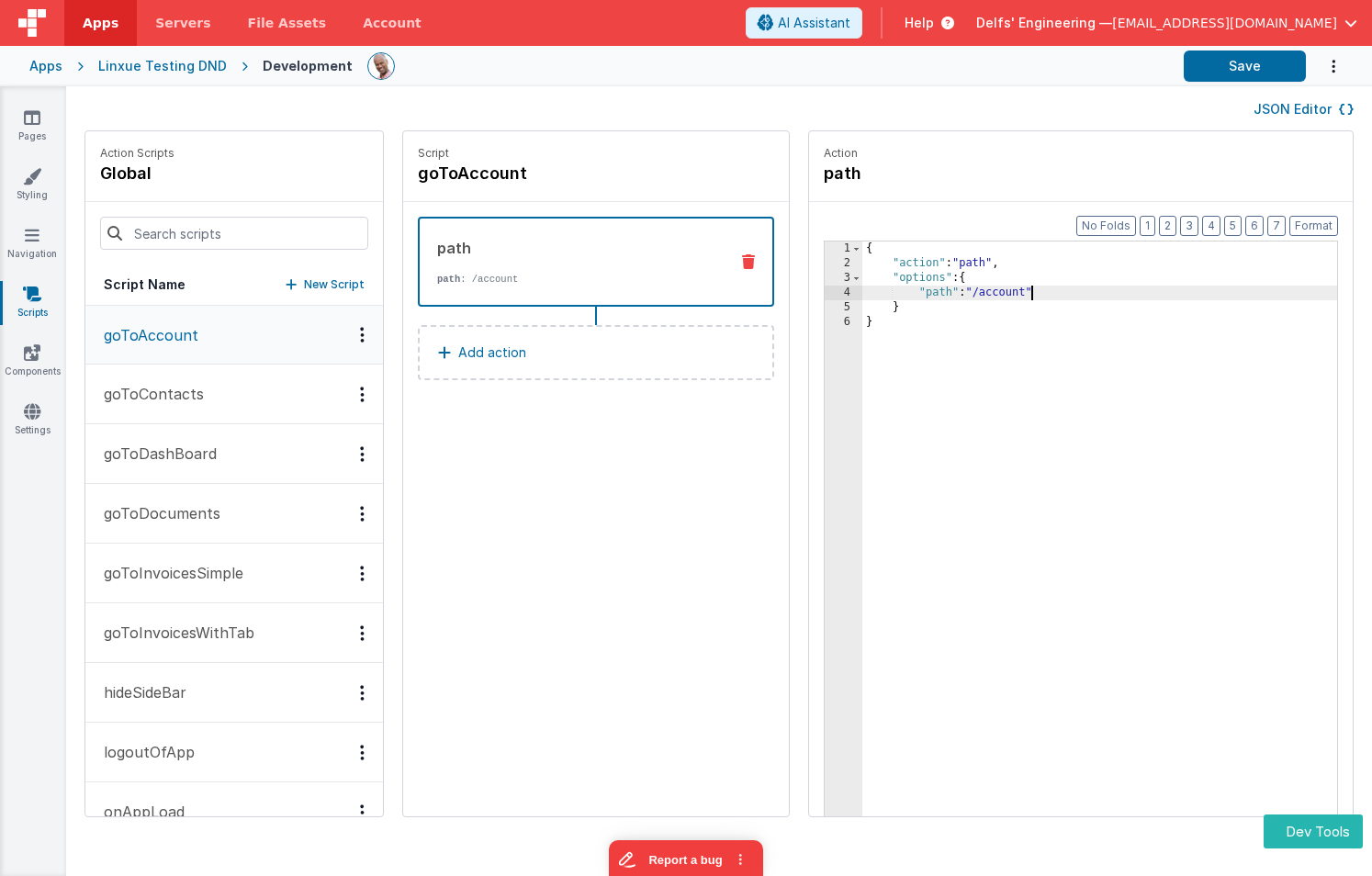
drag, startPoint x: 978, startPoint y: 292, endPoint x: 1026, endPoint y: 295, distance: 48.1
click at [978, 293] on div "{ "action" : "path" , "options" : { "path" : "/account" } }" at bounding box center [1127, 572] width 529 height 661
click at [1226, 77] on button "Save" at bounding box center [1245, 66] width 122 height 31
click at [985, 294] on div "{ "action" : "path" , "options" : { "path" : "/account2" } }" at bounding box center [1127, 572] width 529 height 661
click at [1229, 61] on button "Save" at bounding box center [1245, 66] width 122 height 31
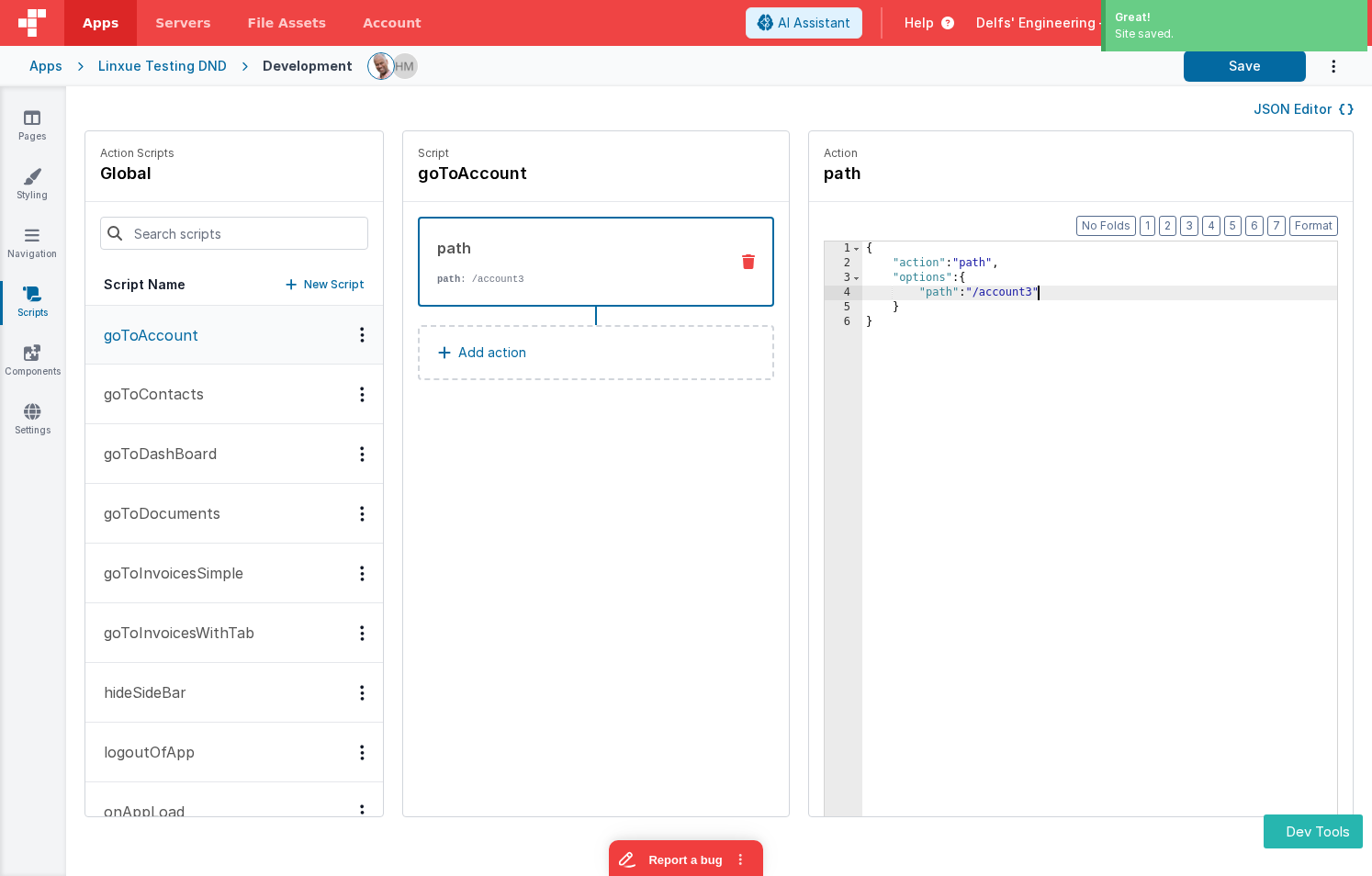
click at [984, 293] on div "{ "action" : "path" , "options" : { "path" : "/account3" } }" at bounding box center [1127, 572] width 529 height 661
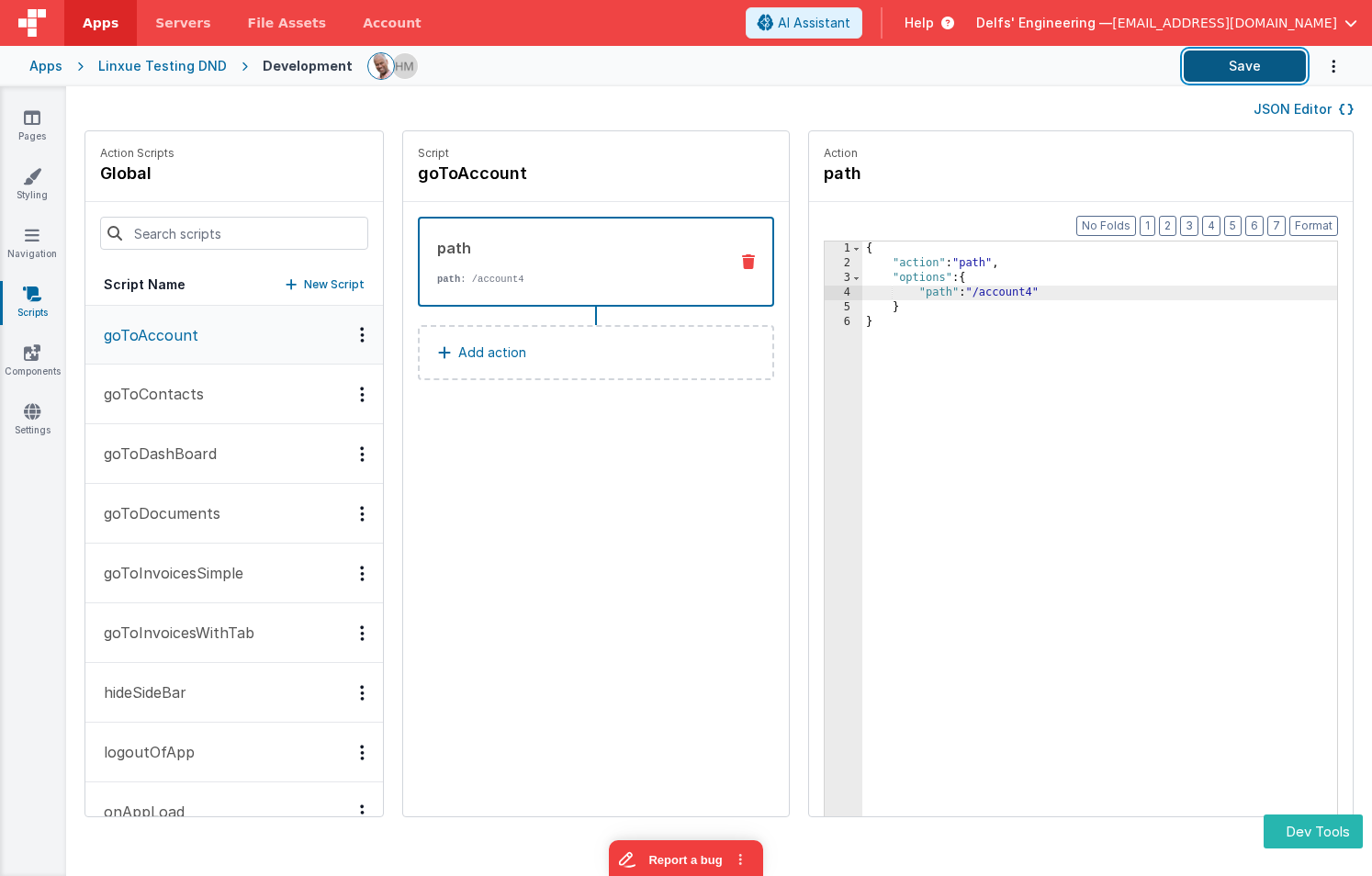
click at [1259, 62] on button "Save" at bounding box center [1245, 66] width 122 height 31
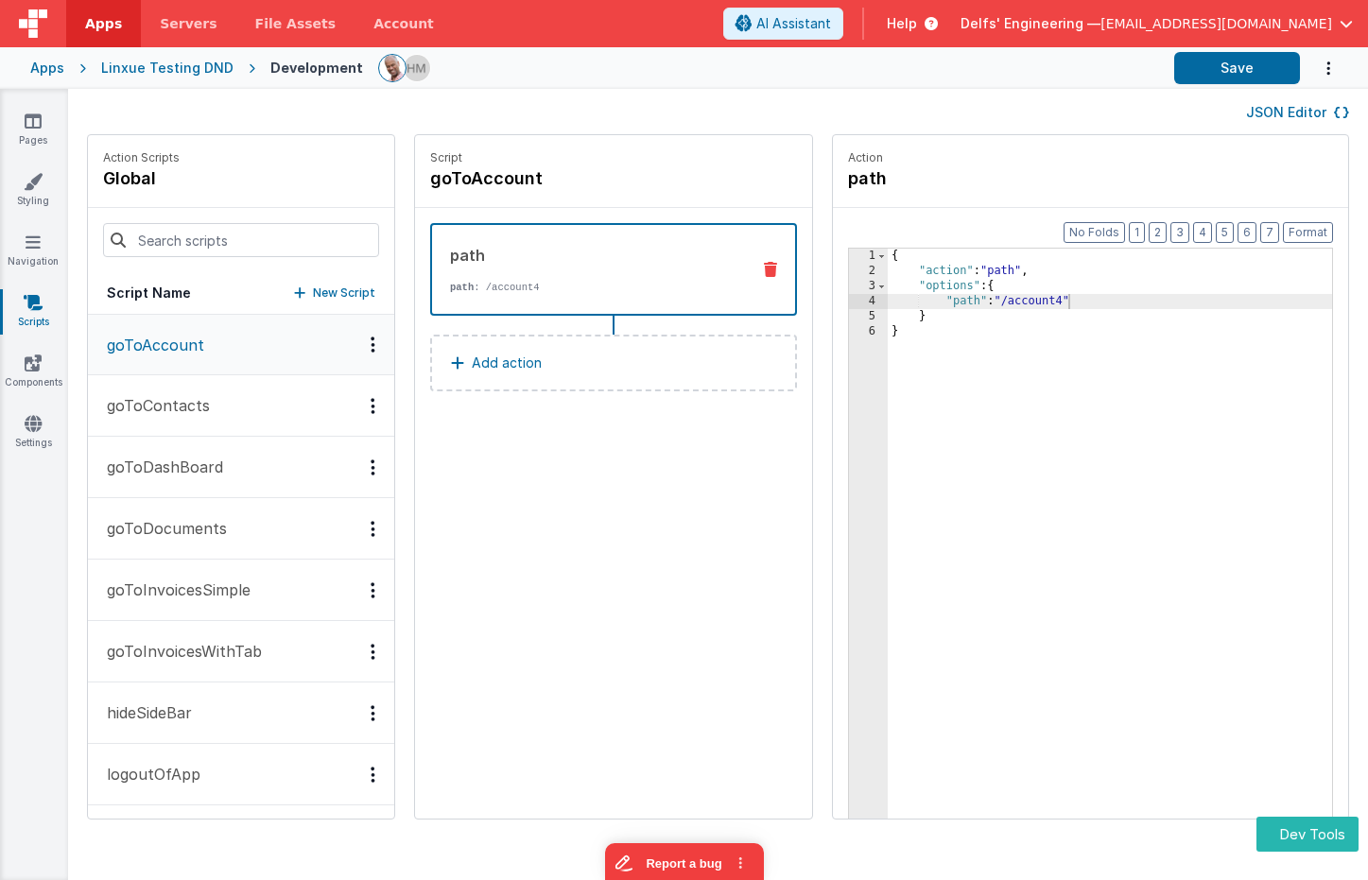
click at [1065, 139] on div "Action path" at bounding box center [1090, 171] width 515 height 73
click at [1221, 74] on button "Save" at bounding box center [1237, 68] width 126 height 32
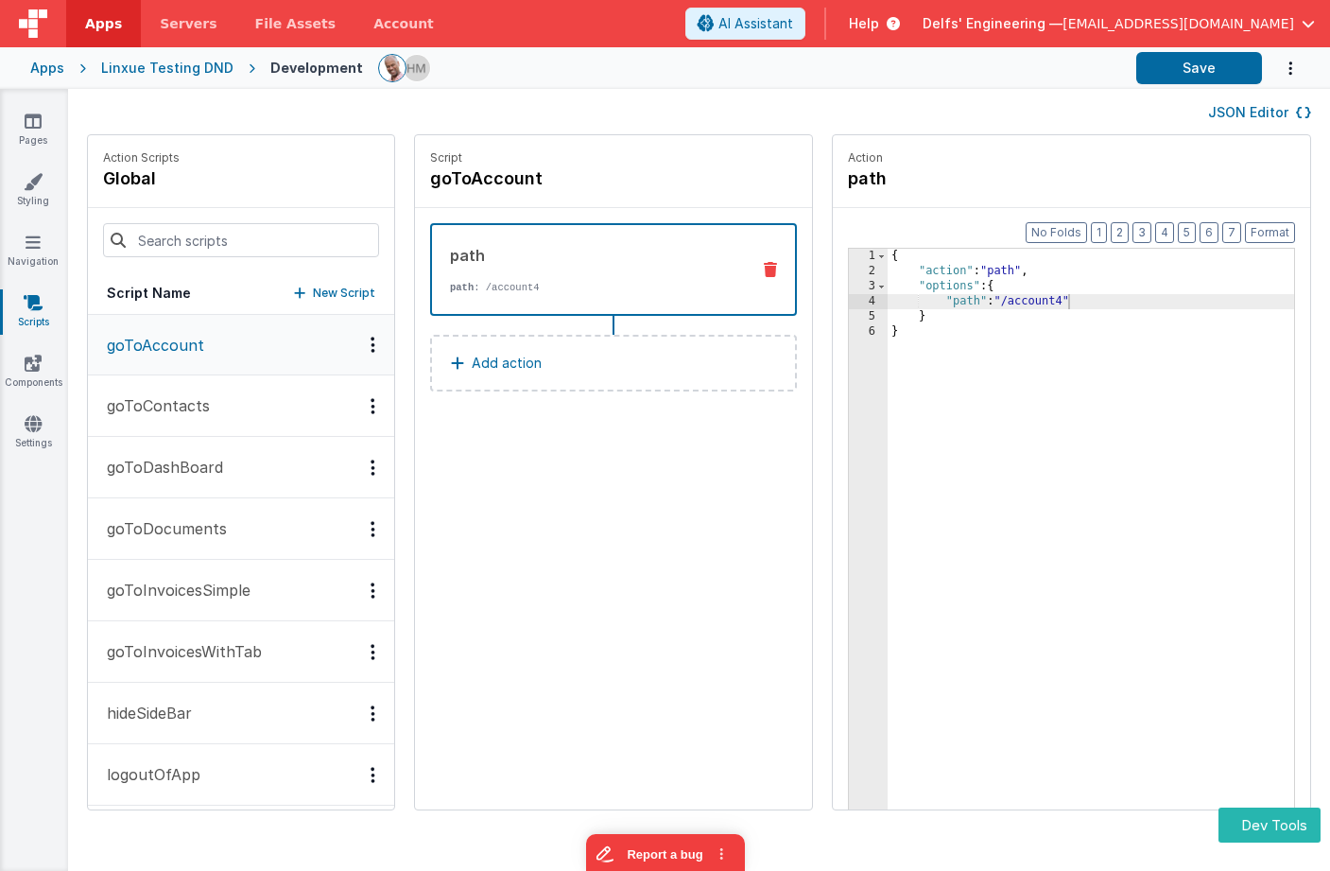
click at [537, 836] on div "JSON Editor Action Scripts global Script Name New Script goToAccount goToContac…" at bounding box center [699, 480] width 1262 height 782
